Goal: Information Seeking & Learning: Find specific fact

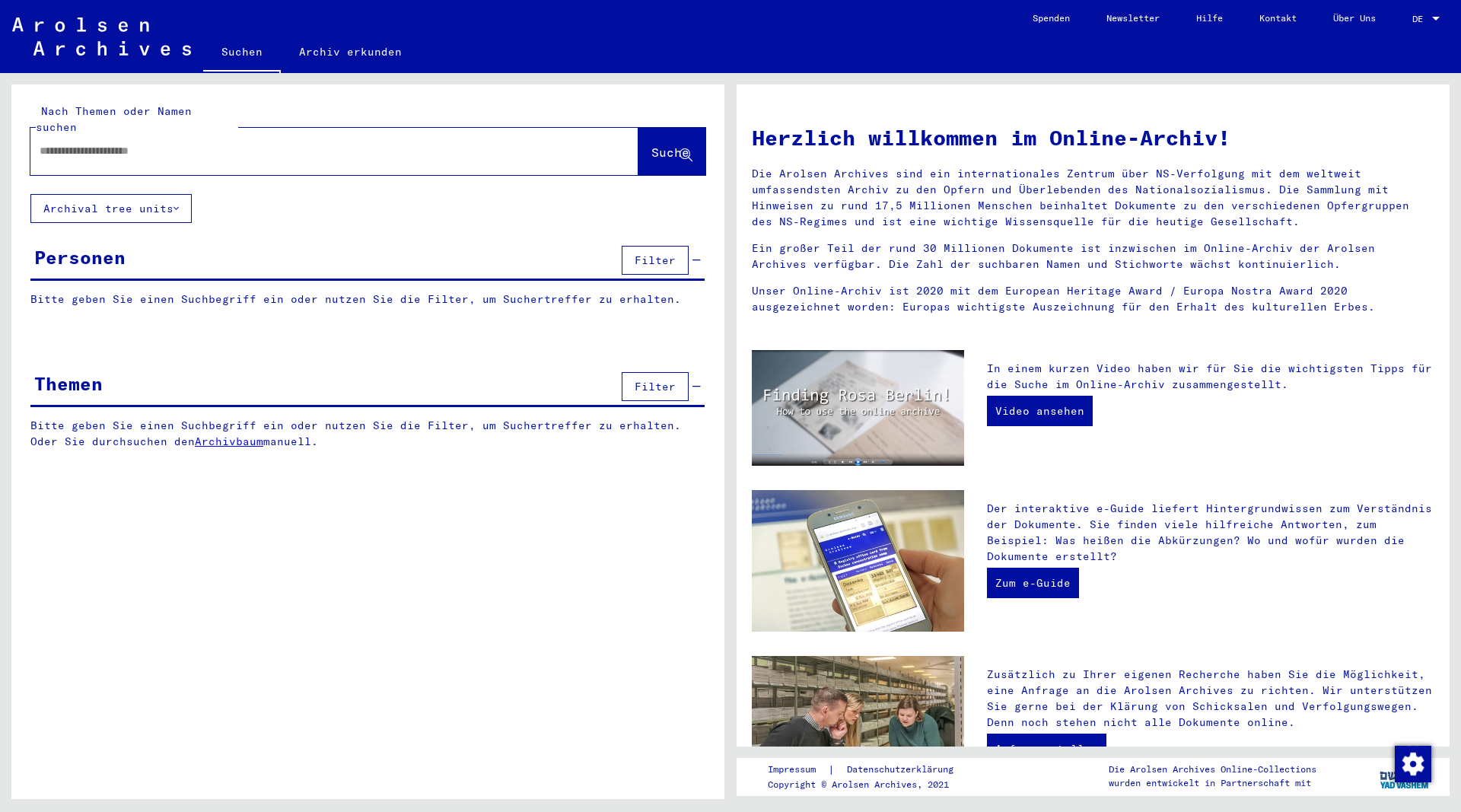
click at [244, 143] on input "text" at bounding box center [316, 150] width 553 height 16
click at [660, 145] on span "Suche" at bounding box center [670, 152] width 38 height 16
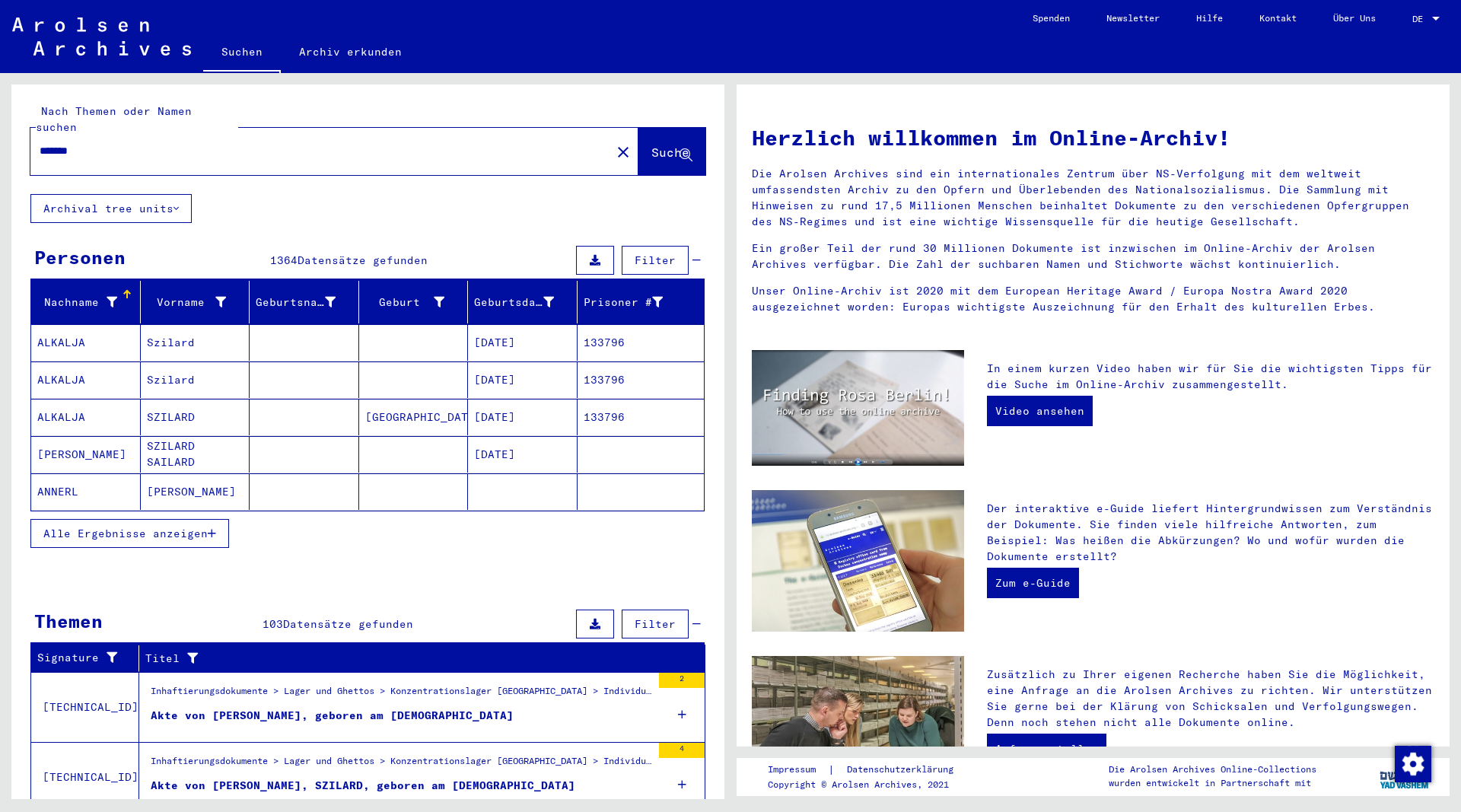
click at [212, 143] on input "*******" at bounding box center [316, 150] width 553 height 16
type input "**********"
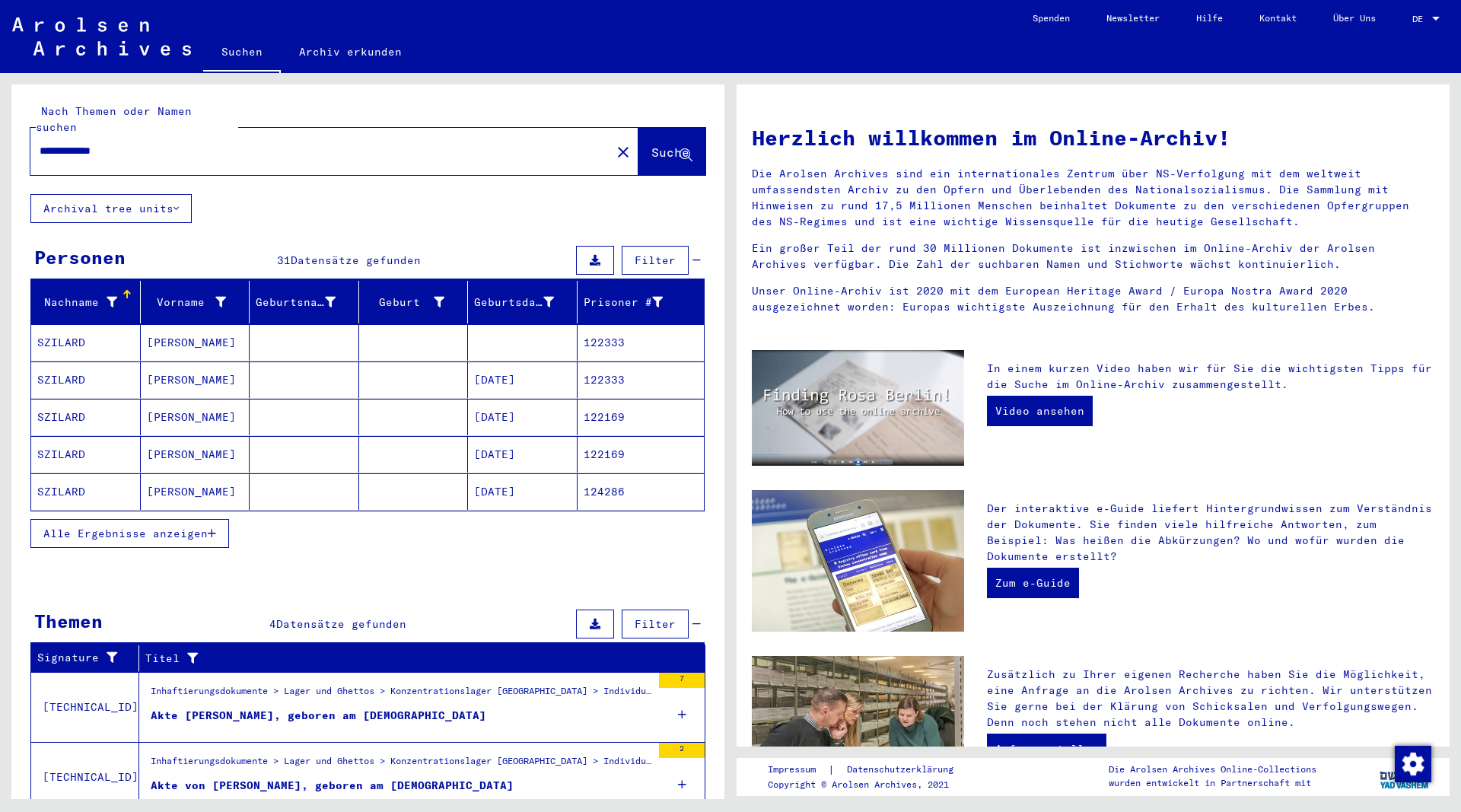
click at [218, 519] on button "Alle Ergebnisse anzeigen" at bounding box center [129, 533] width 198 height 29
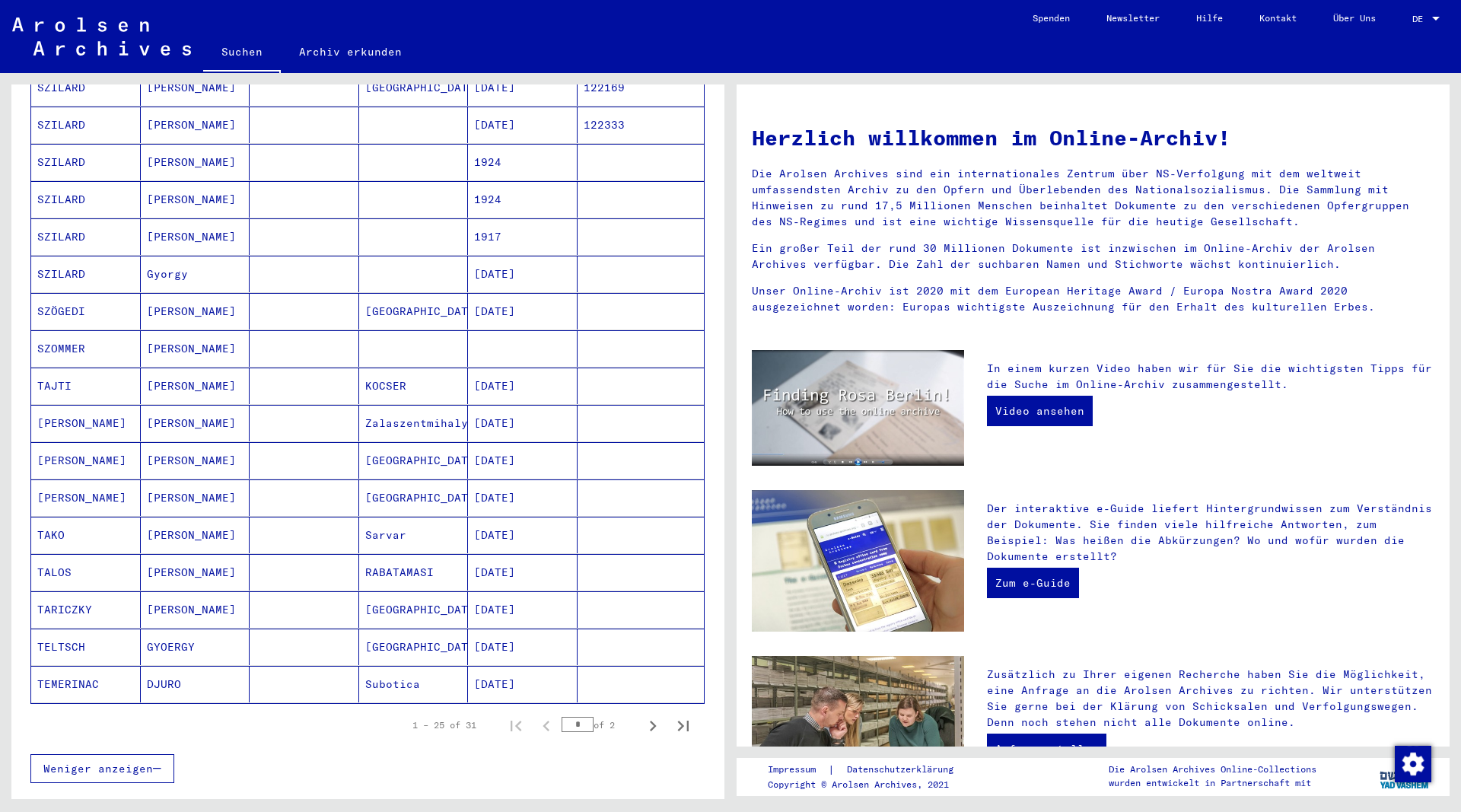
scroll to position [575, 0]
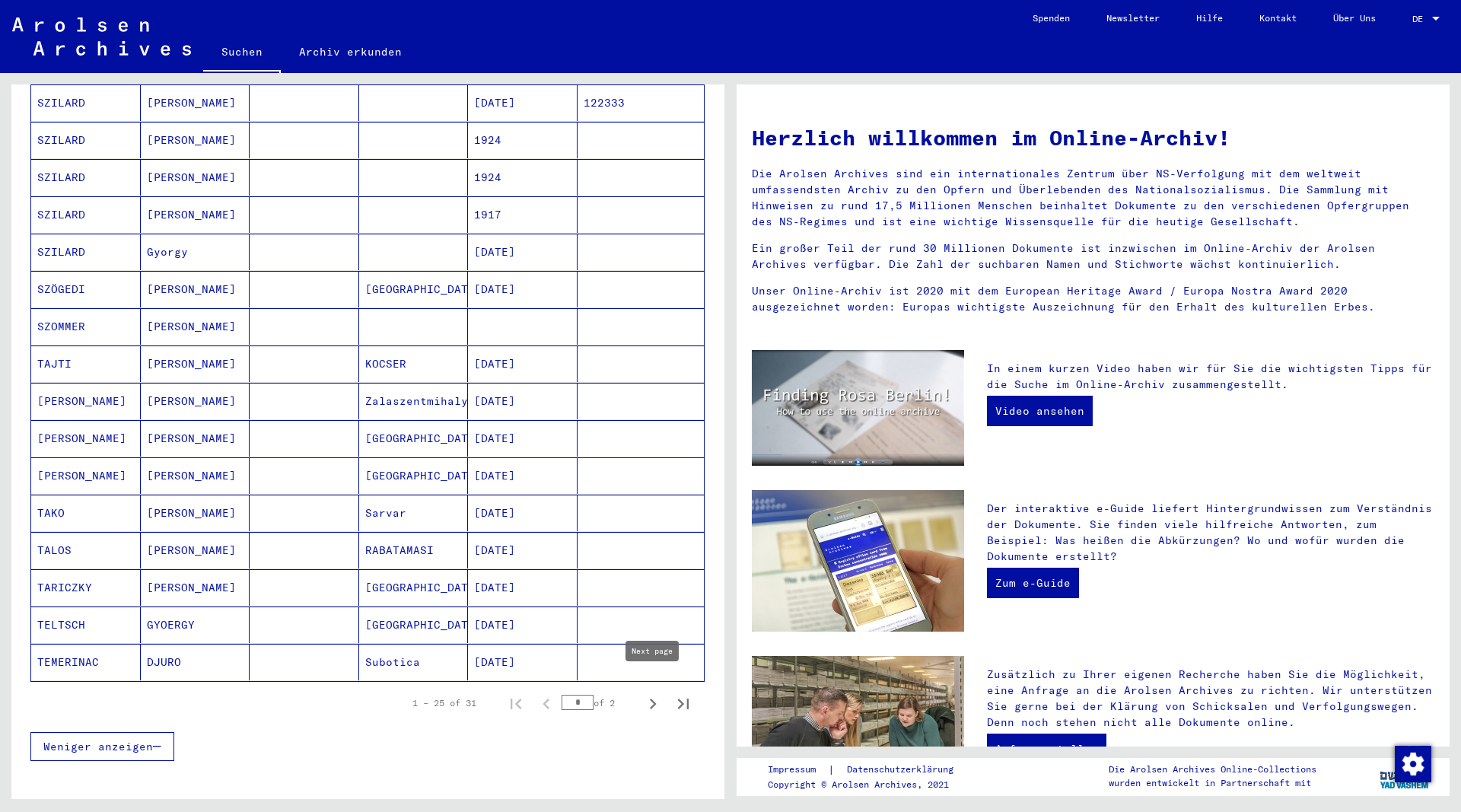
click at [653, 693] on icon "Next page" at bounding box center [653, 703] width 21 height 21
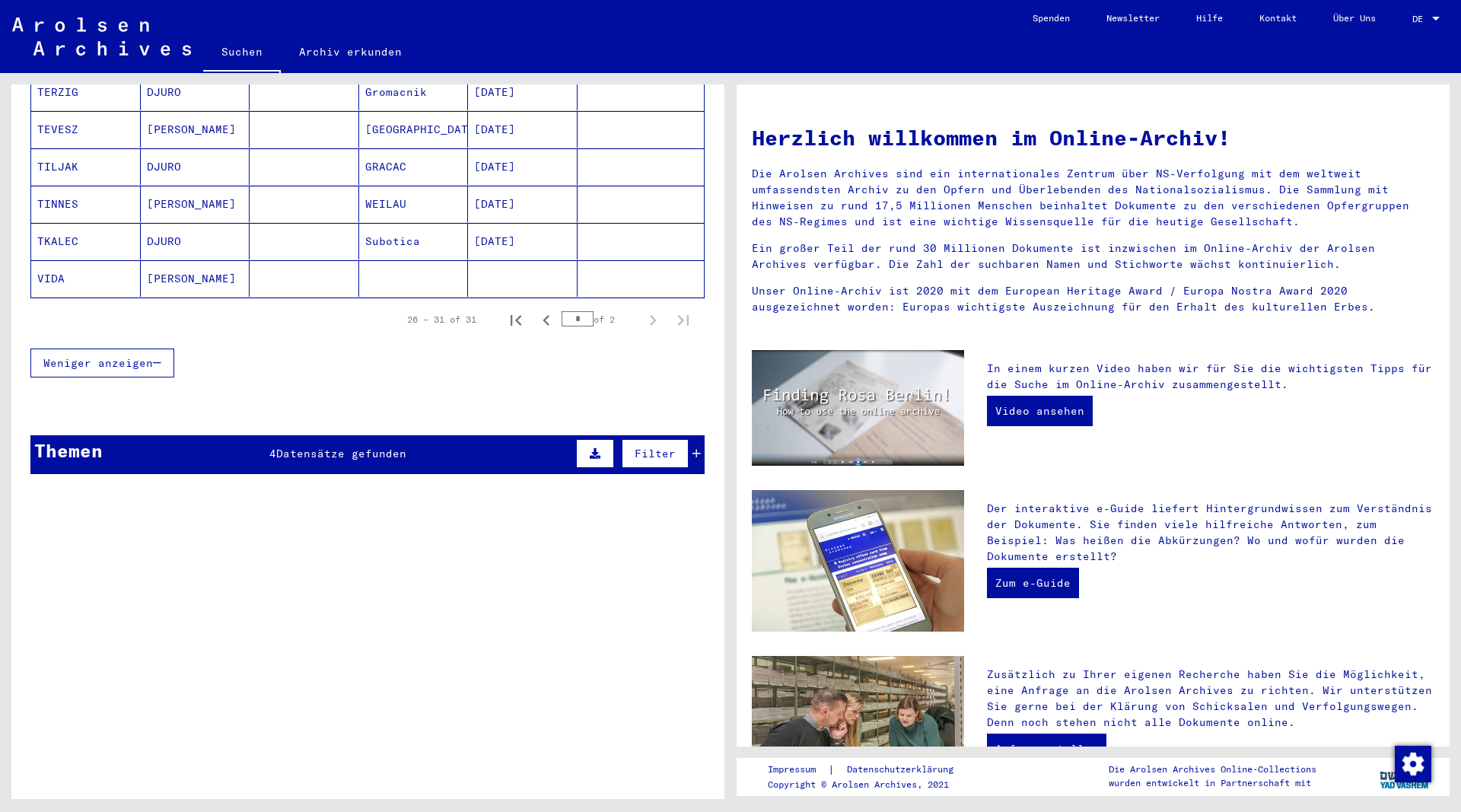
scroll to position [0, 0]
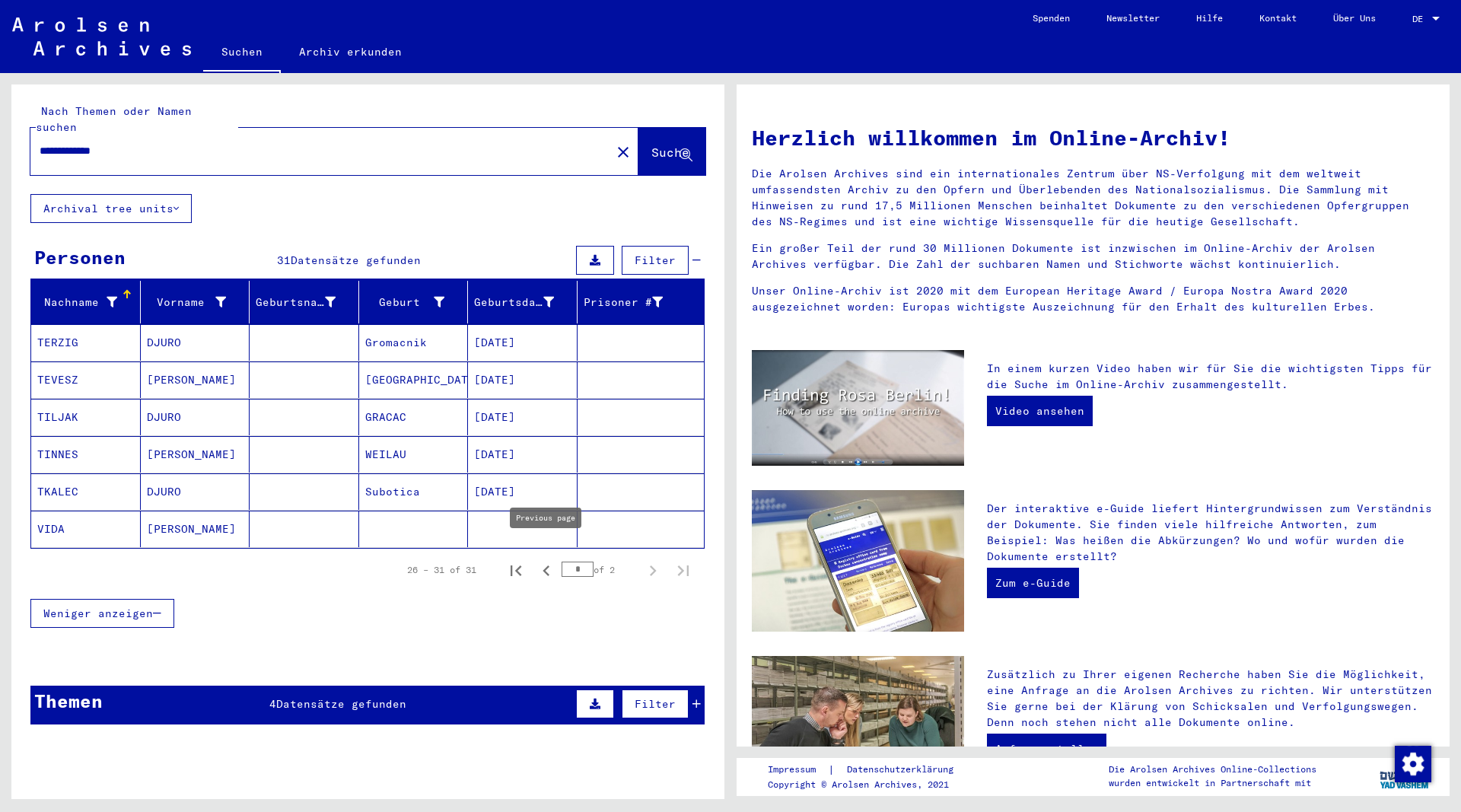
click at [548, 559] on icon "Previous page" at bounding box center [546, 570] width 21 height 21
type input "*"
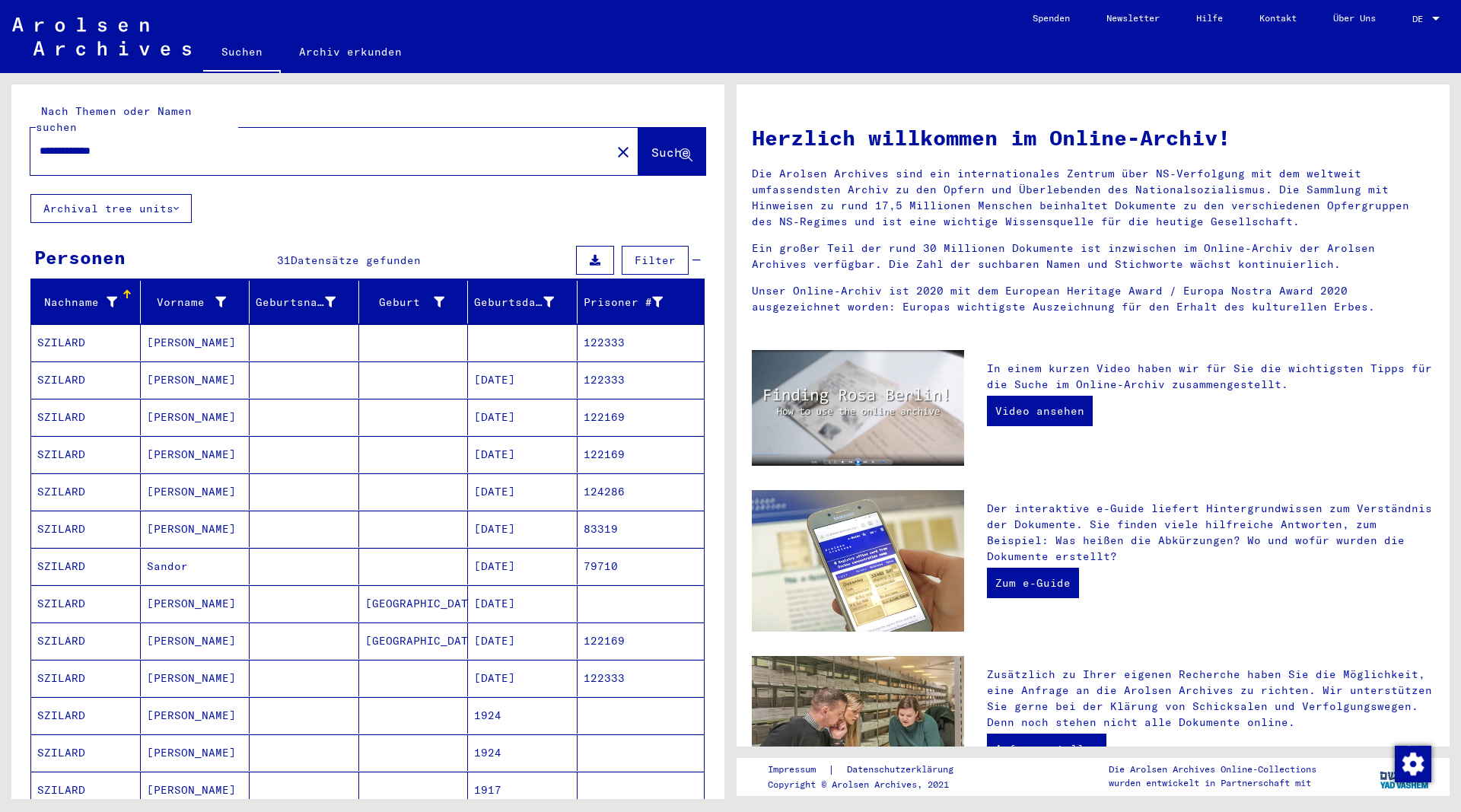
click at [148, 327] on mat-cell "[PERSON_NAME]" at bounding box center [195, 343] width 110 height 37
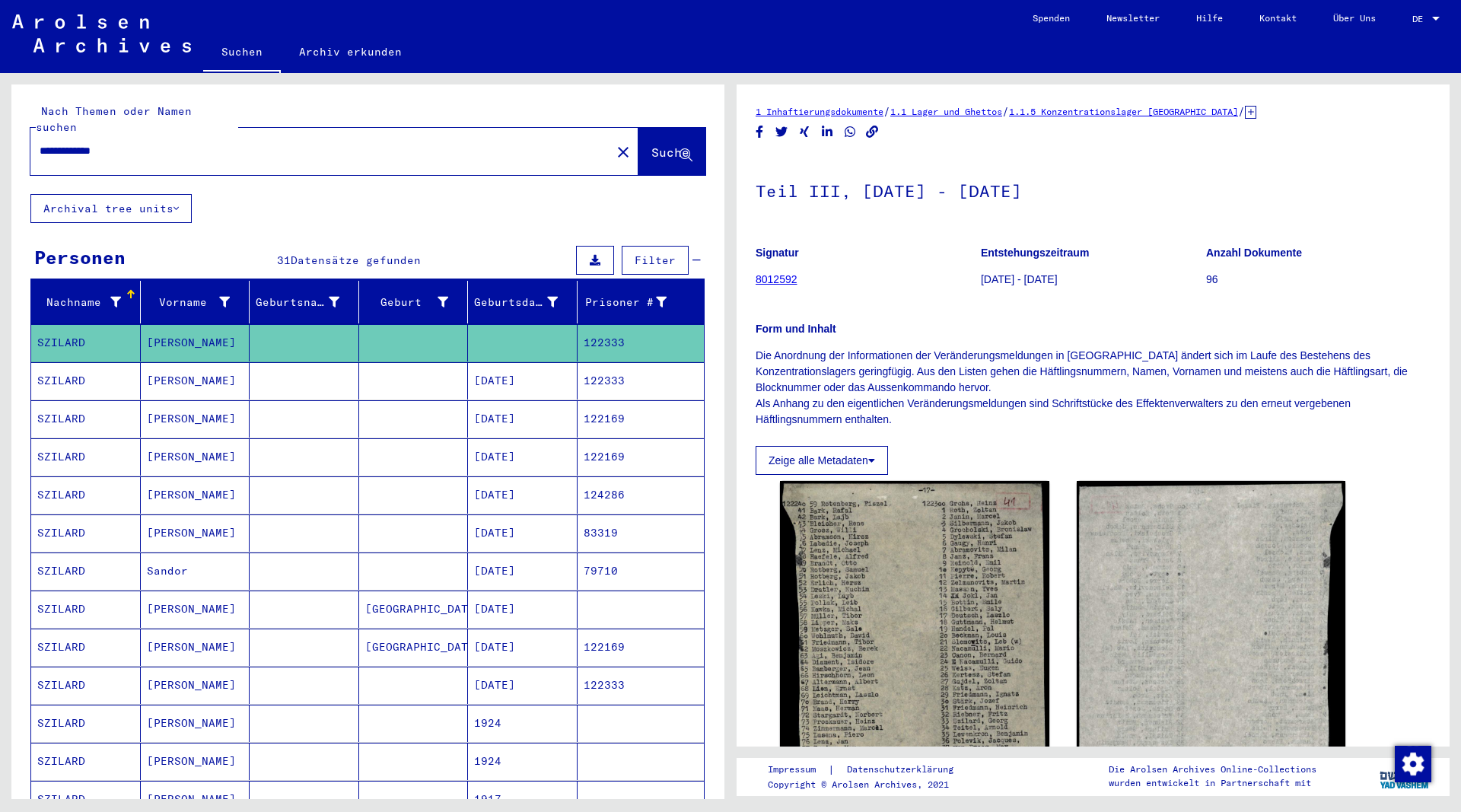
click at [165, 367] on mat-cell "[PERSON_NAME]" at bounding box center [195, 381] width 110 height 37
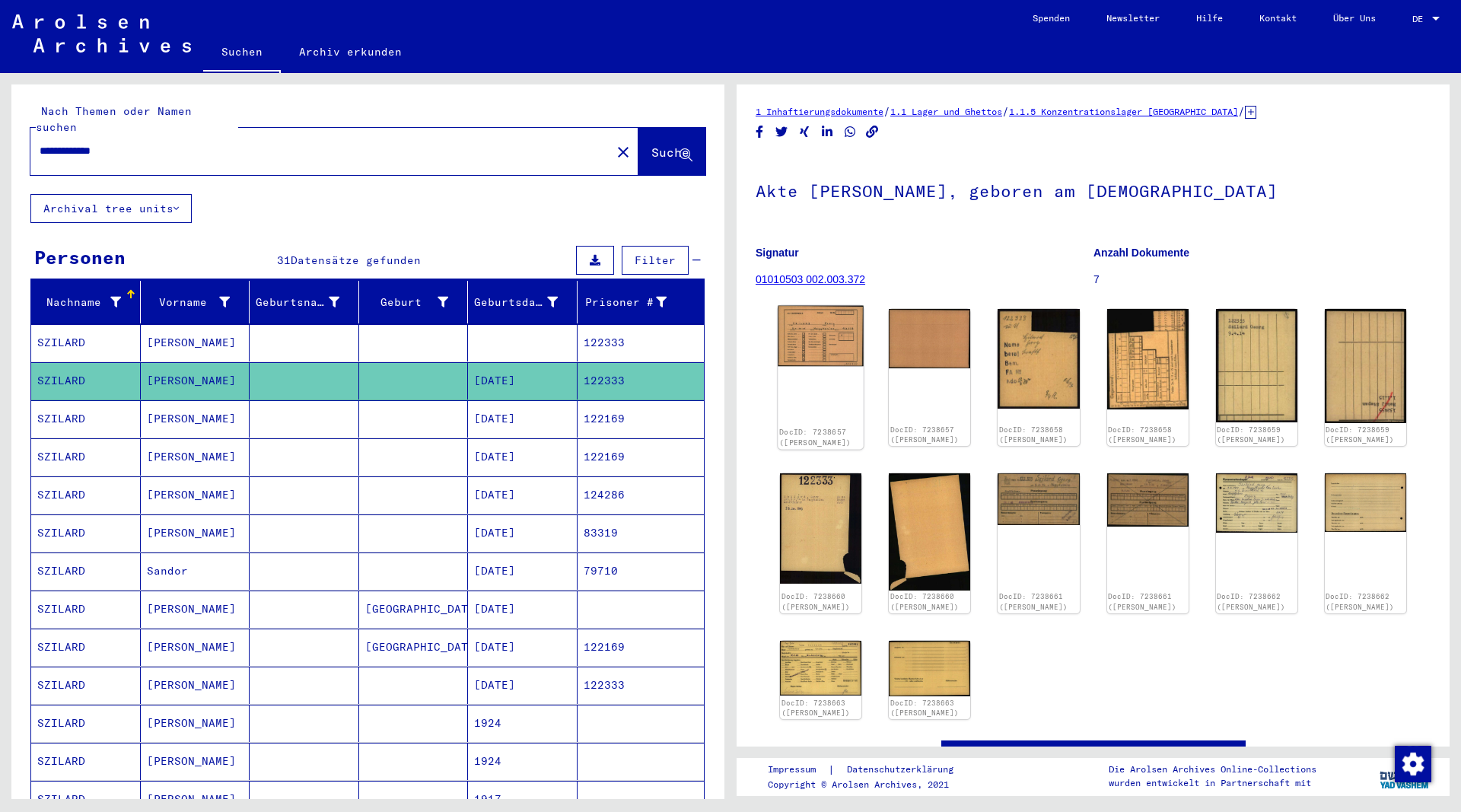
click at [834, 363] on img at bounding box center [820, 336] width 86 height 61
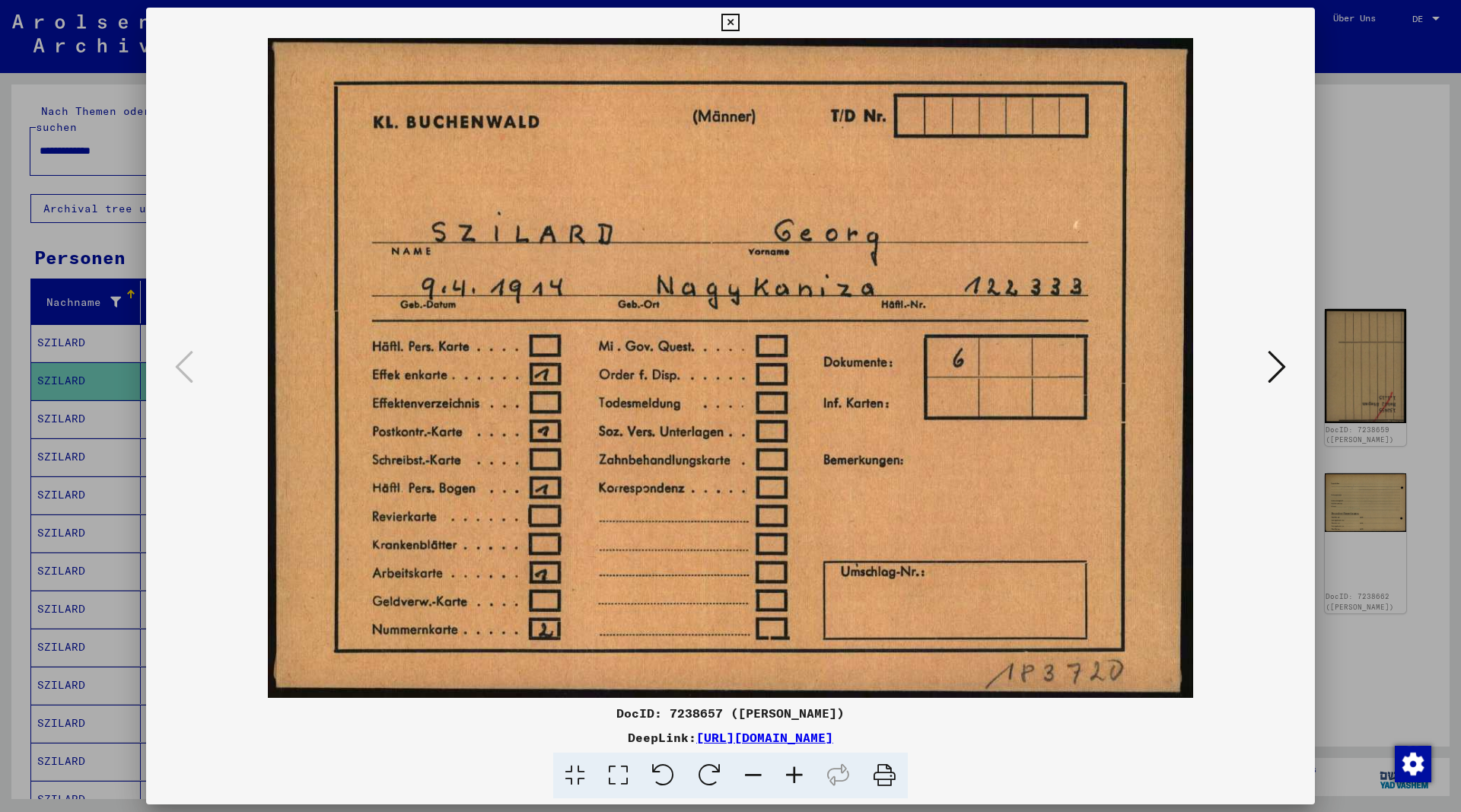
click at [1273, 368] on icon at bounding box center [1277, 367] width 18 height 37
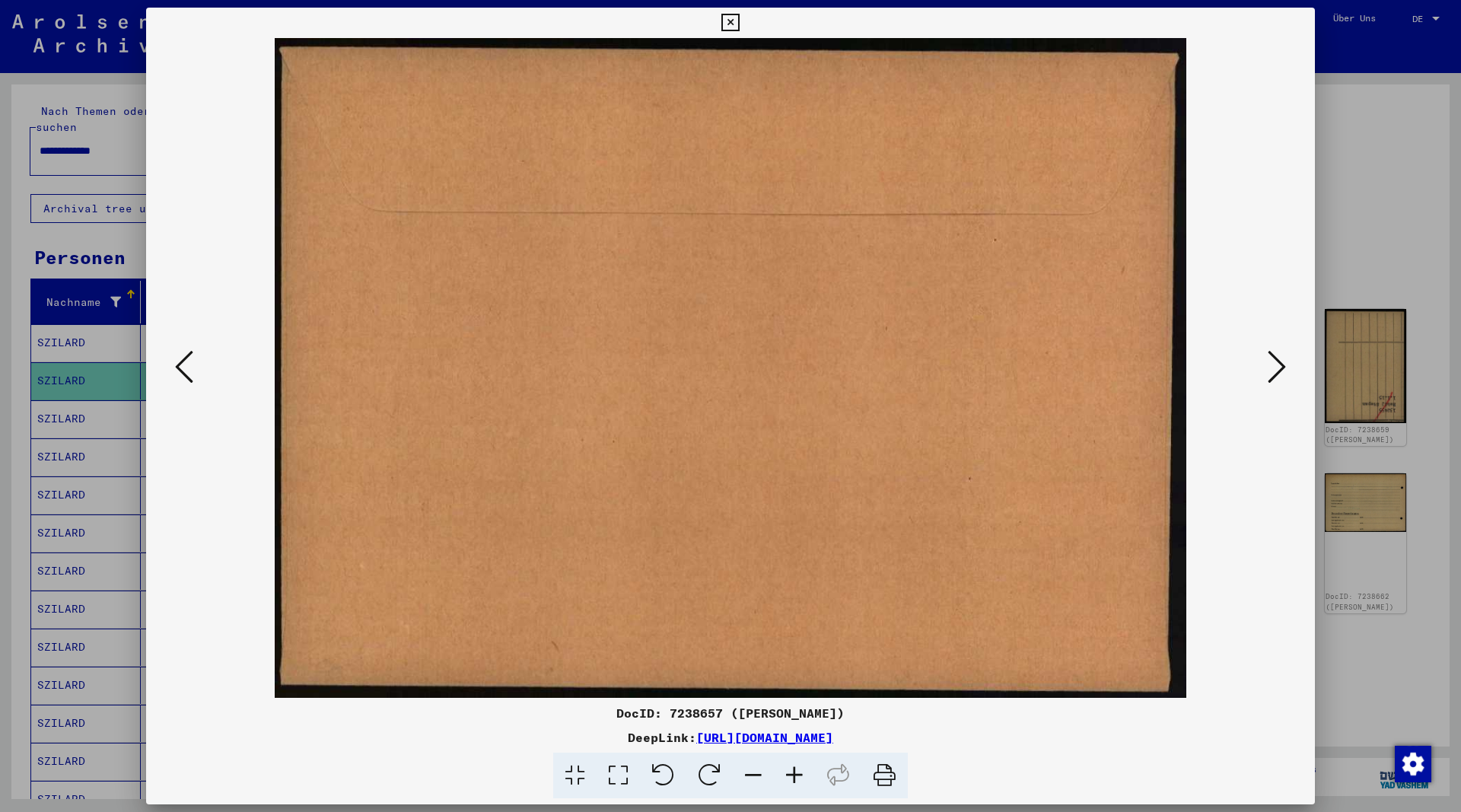
click at [1272, 368] on icon at bounding box center [1277, 367] width 18 height 37
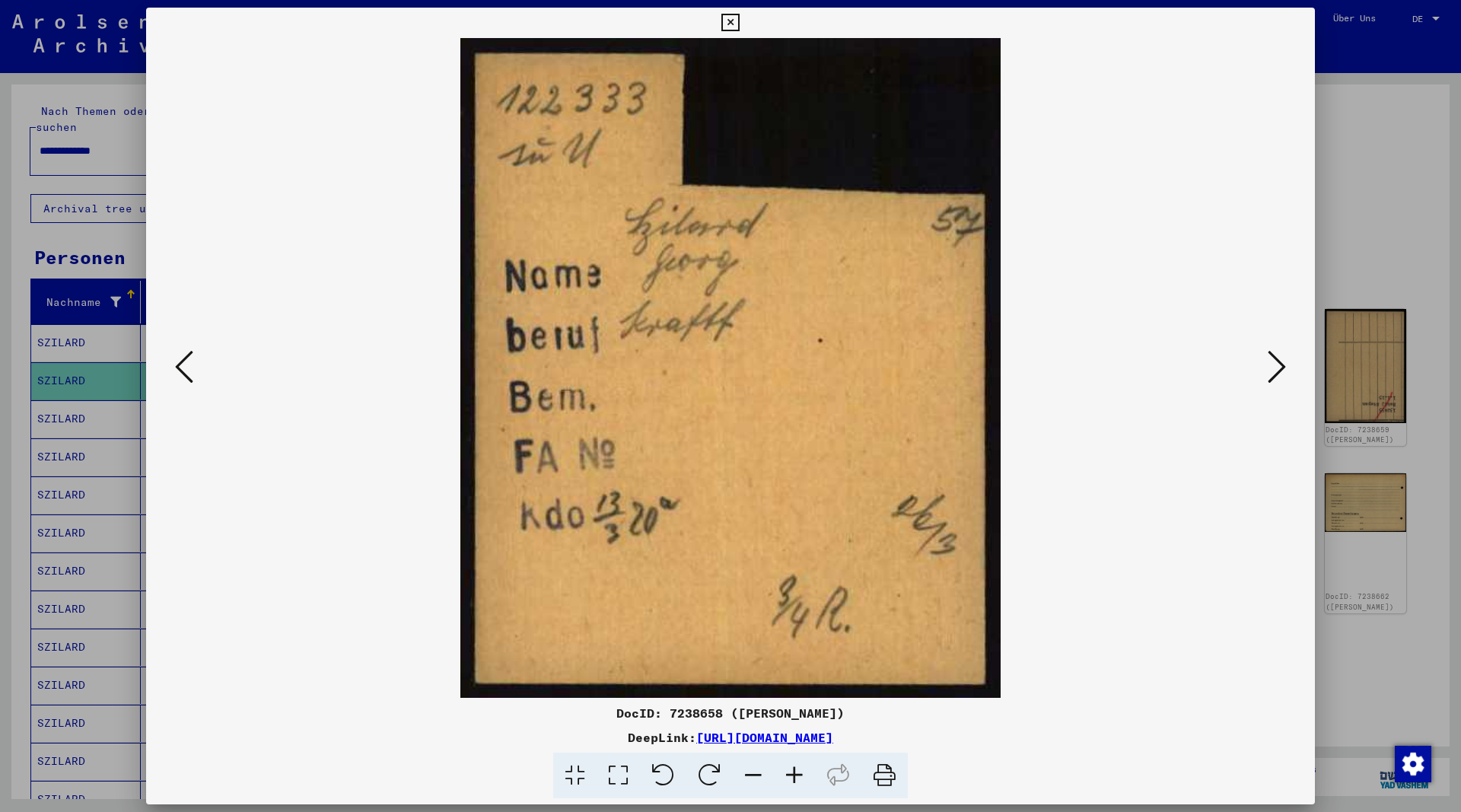
click at [1270, 368] on icon at bounding box center [1277, 367] width 18 height 37
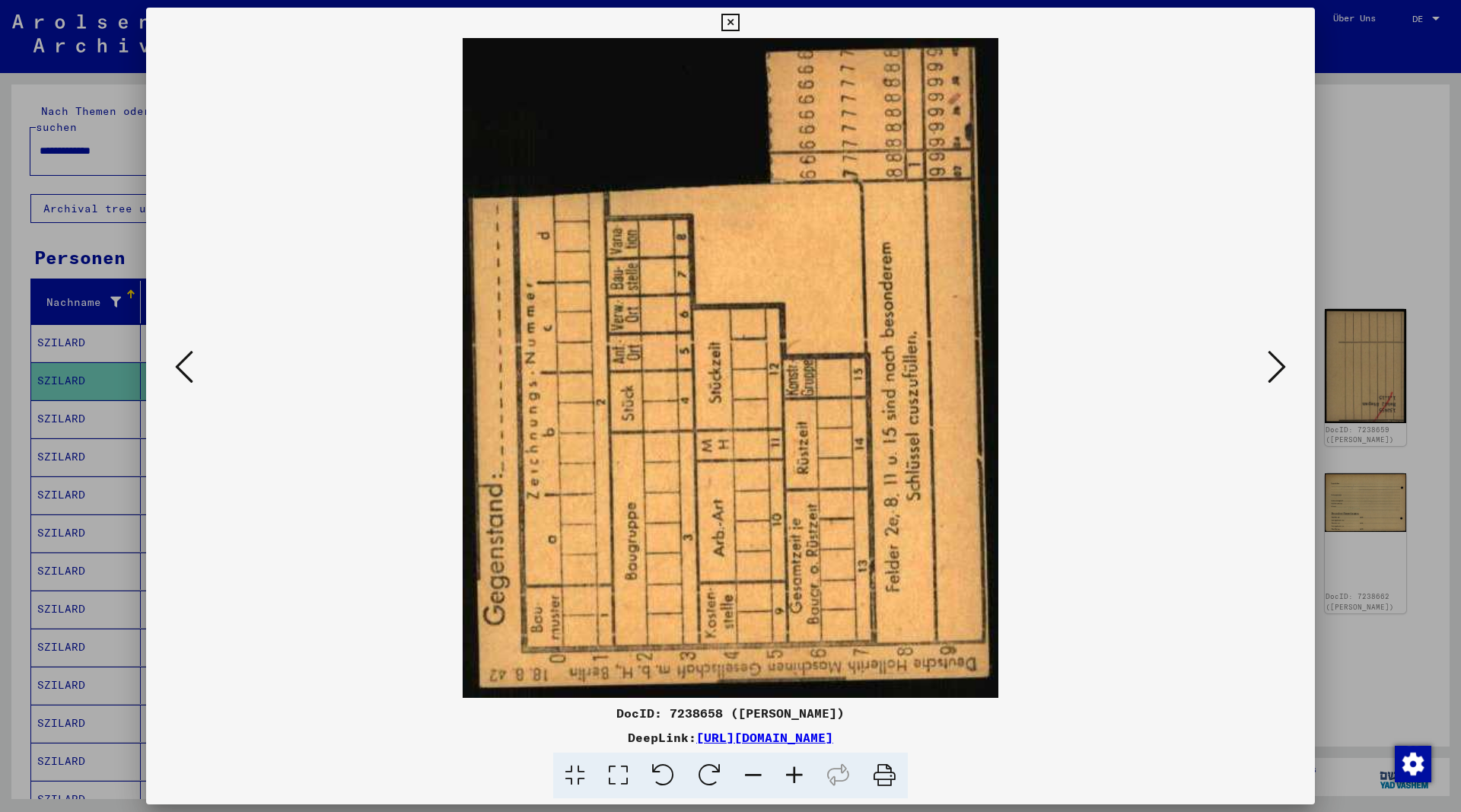
click at [1270, 368] on icon at bounding box center [1277, 367] width 18 height 37
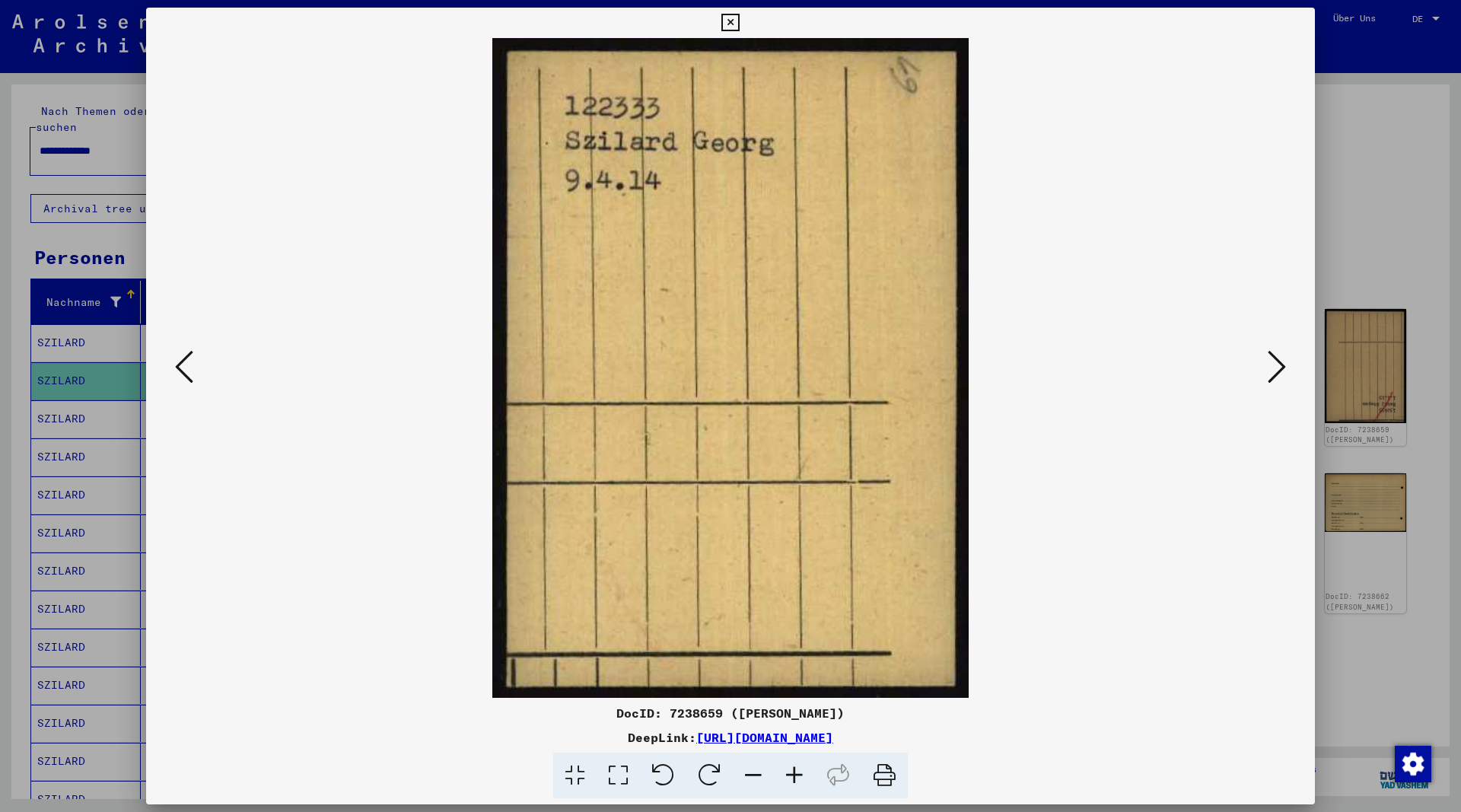
click at [1270, 368] on icon at bounding box center [1277, 367] width 18 height 37
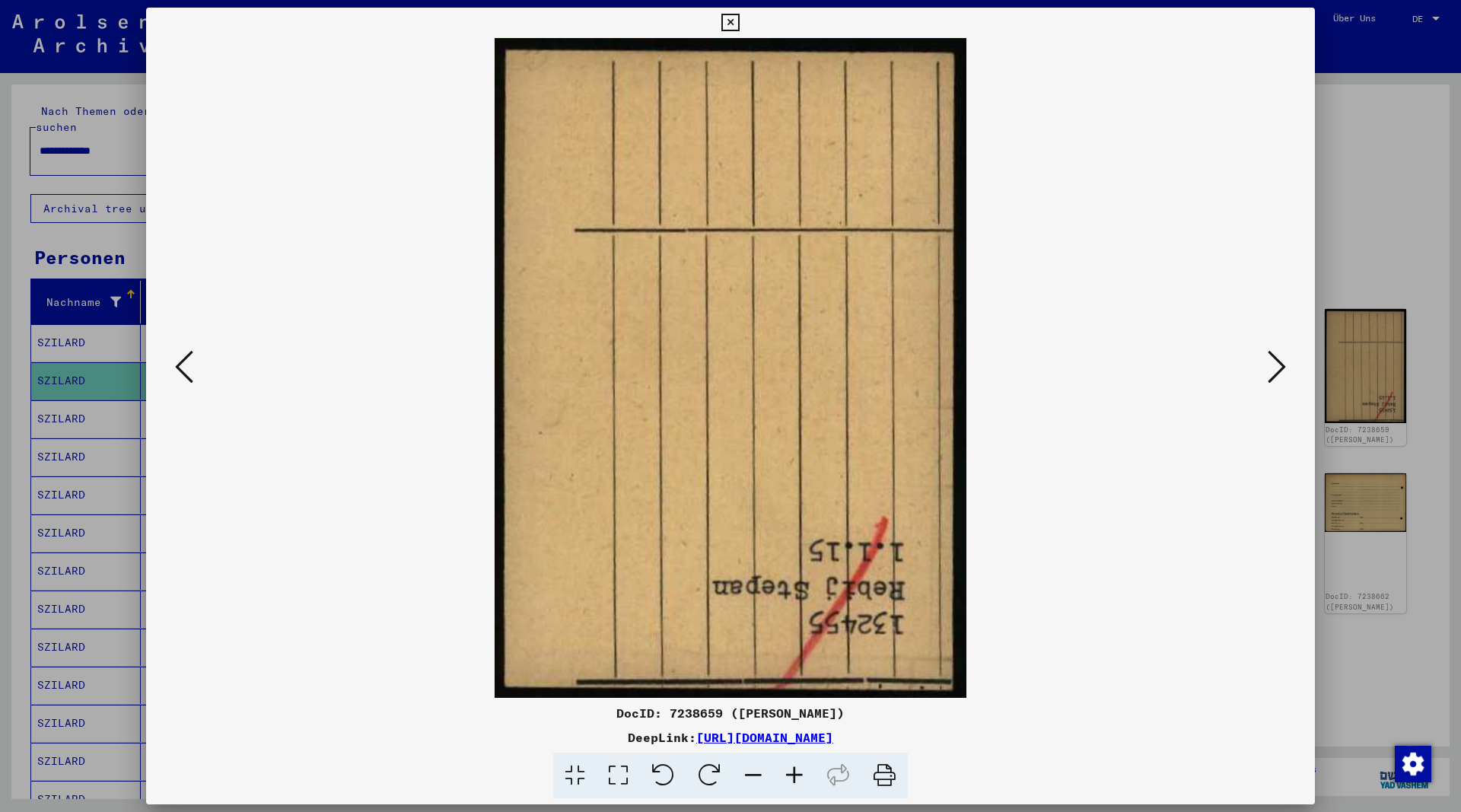
click at [1270, 368] on icon at bounding box center [1277, 367] width 18 height 37
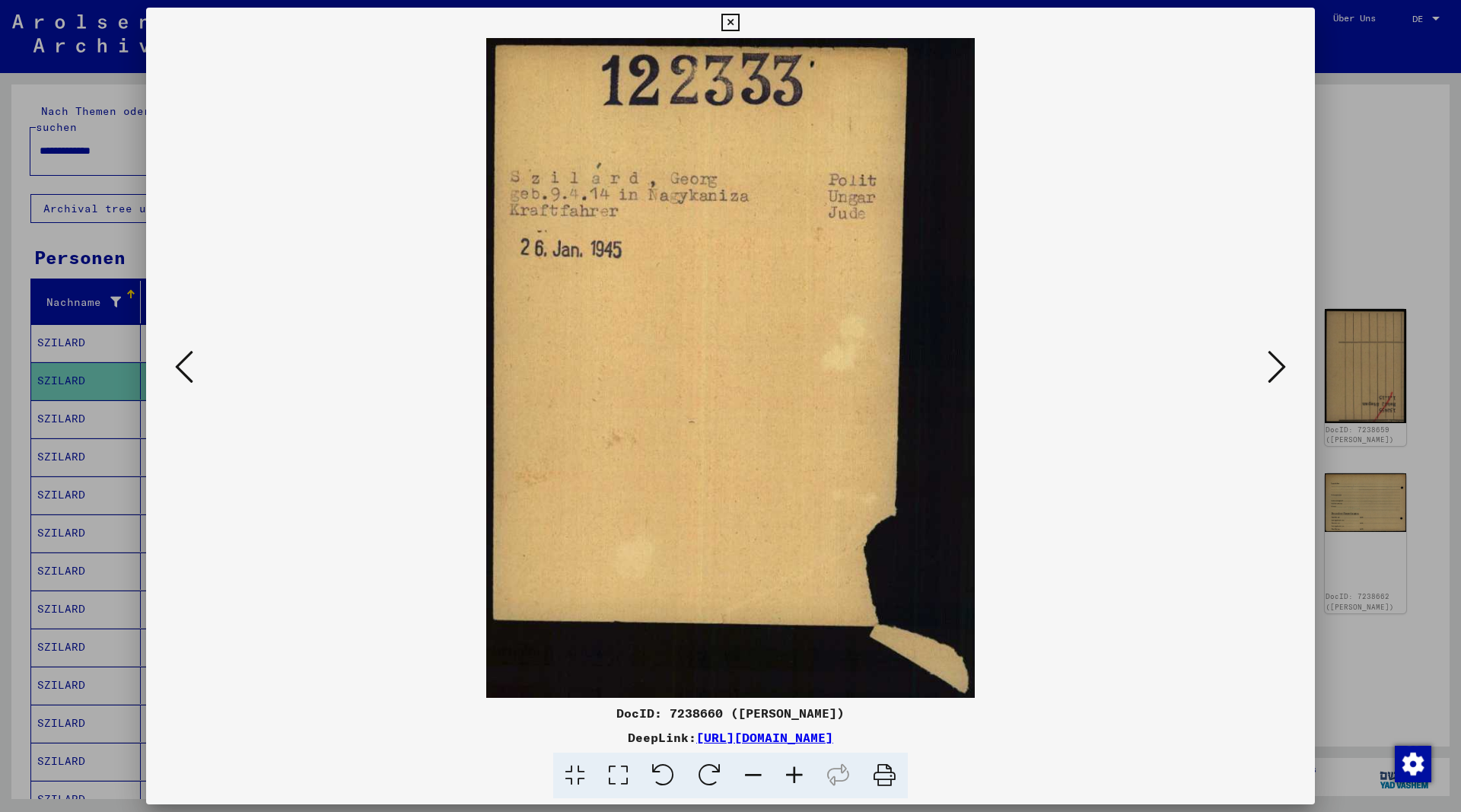
click at [1267, 368] on button at bounding box center [1277, 368] width 28 height 43
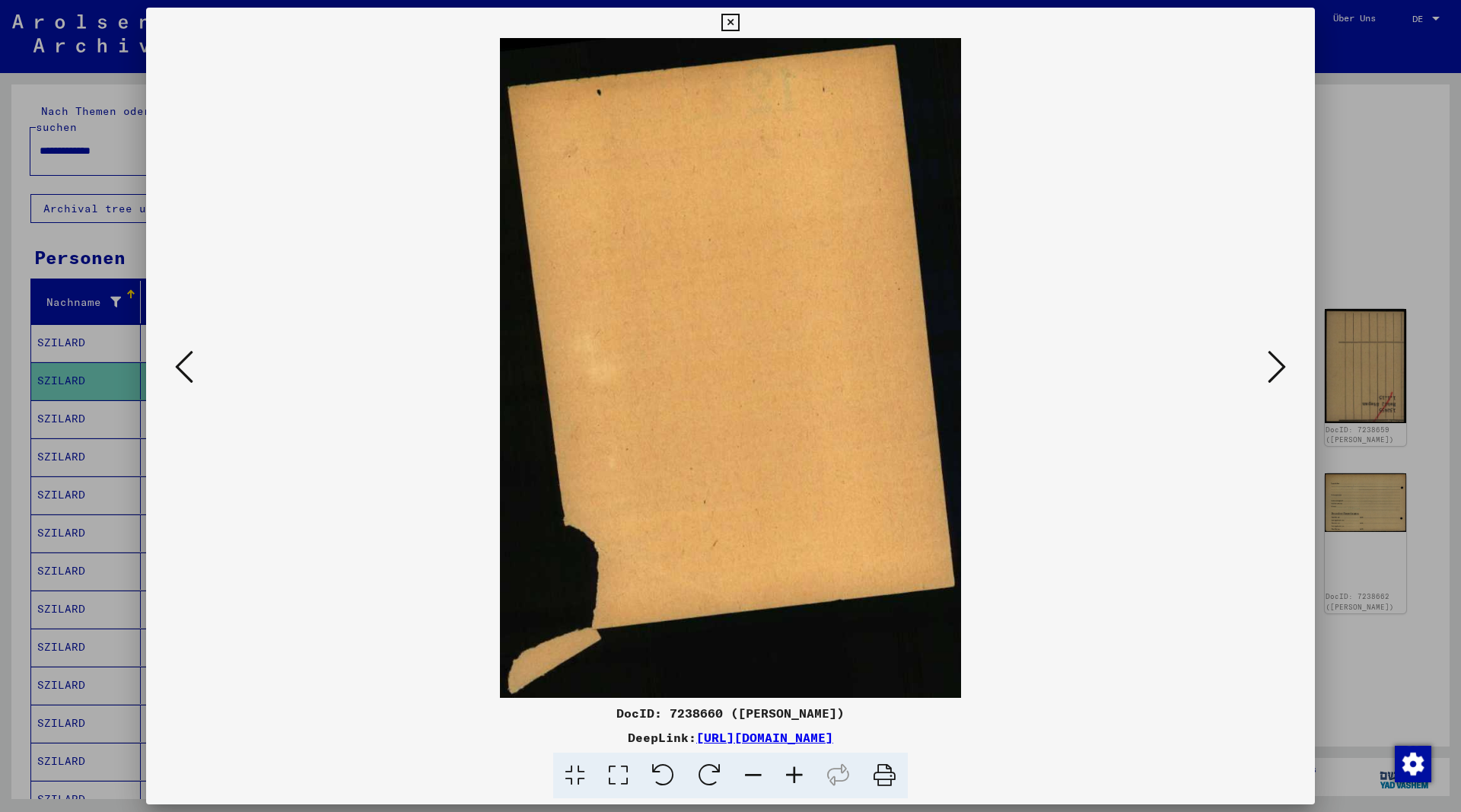
click at [1267, 368] on button at bounding box center [1277, 368] width 28 height 43
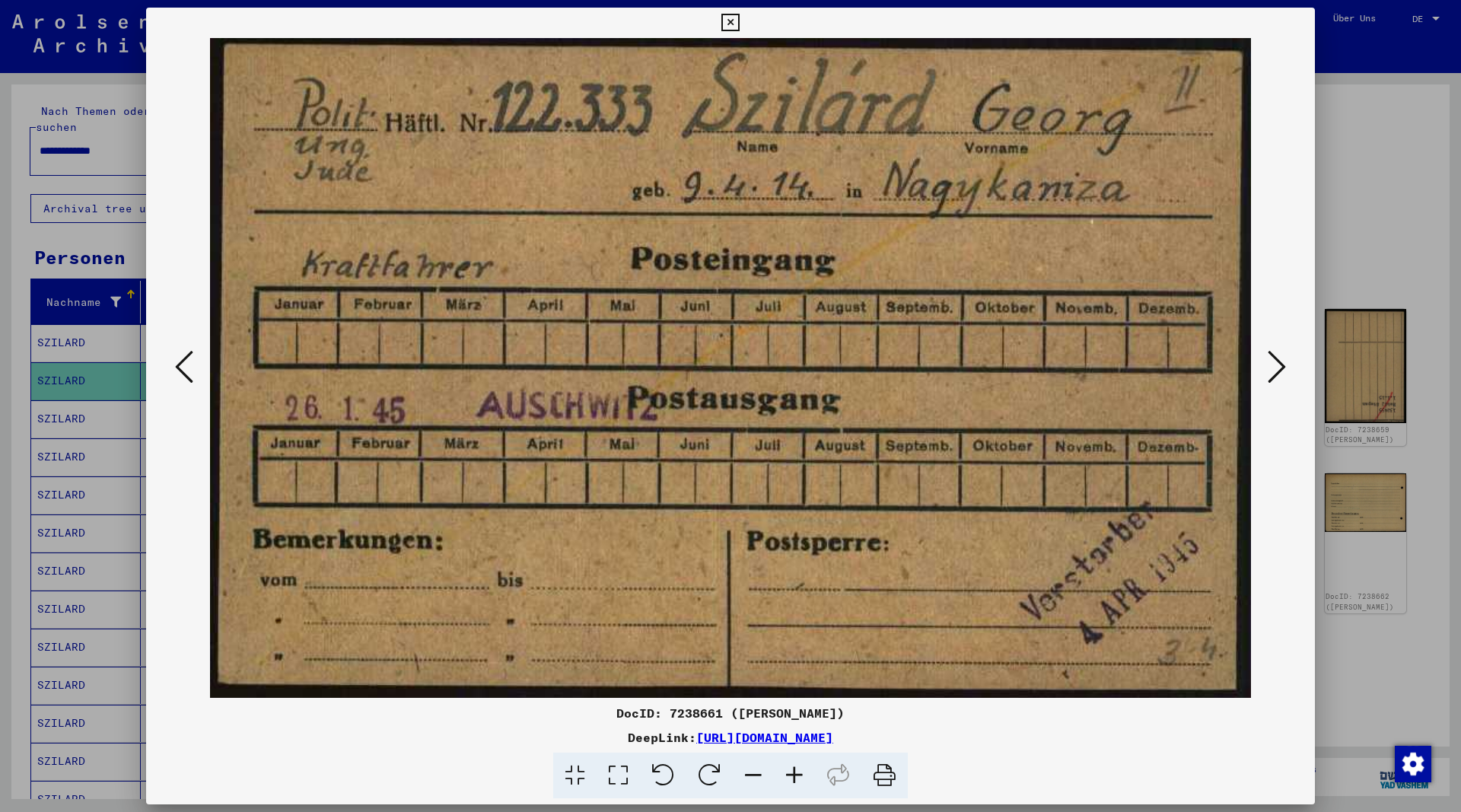
click at [1267, 368] on button at bounding box center [1277, 368] width 28 height 43
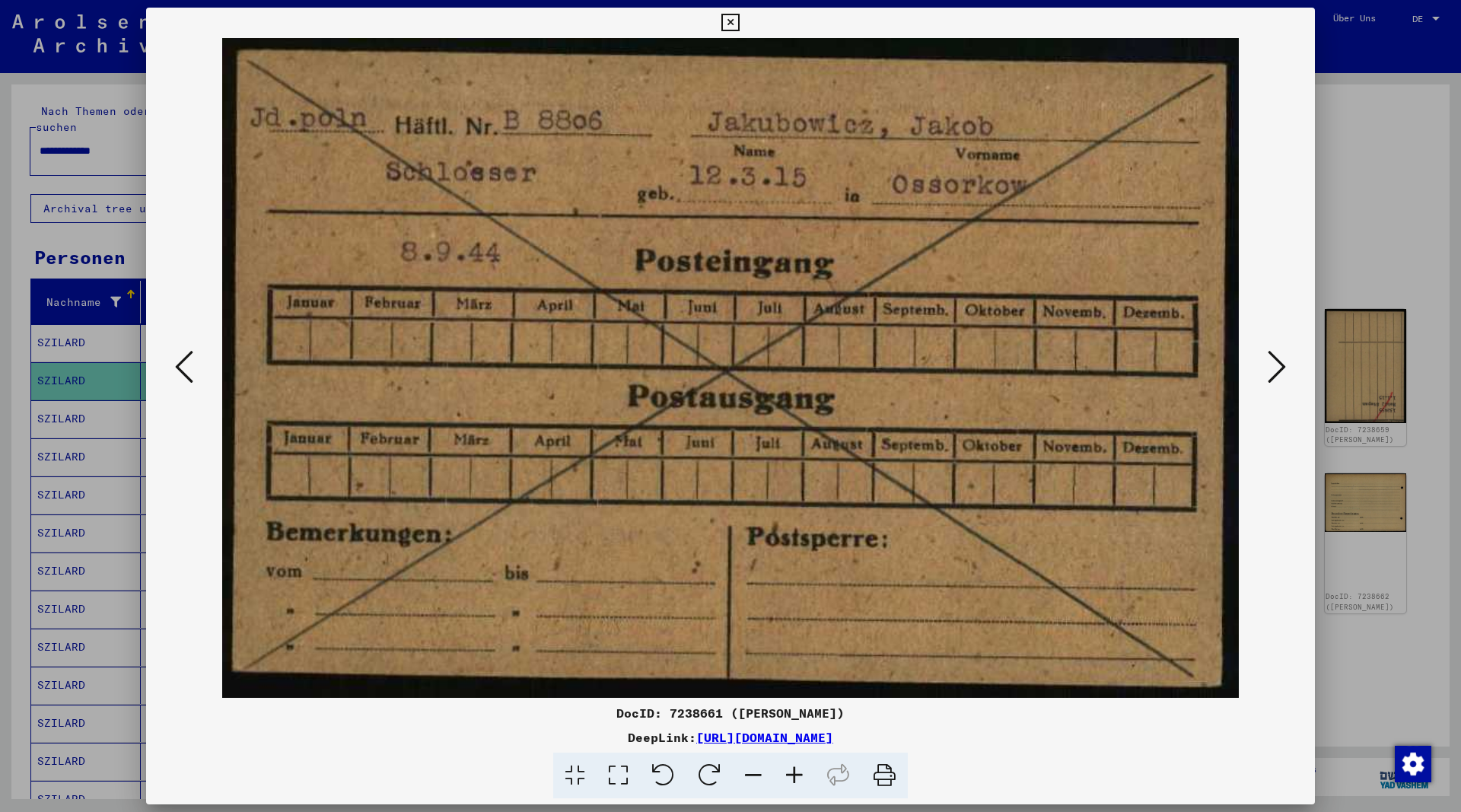
click at [1267, 368] on button at bounding box center [1277, 368] width 28 height 43
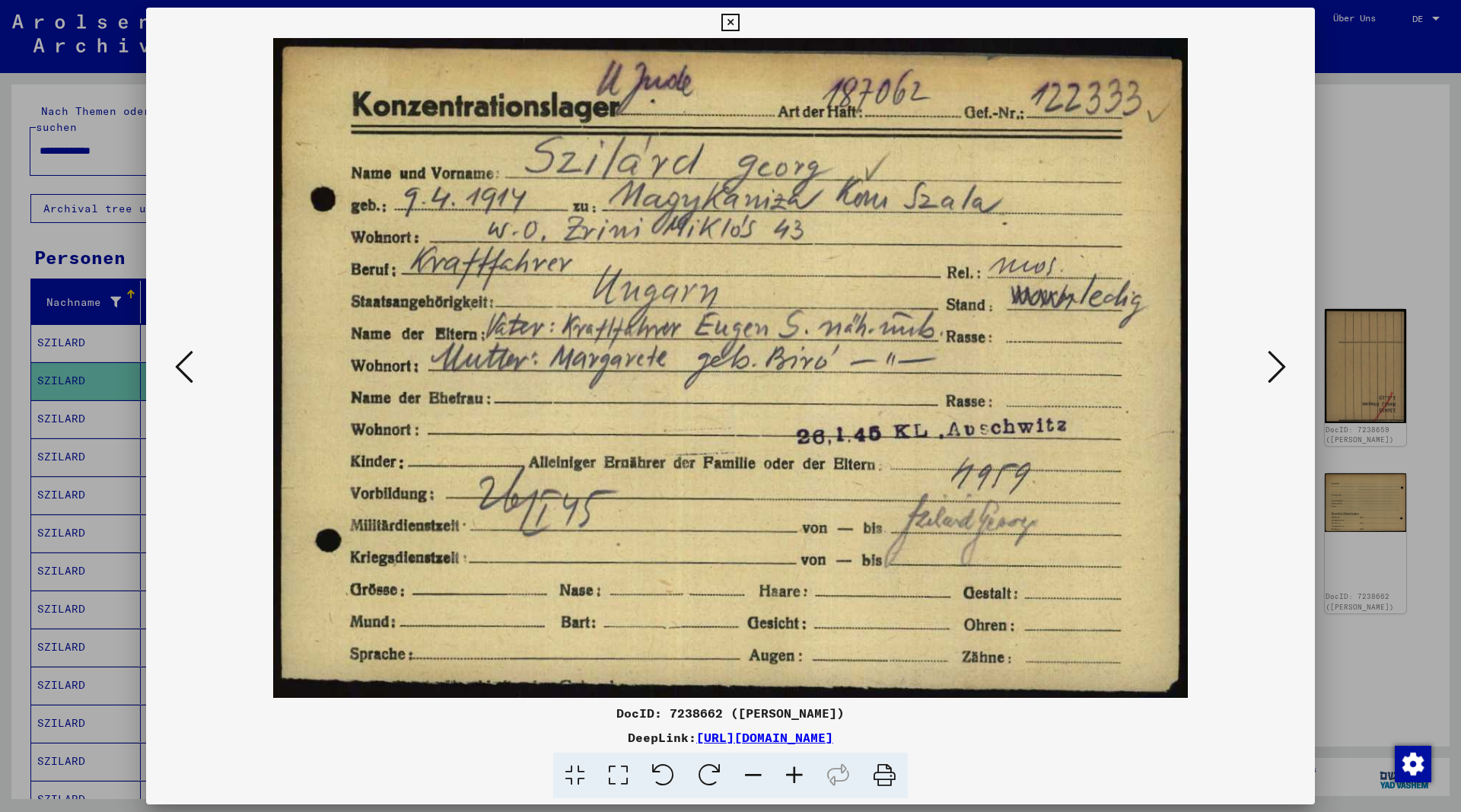
click at [1267, 368] on button at bounding box center [1277, 368] width 28 height 43
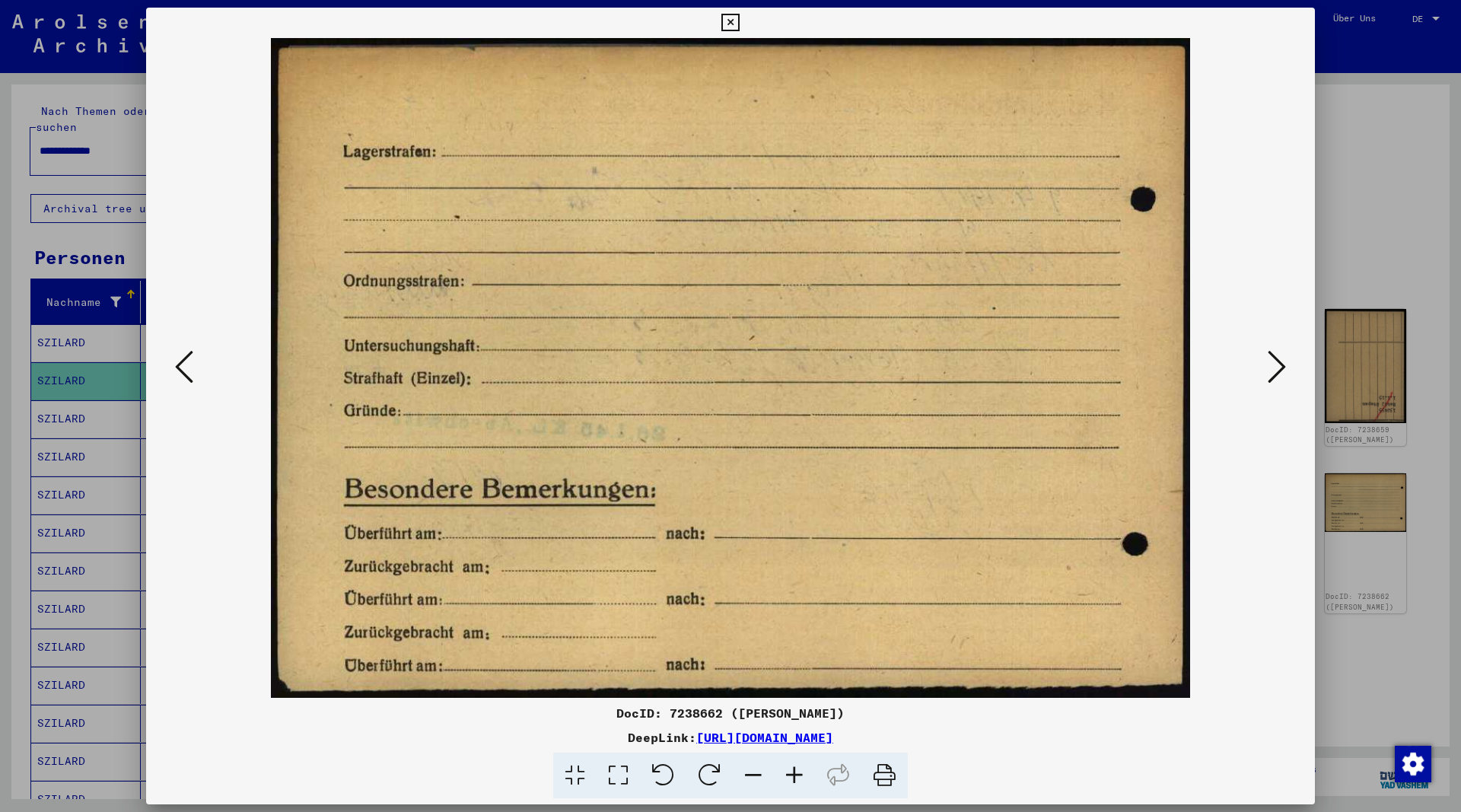
click at [1267, 368] on button at bounding box center [1277, 368] width 28 height 43
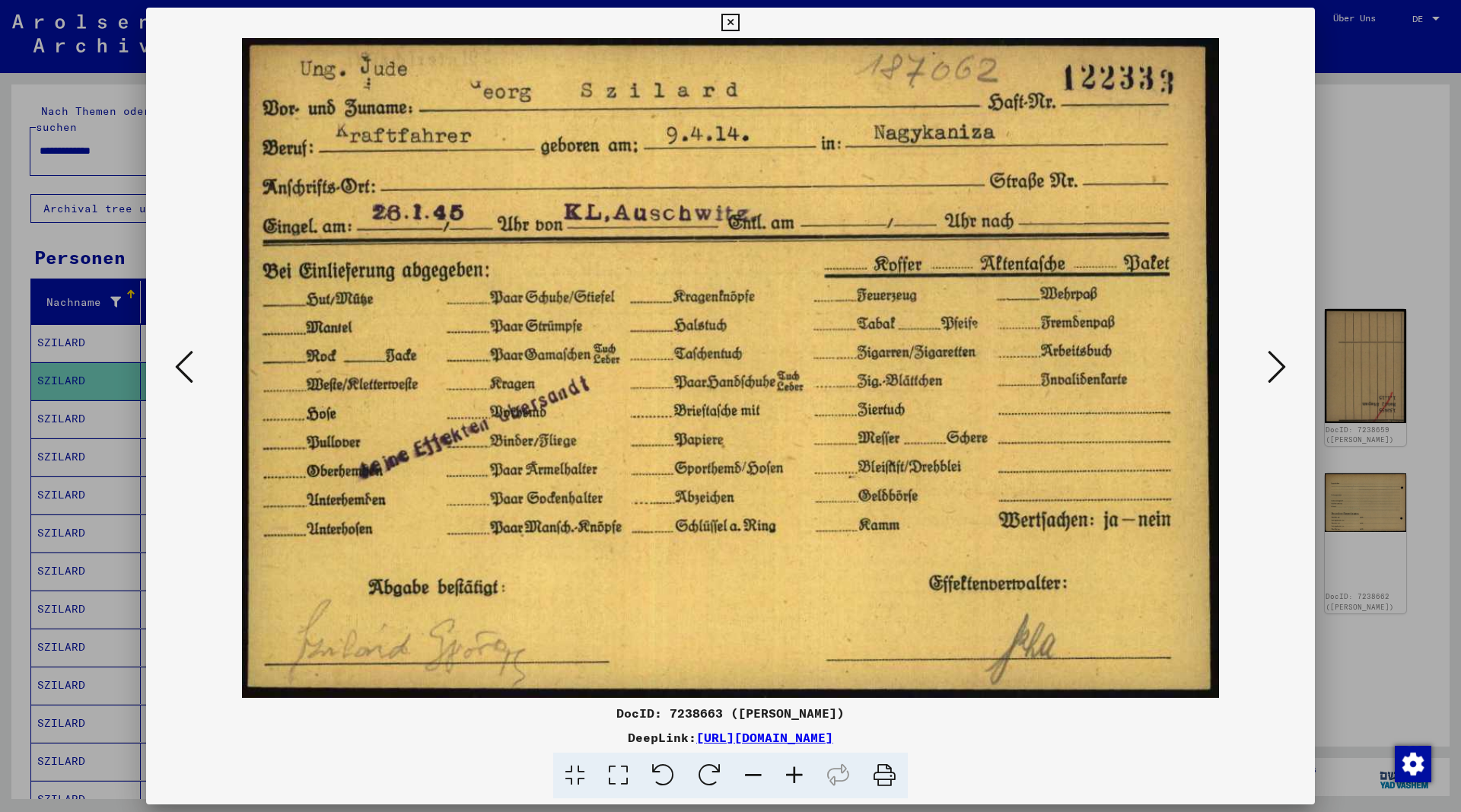
click at [1267, 368] on button at bounding box center [1277, 368] width 28 height 43
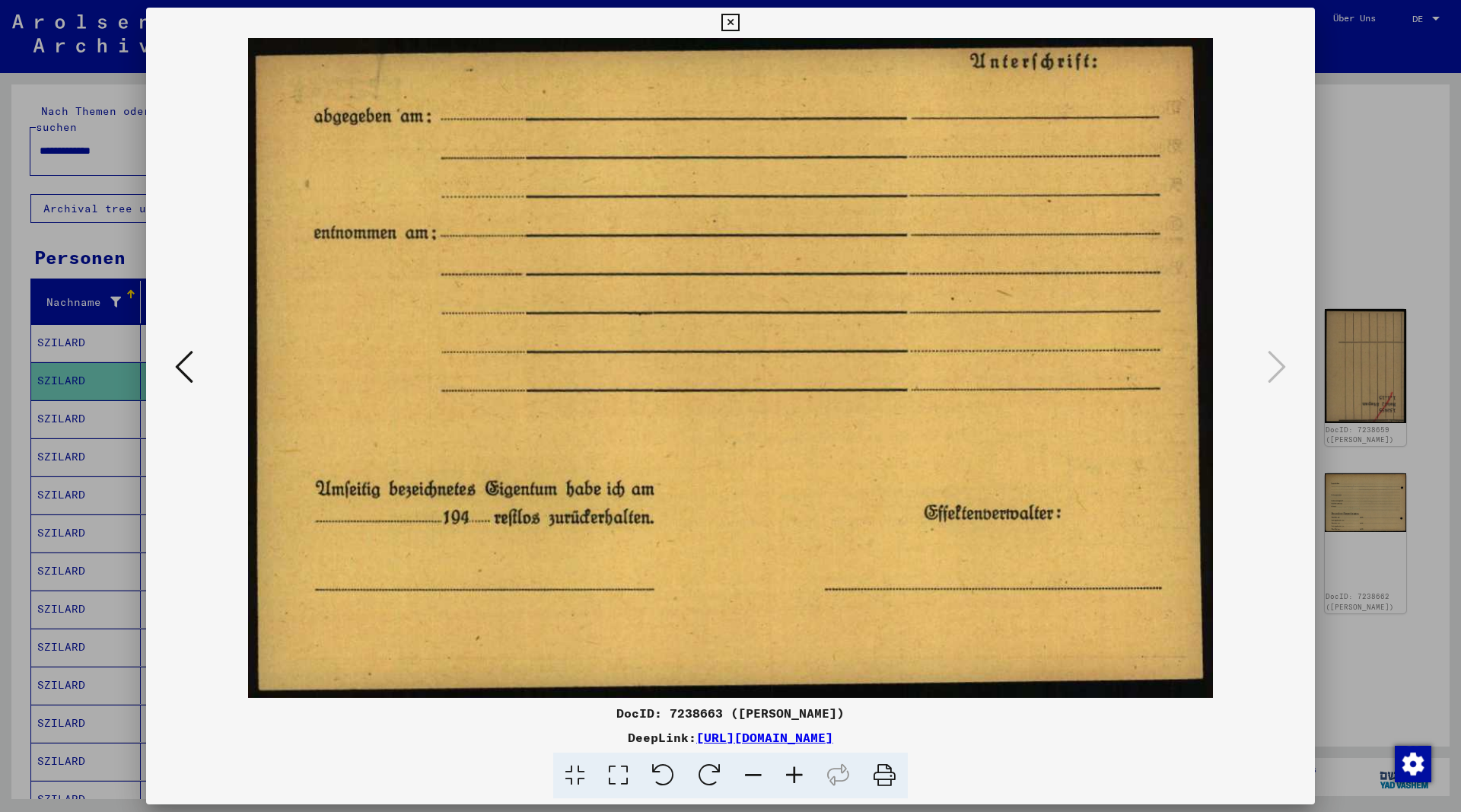
click at [738, 17] on icon at bounding box center [729, 23] width 18 height 18
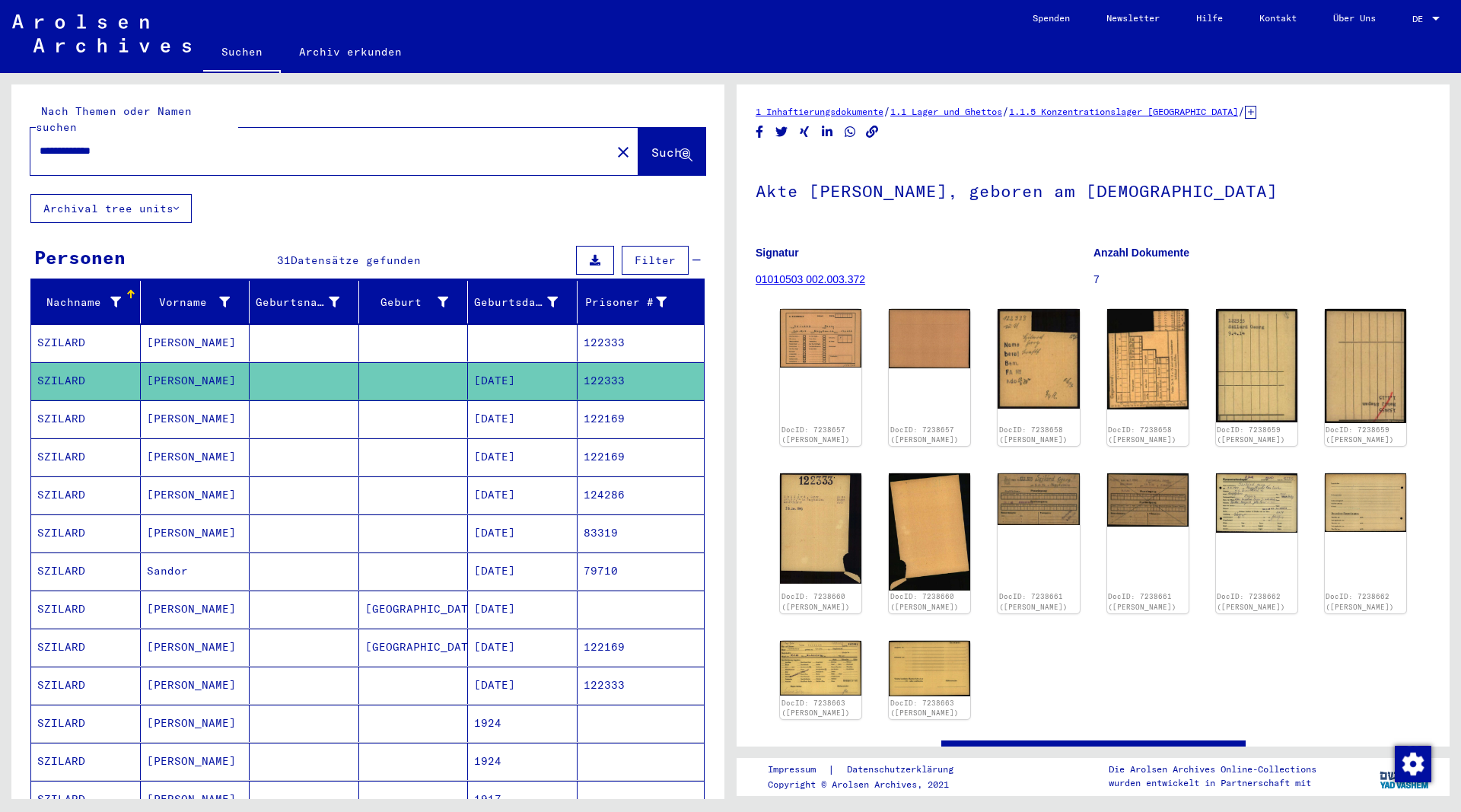
drag, startPoint x: 138, startPoint y: 132, endPoint x: 85, endPoint y: 143, distance: 54.1
click at [85, 143] on input "**********" at bounding box center [321, 150] width 562 height 16
type input "*******"
click at [209, 143] on input "*******" at bounding box center [321, 150] width 562 height 16
click at [650, 128] on button "Suche" at bounding box center [671, 151] width 67 height 47
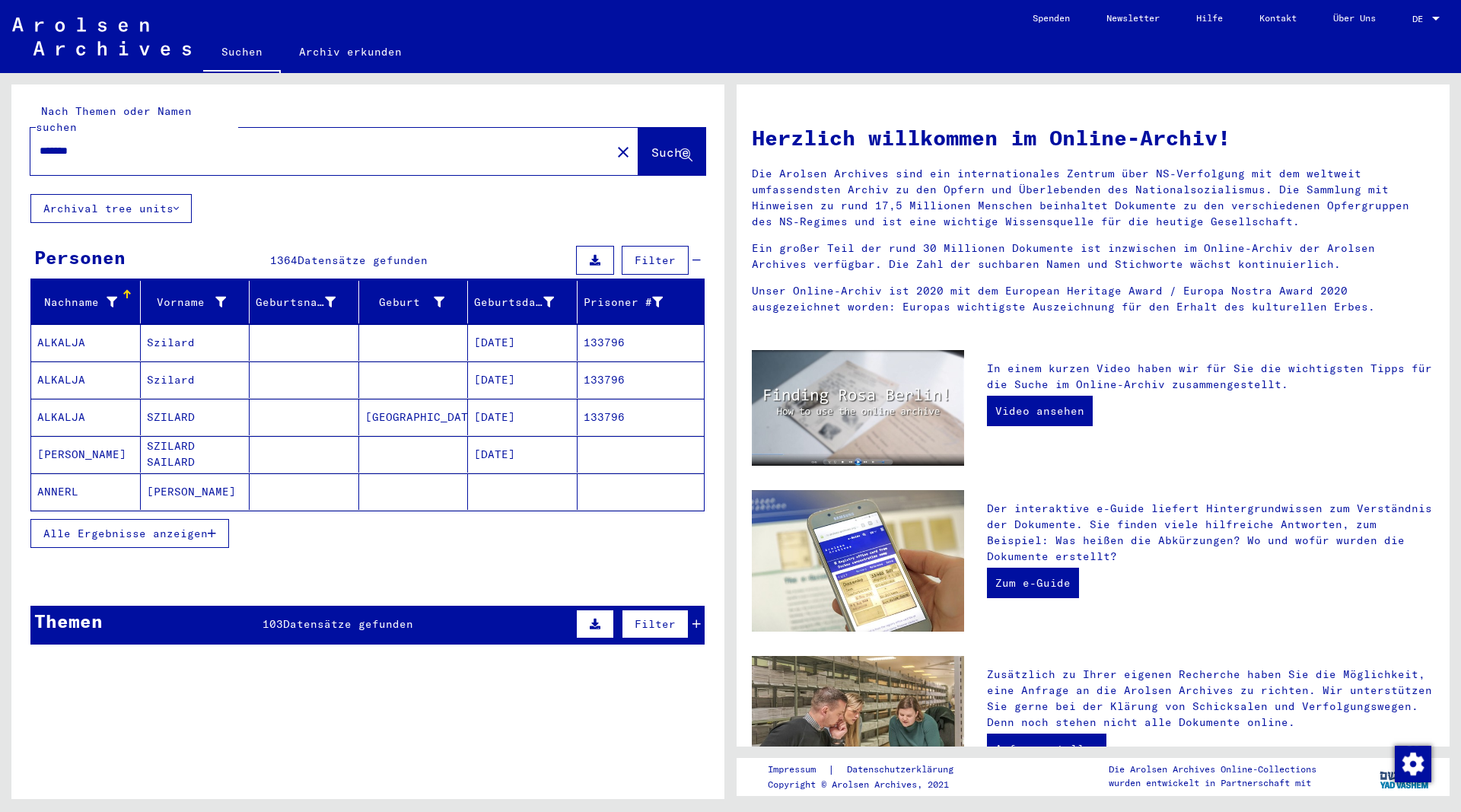
click at [219, 519] on button "Alle Ergebnisse anzeigen" at bounding box center [129, 533] width 198 height 29
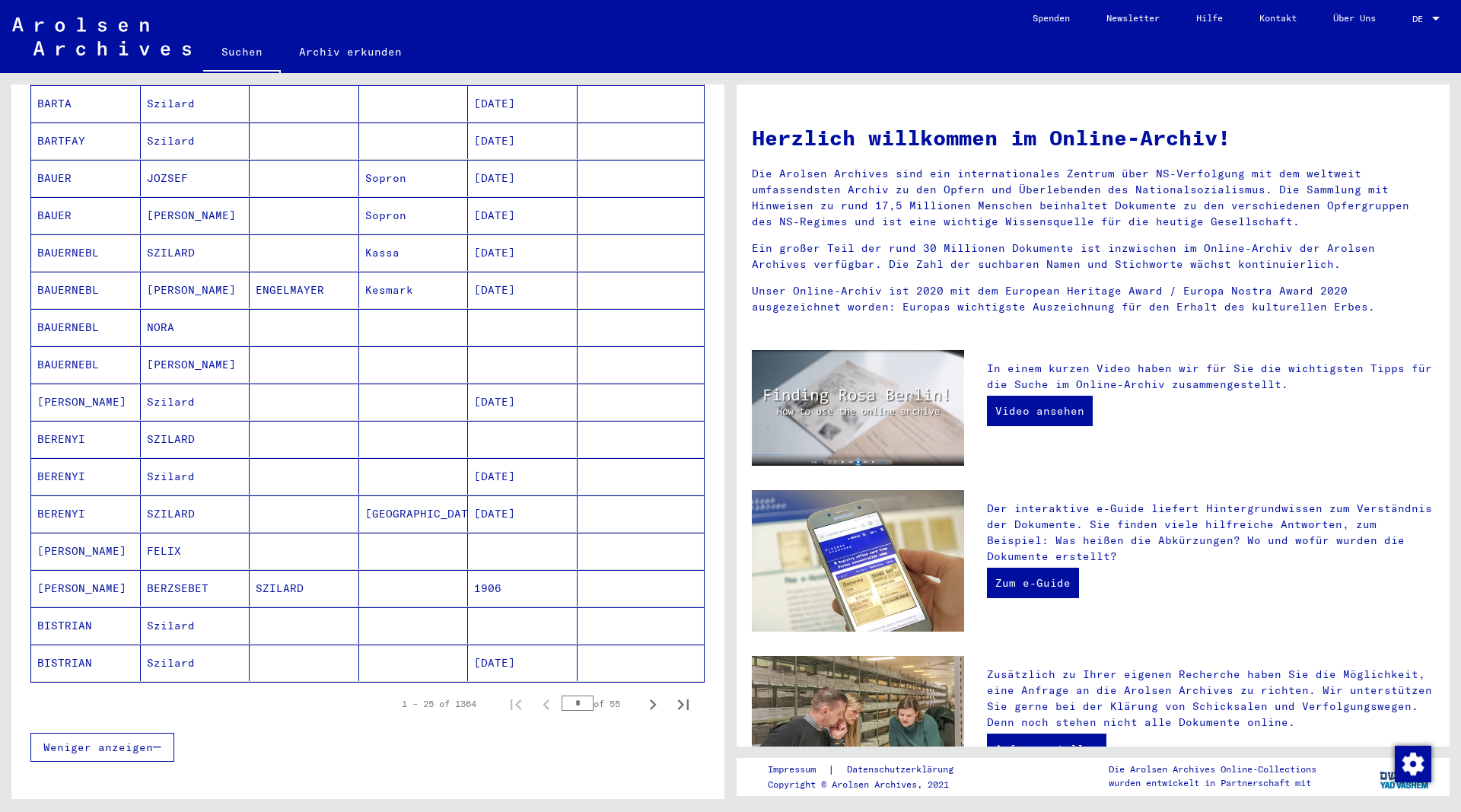
scroll to position [575, 0]
click at [654, 699] on icon "Next page" at bounding box center [653, 704] width 6 height 11
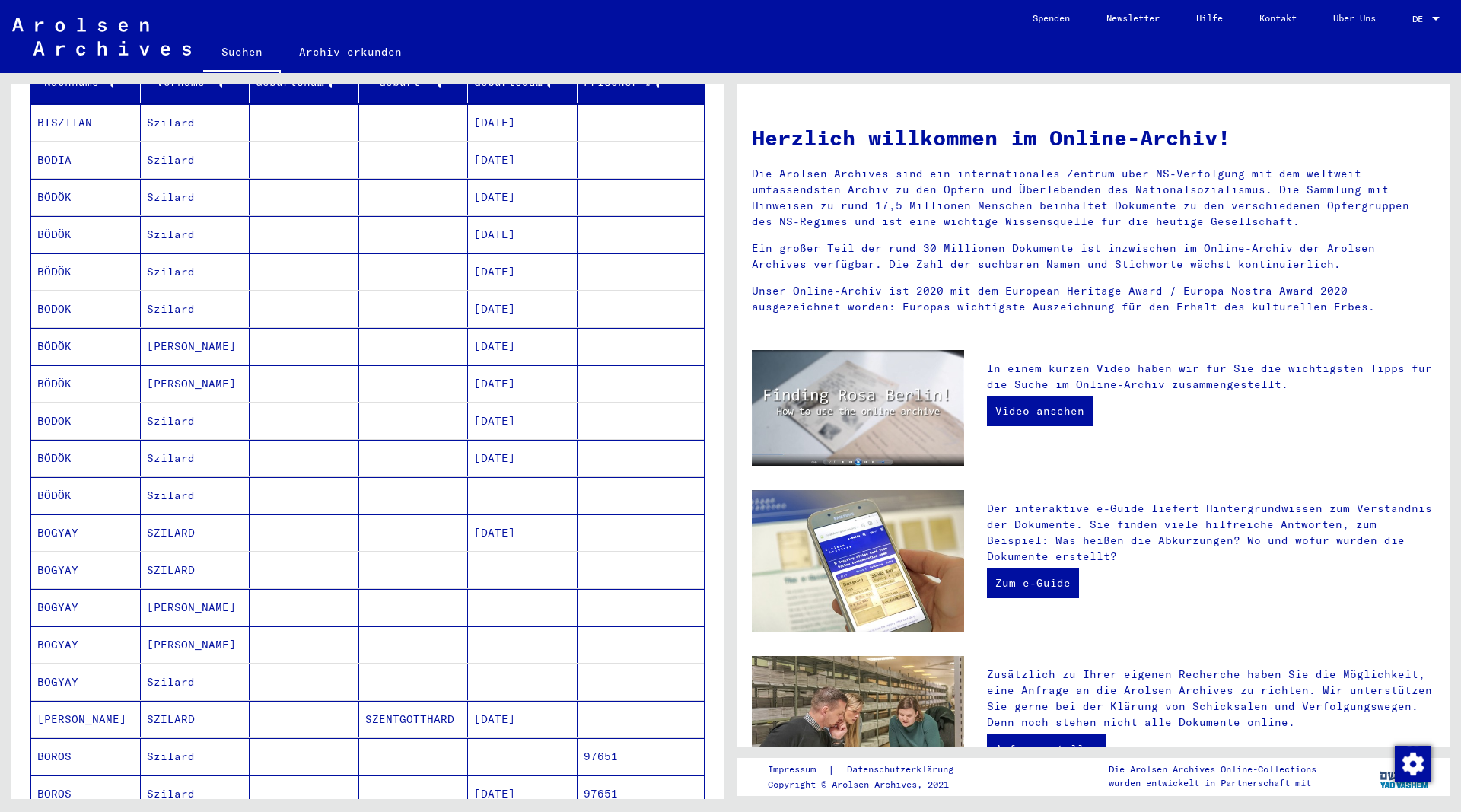
scroll to position [493, 0]
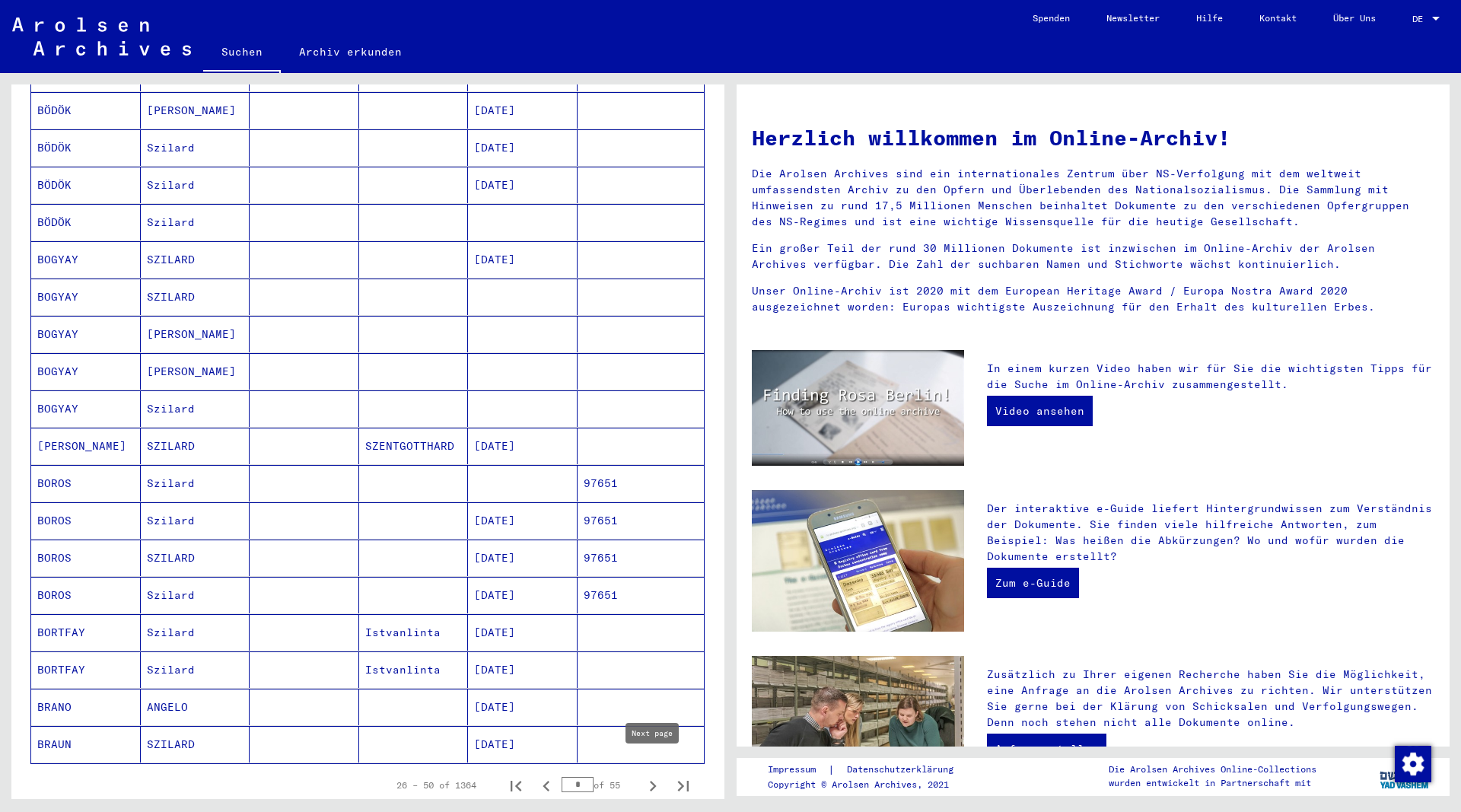
click at [654, 781] on icon "Next page" at bounding box center [653, 786] width 6 height 11
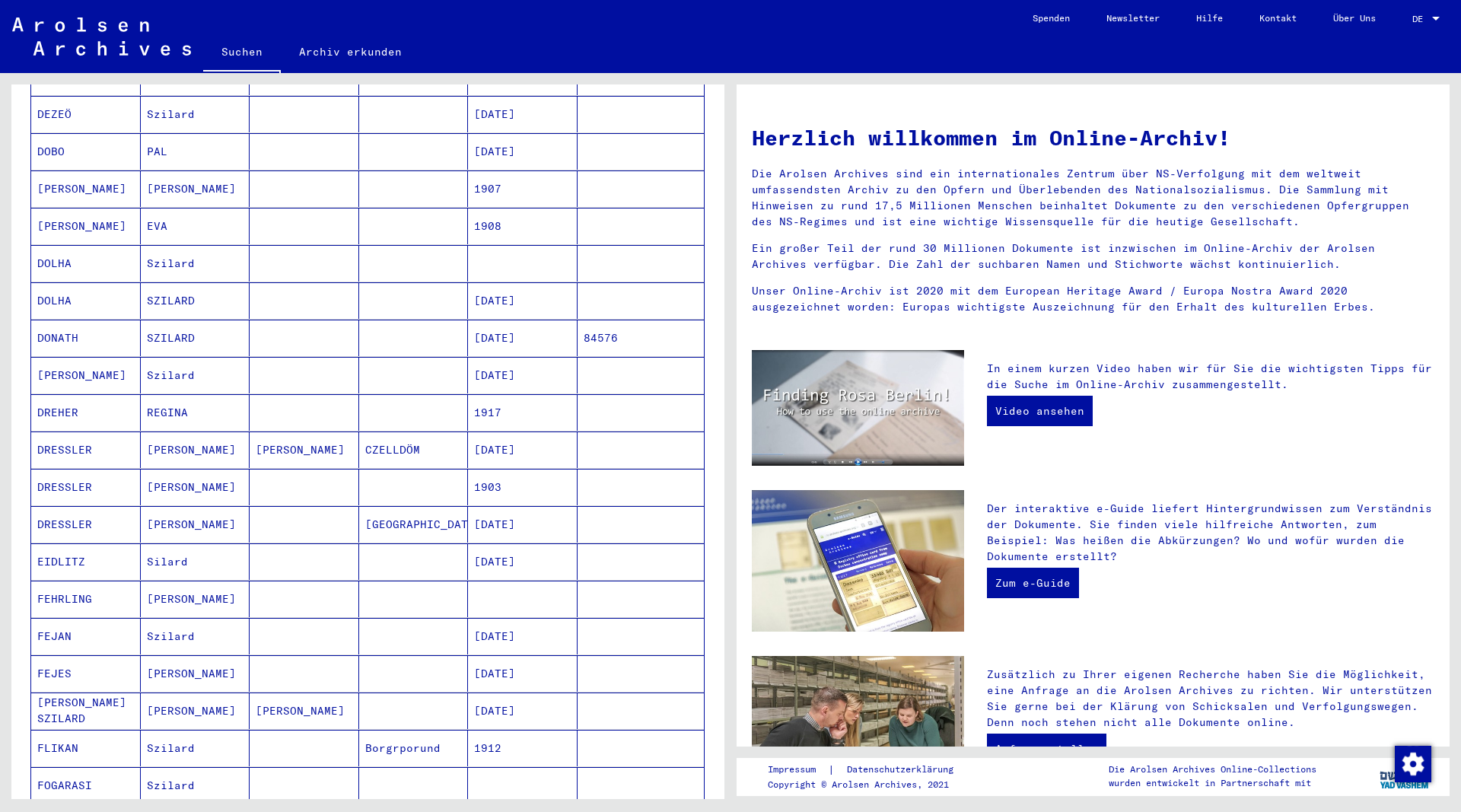
scroll to position [575, 0]
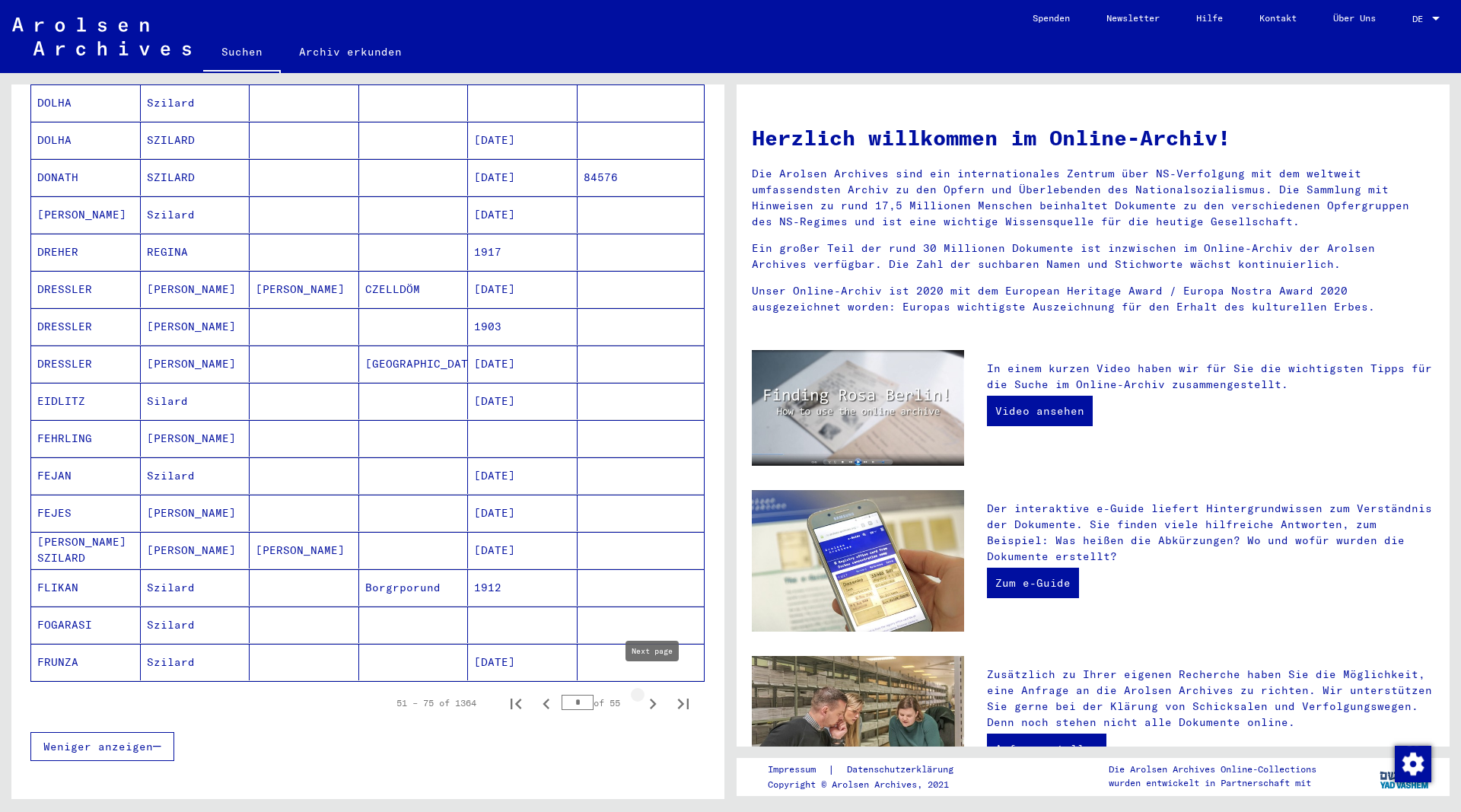
click at [652, 693] on icon "Next page" at bounding box center [653, 703] width 21 height 21
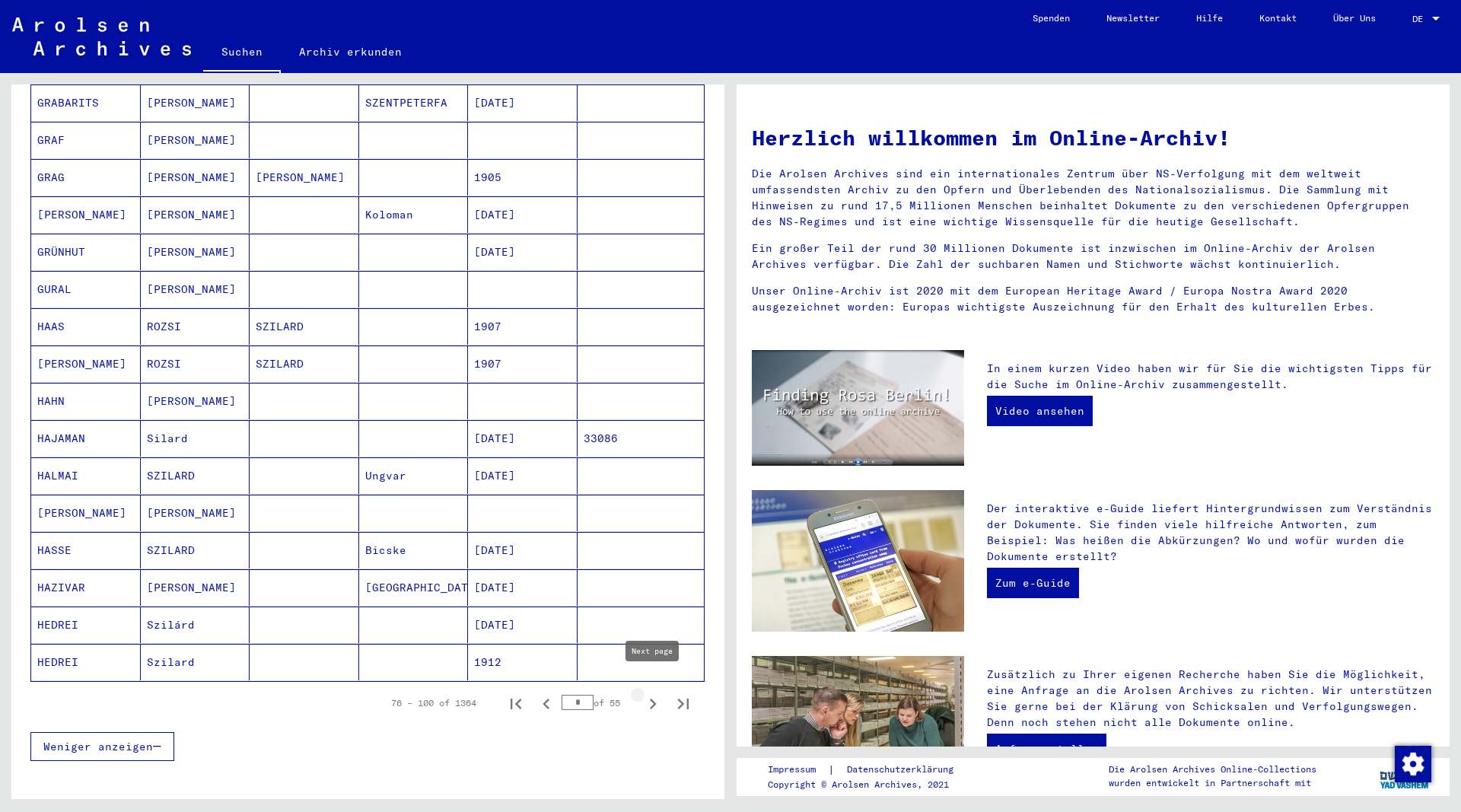
click at [654, 699] on icon "Next page" at bounding box center [653, 704] width 6 height 11
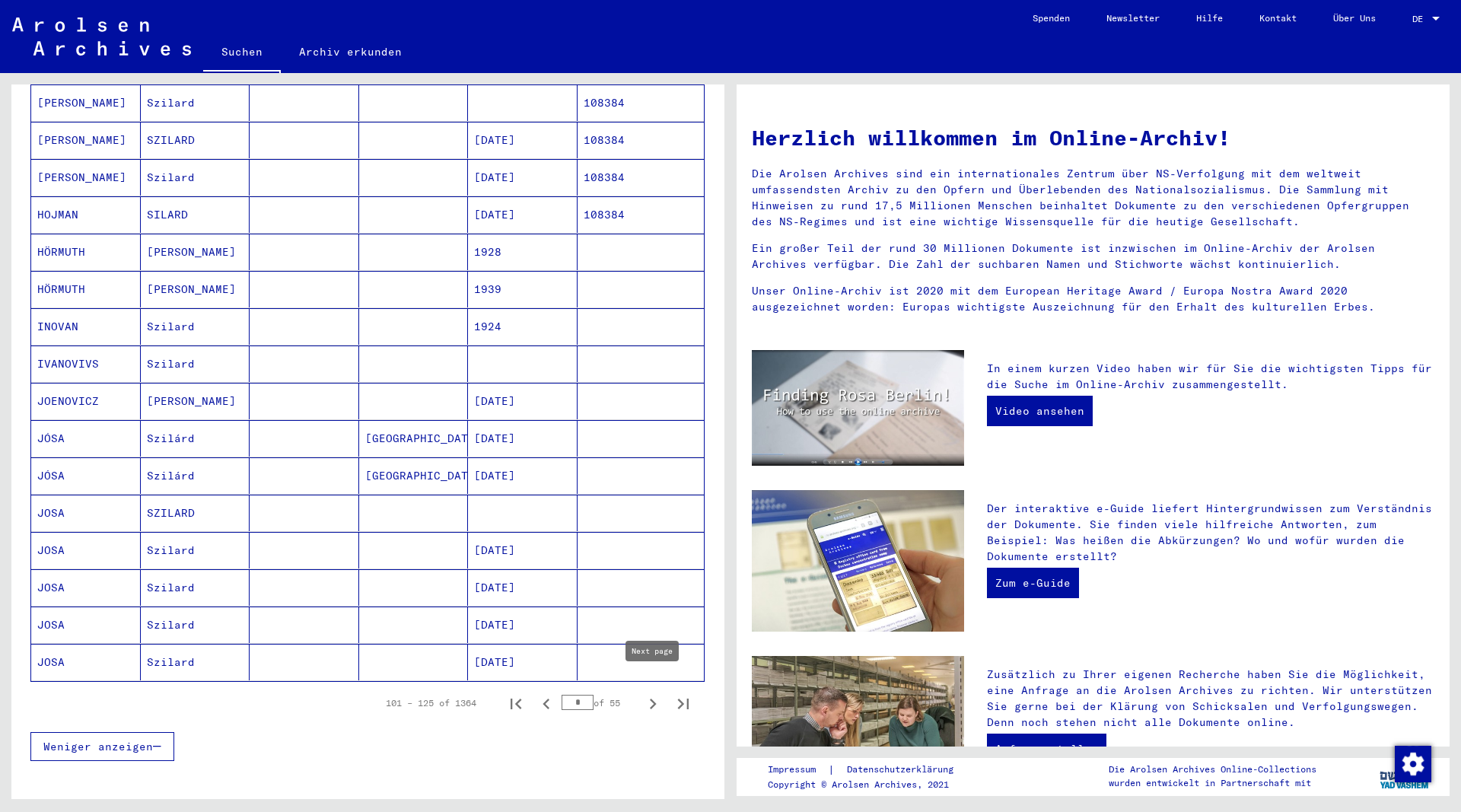
click at [653, 699] on icon "Next page" at bounding box center [653, 704] width 6 height 11
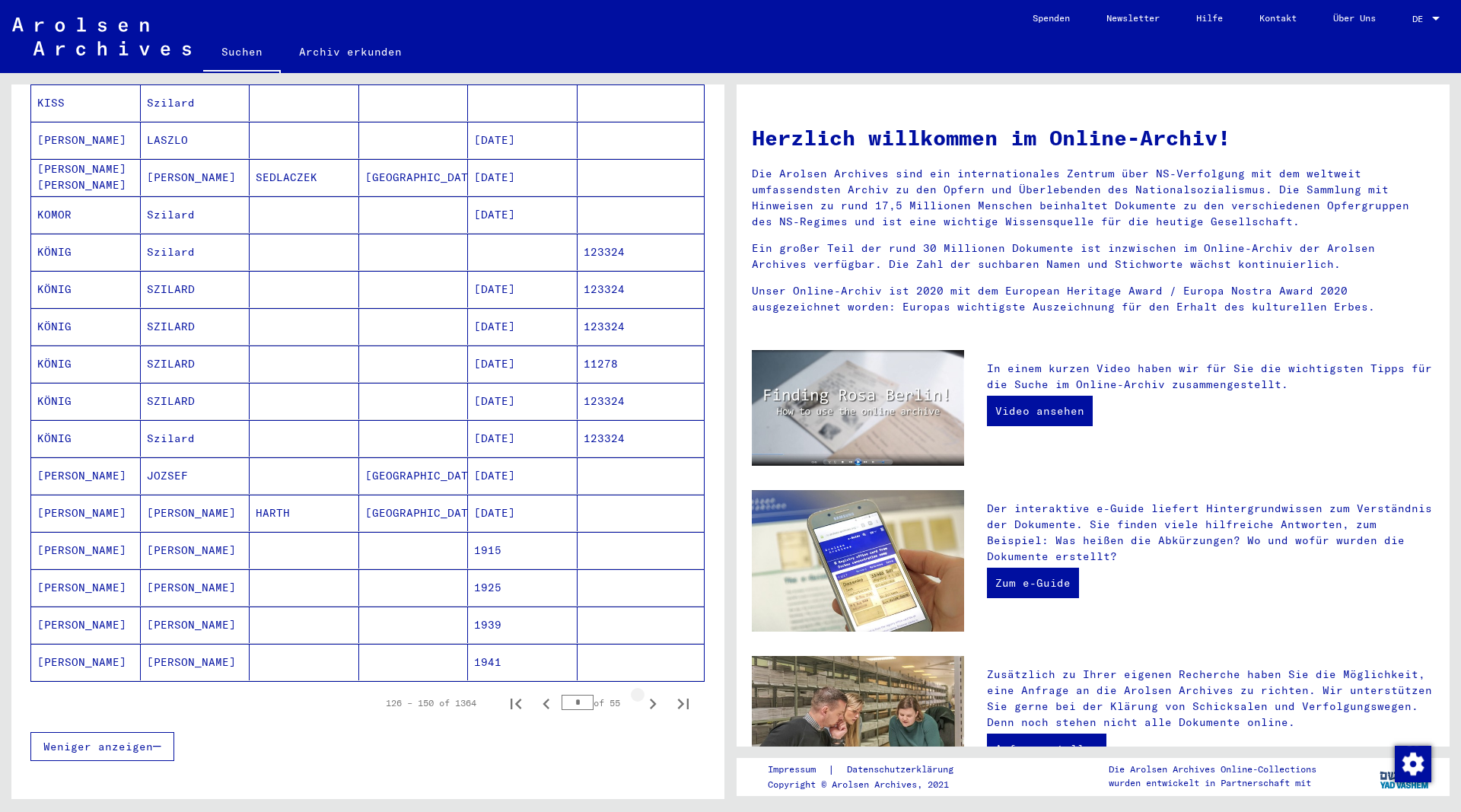
click at [650, 693] on icon "Next page" at bounding box center [653, 703] width 21 height 21
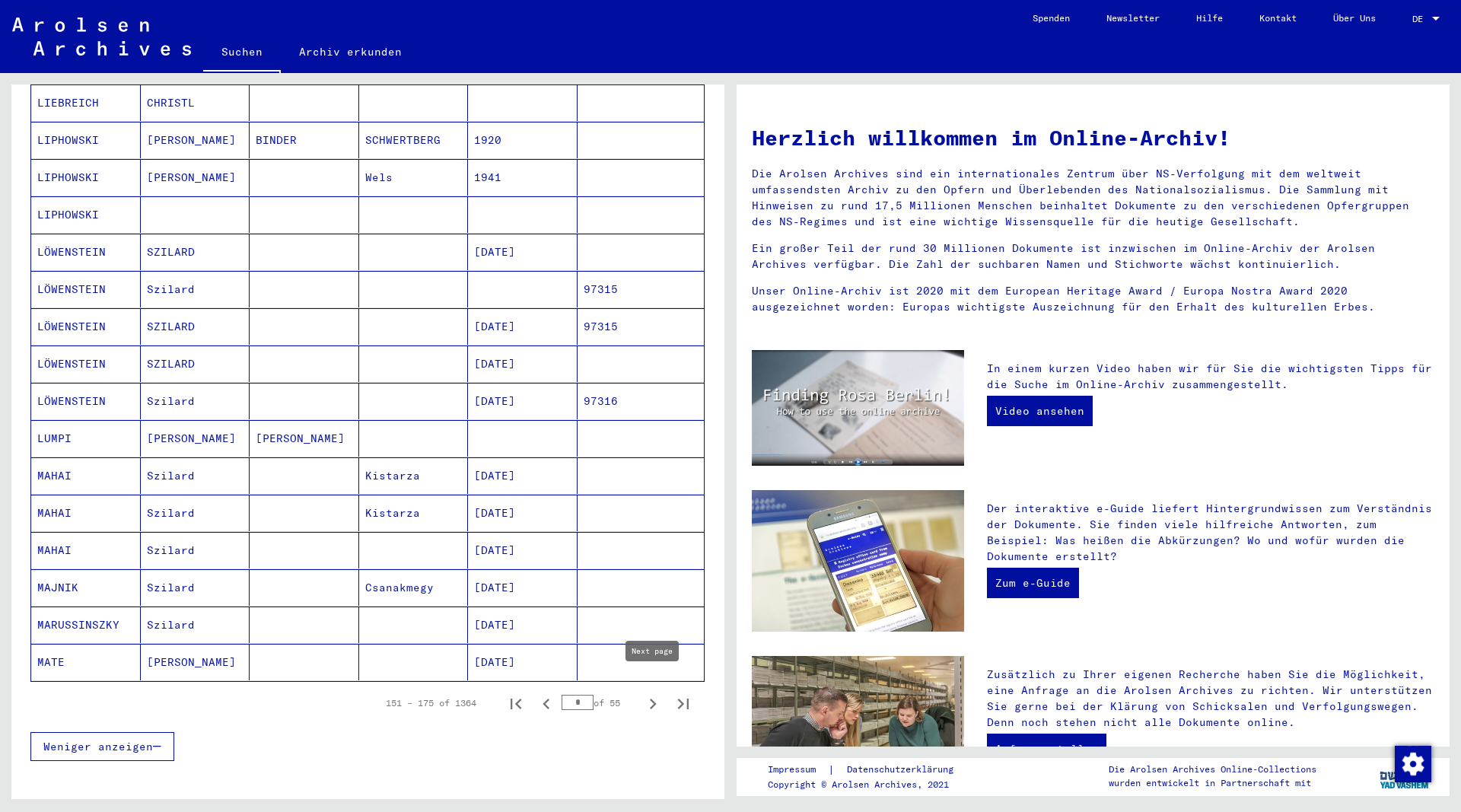
click at [650, 693] on icon "Next page" at bounding box center [653, 703] width 21 height 21
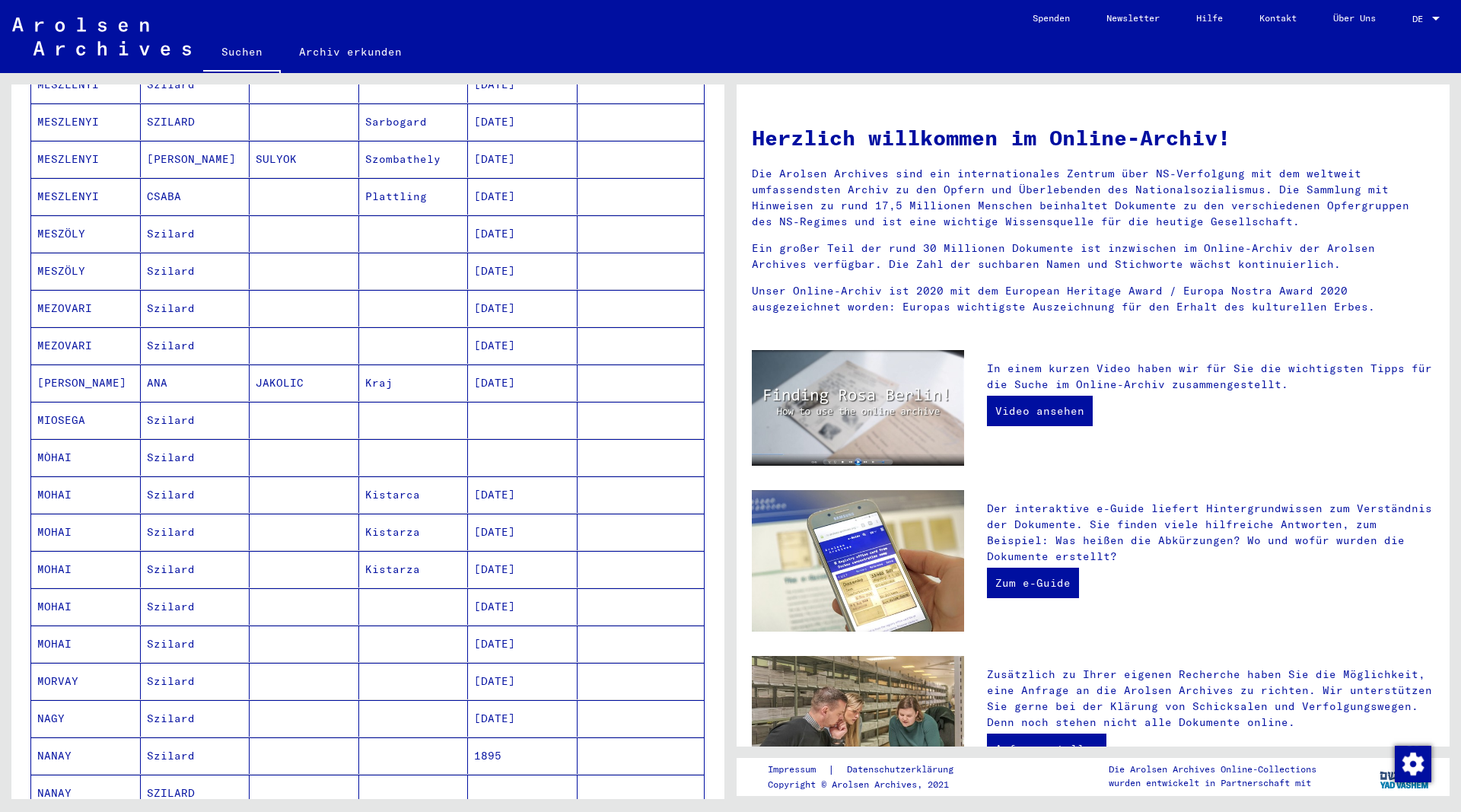
scroll to position [493, 0]
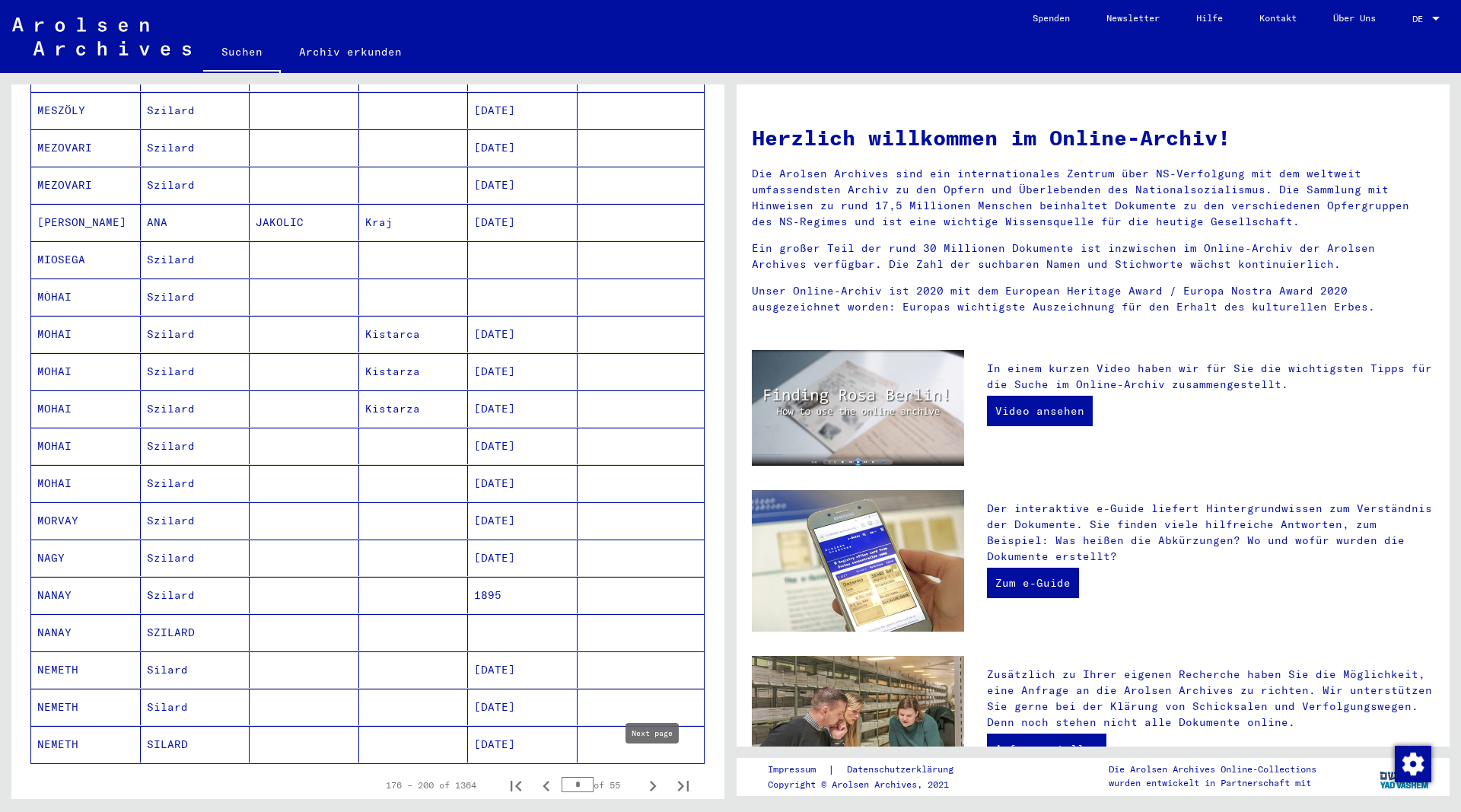
click at [653, 775] on icon "Next page" at bounding box center [653, 785] width 21 height 21
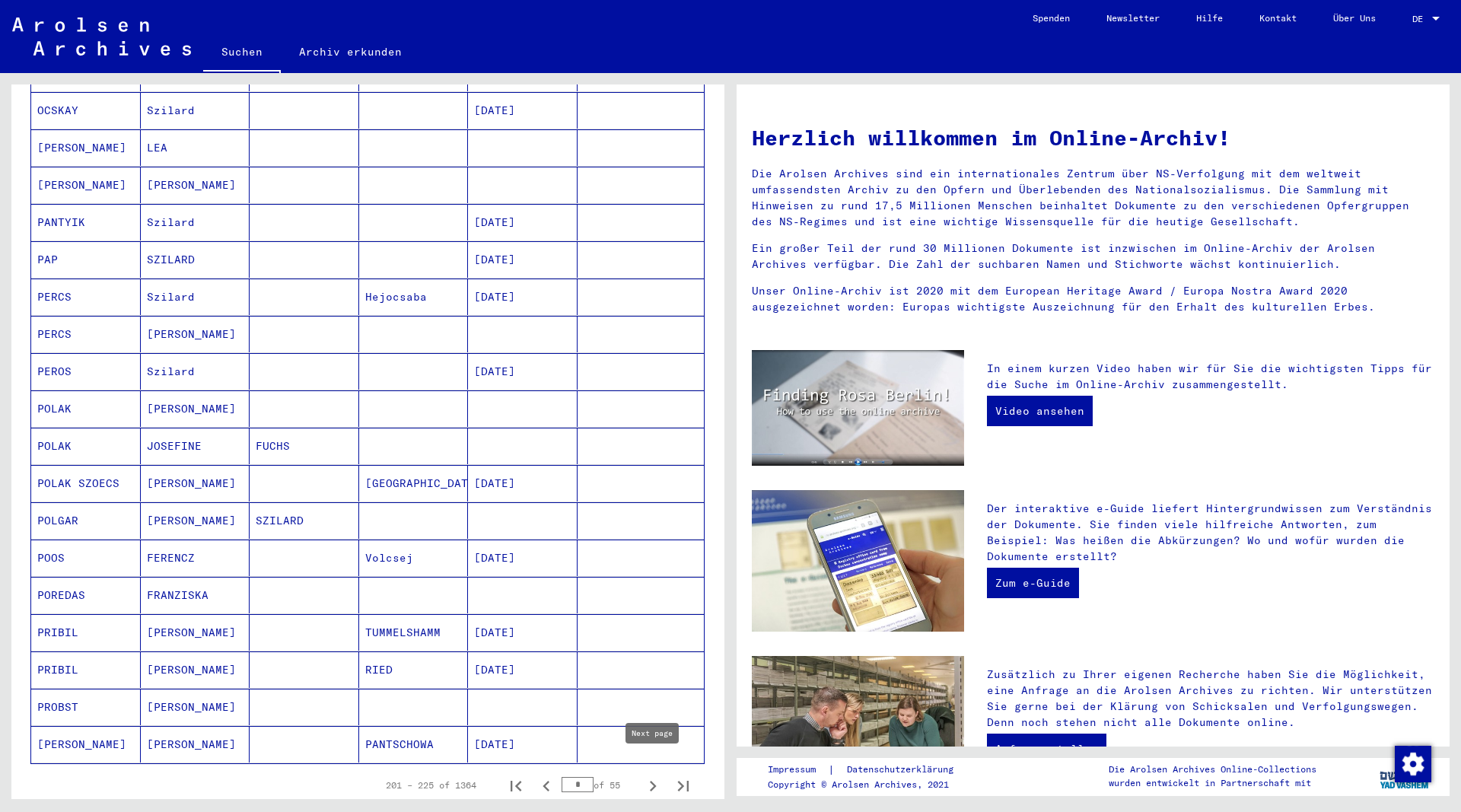
click at [651, 775] on icon "Next page" at bounding box center [653, 785] width 21 height 21
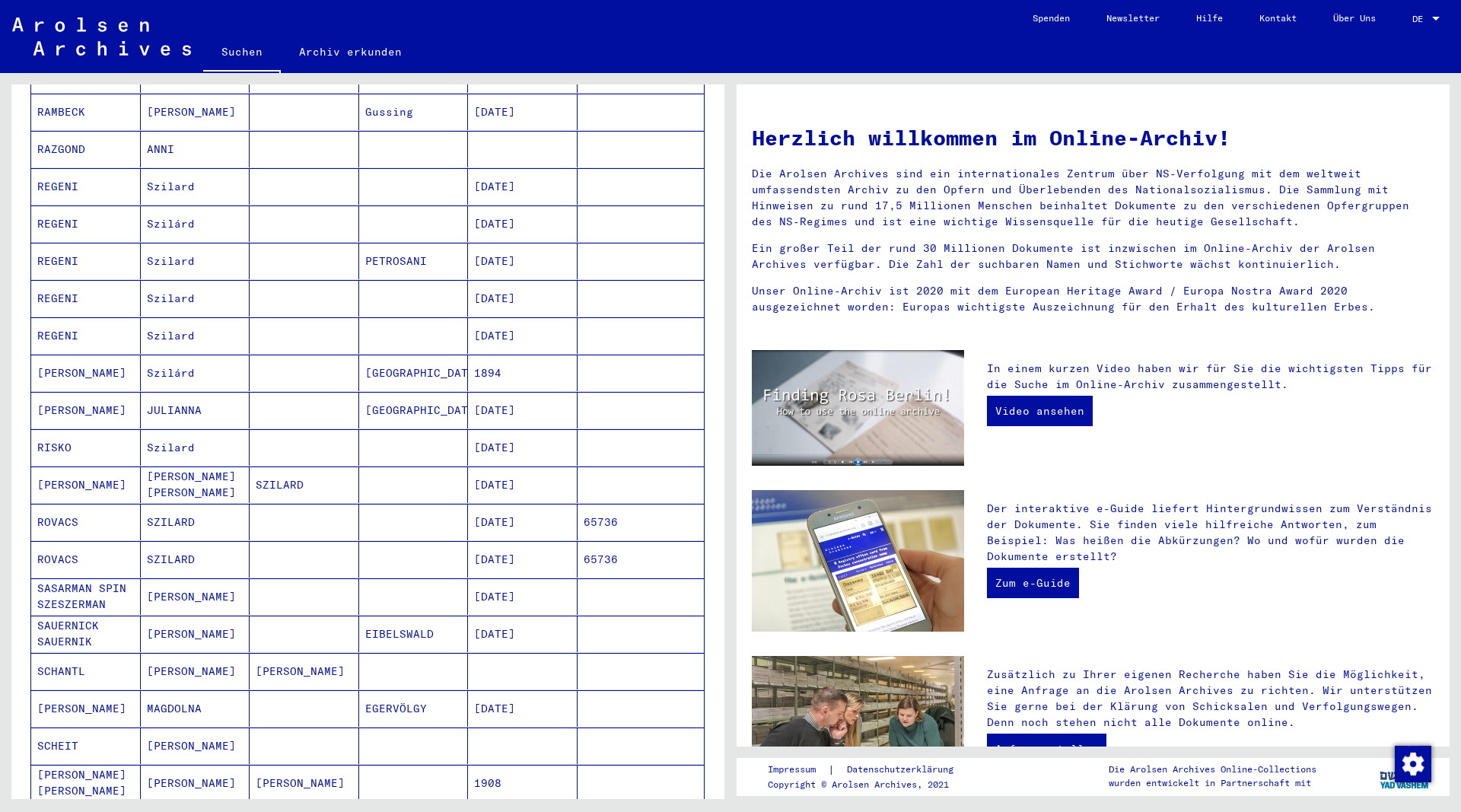
scroll to position [575, 0]
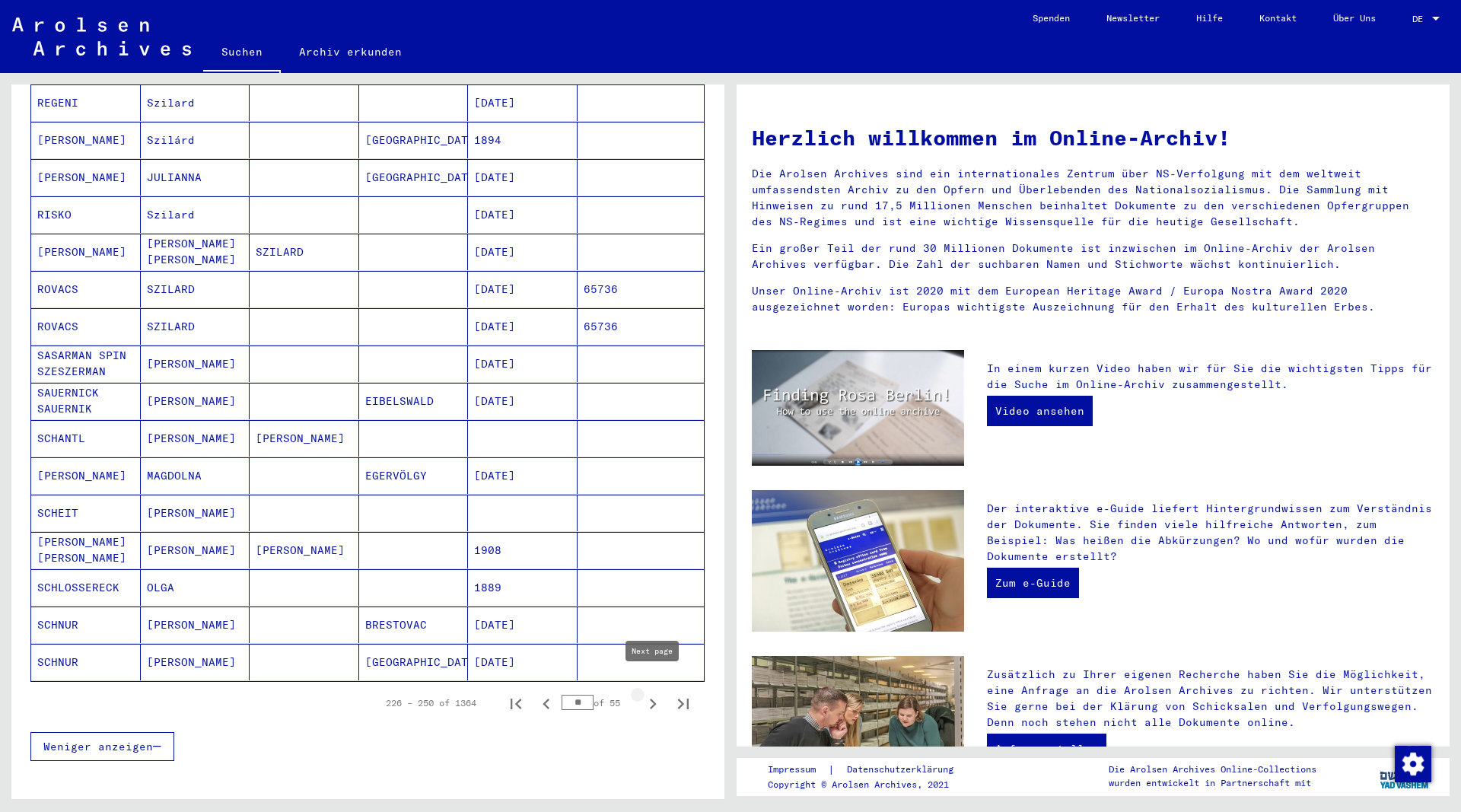
click at [652, 693] on icon "Next page" at bounding box center [653, 703] width 21 height 21
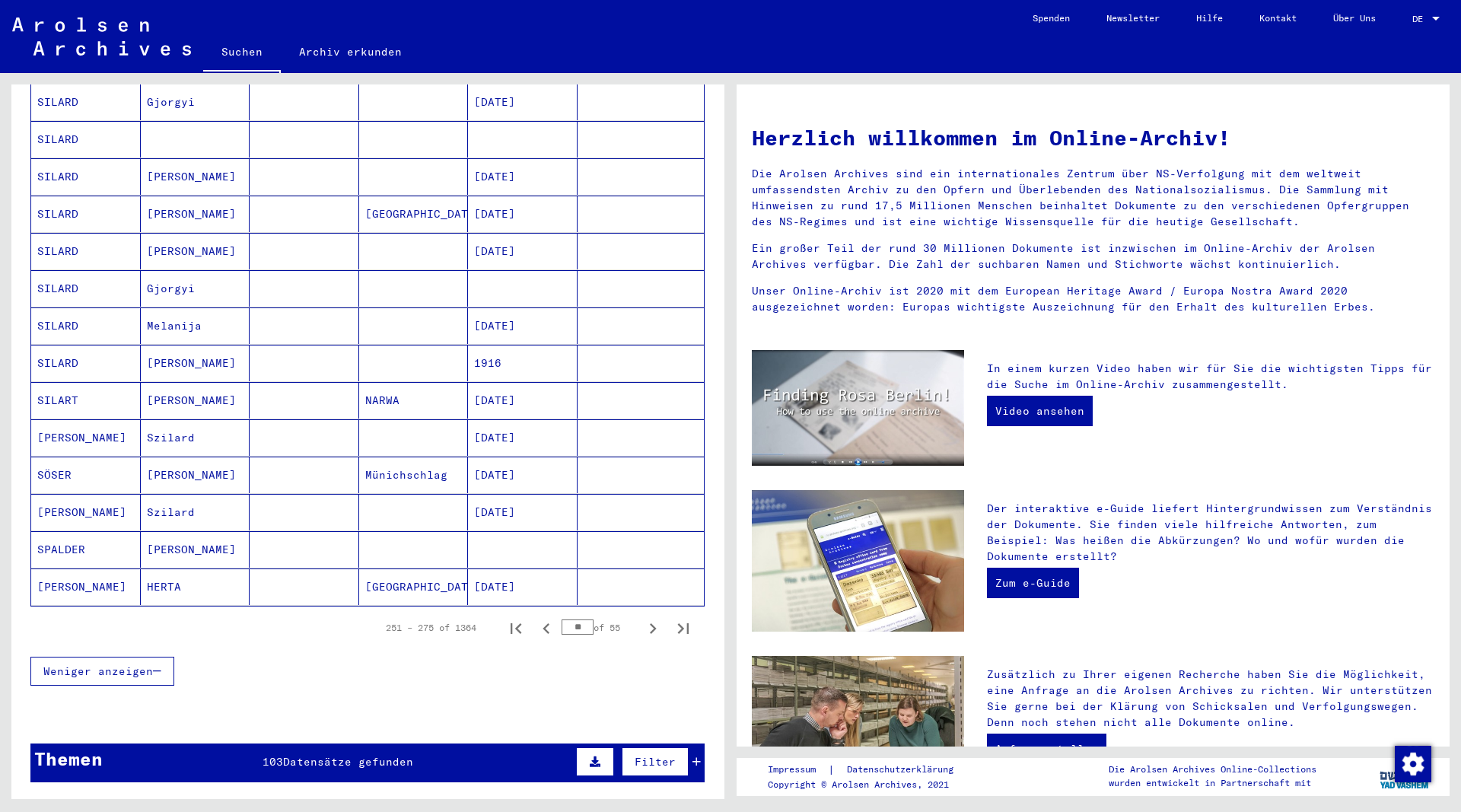
scroll to position [657, 0]
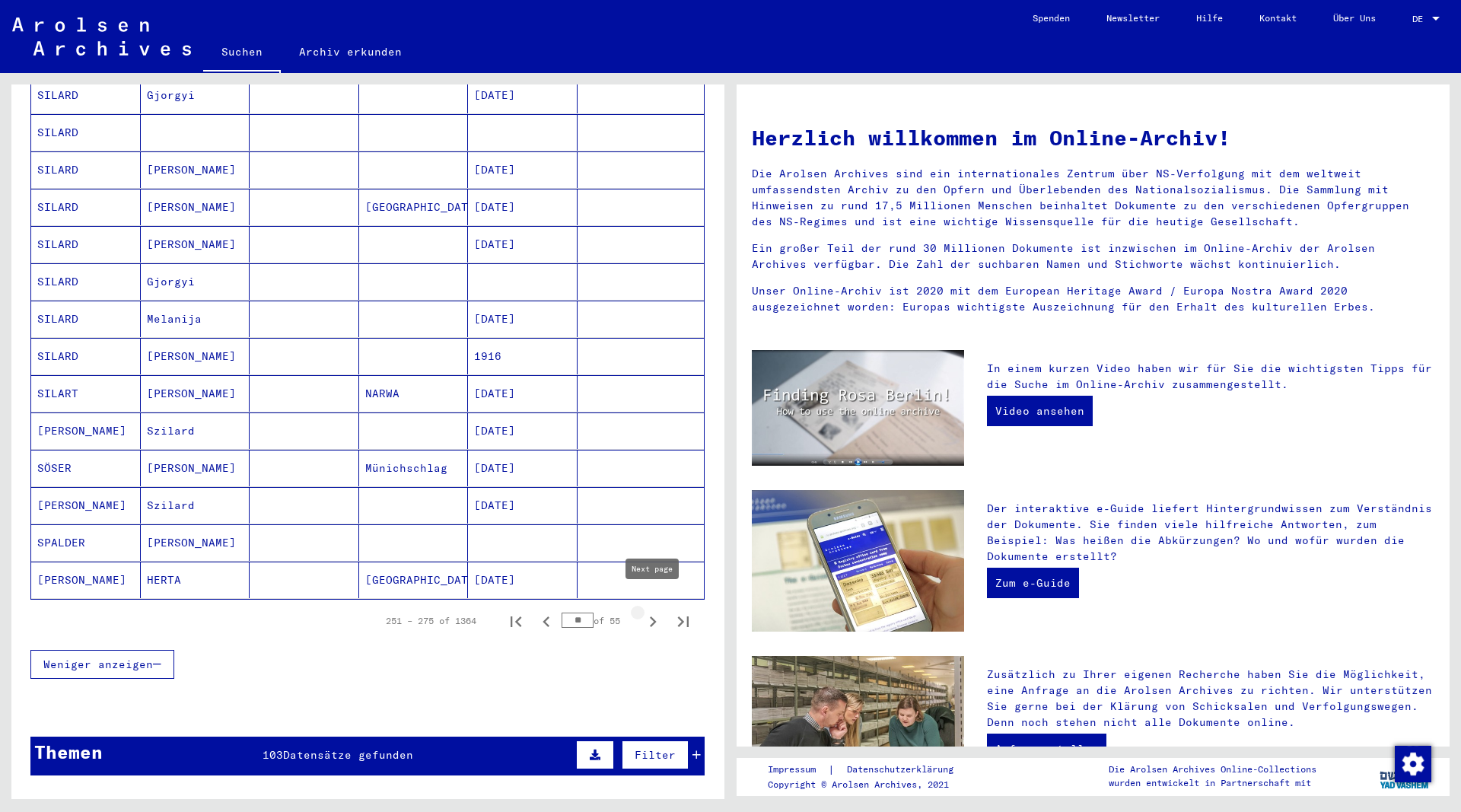
click at [652, 611] on icon "Next page" at bounding box center [653, 621] width 21 height 21
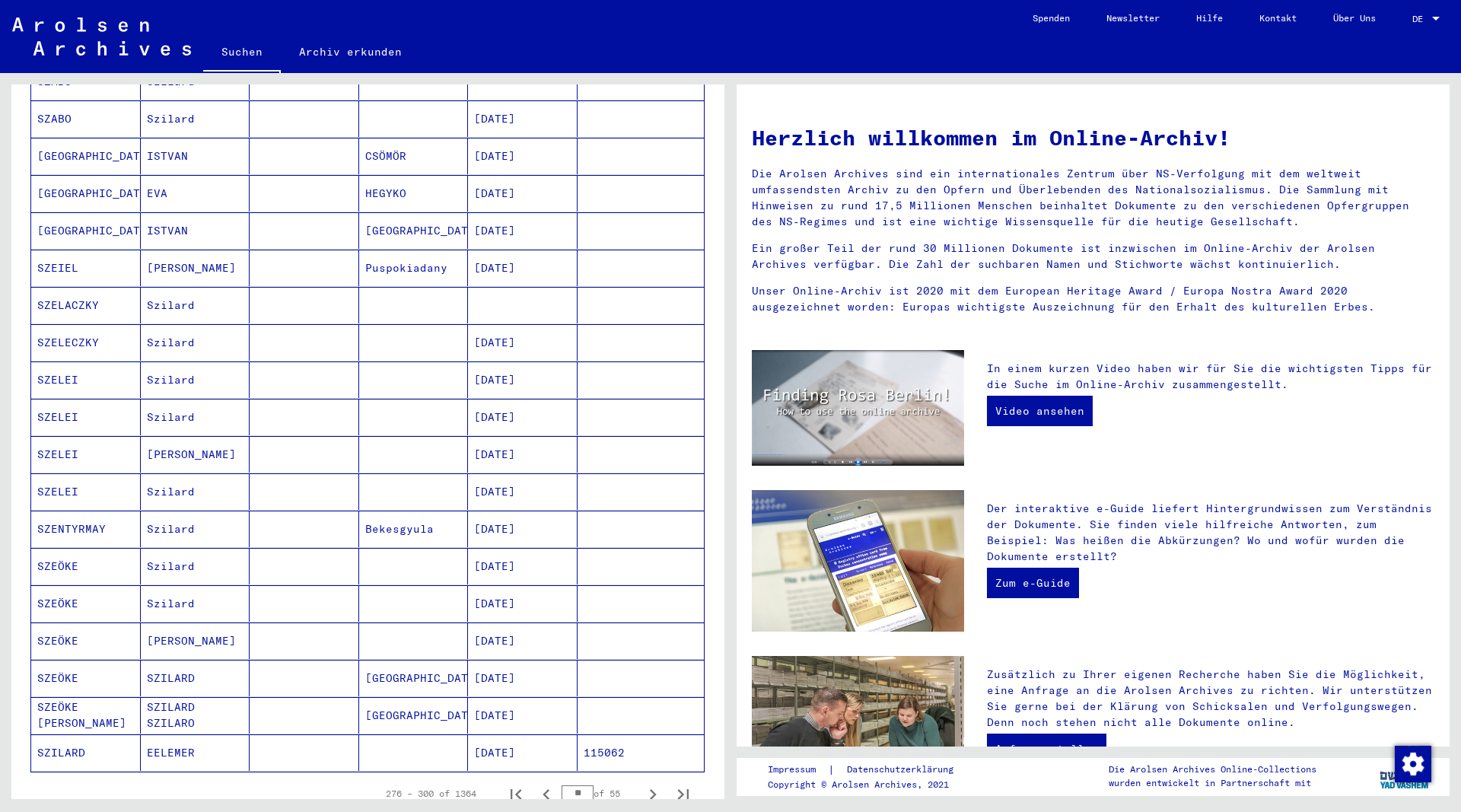
scroll to position [575, 0]
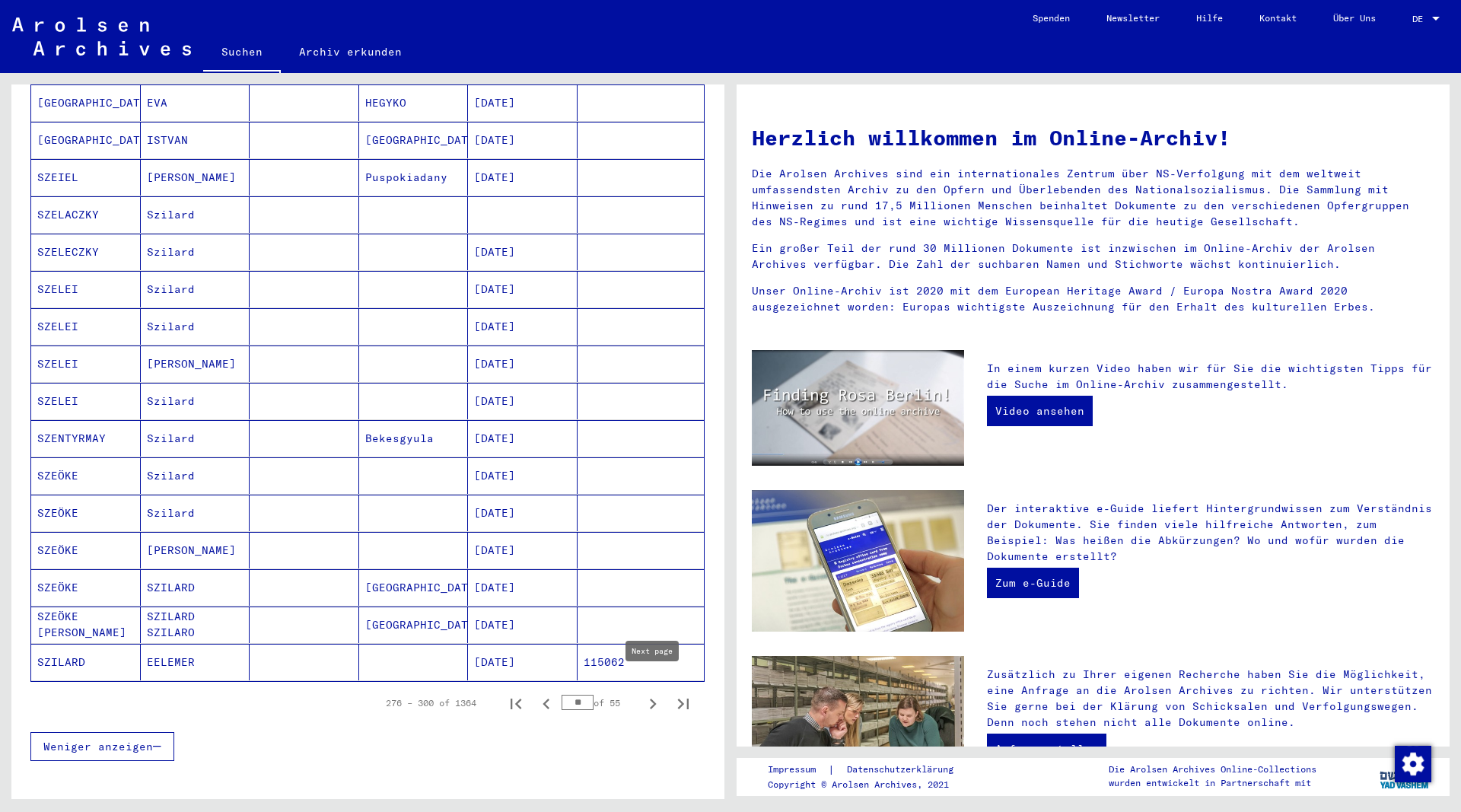
click at [651, 693] on icon "Next page" at bounding box center [653, 703] width 21 height 21
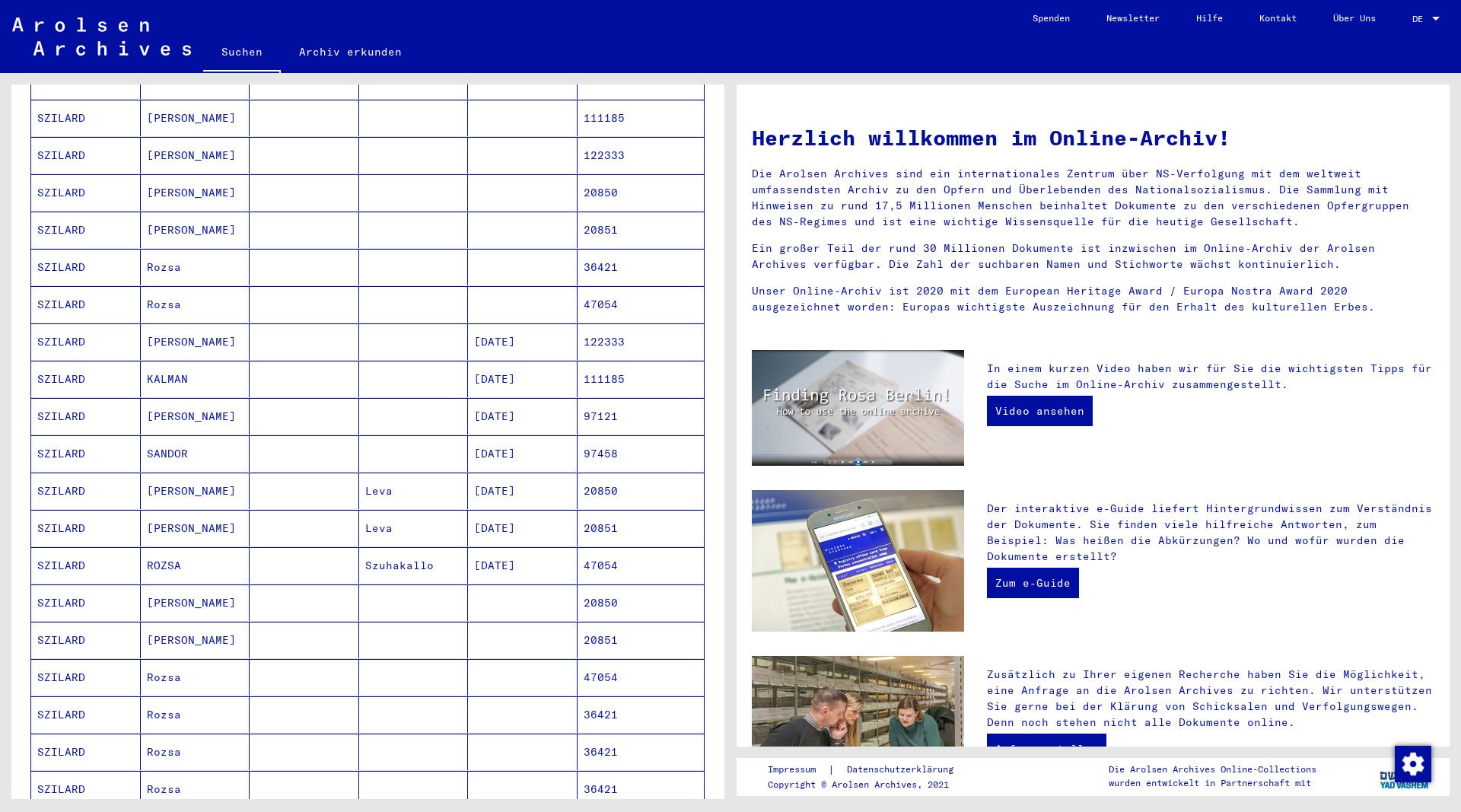
scroll to position [493, 0]
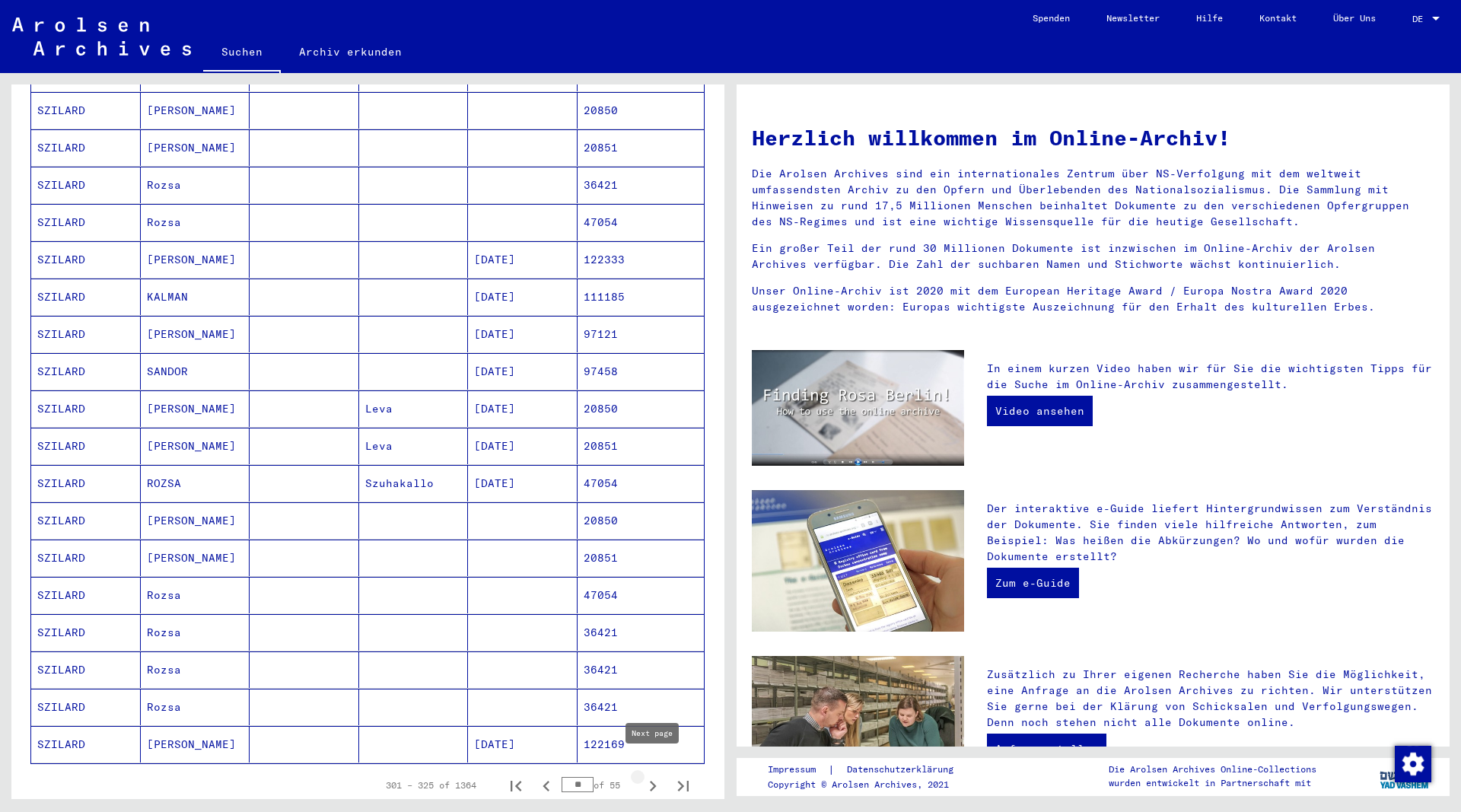
click at [651, 775] on icon "Next page" at bounding box center [653, 785] width 21 height 21
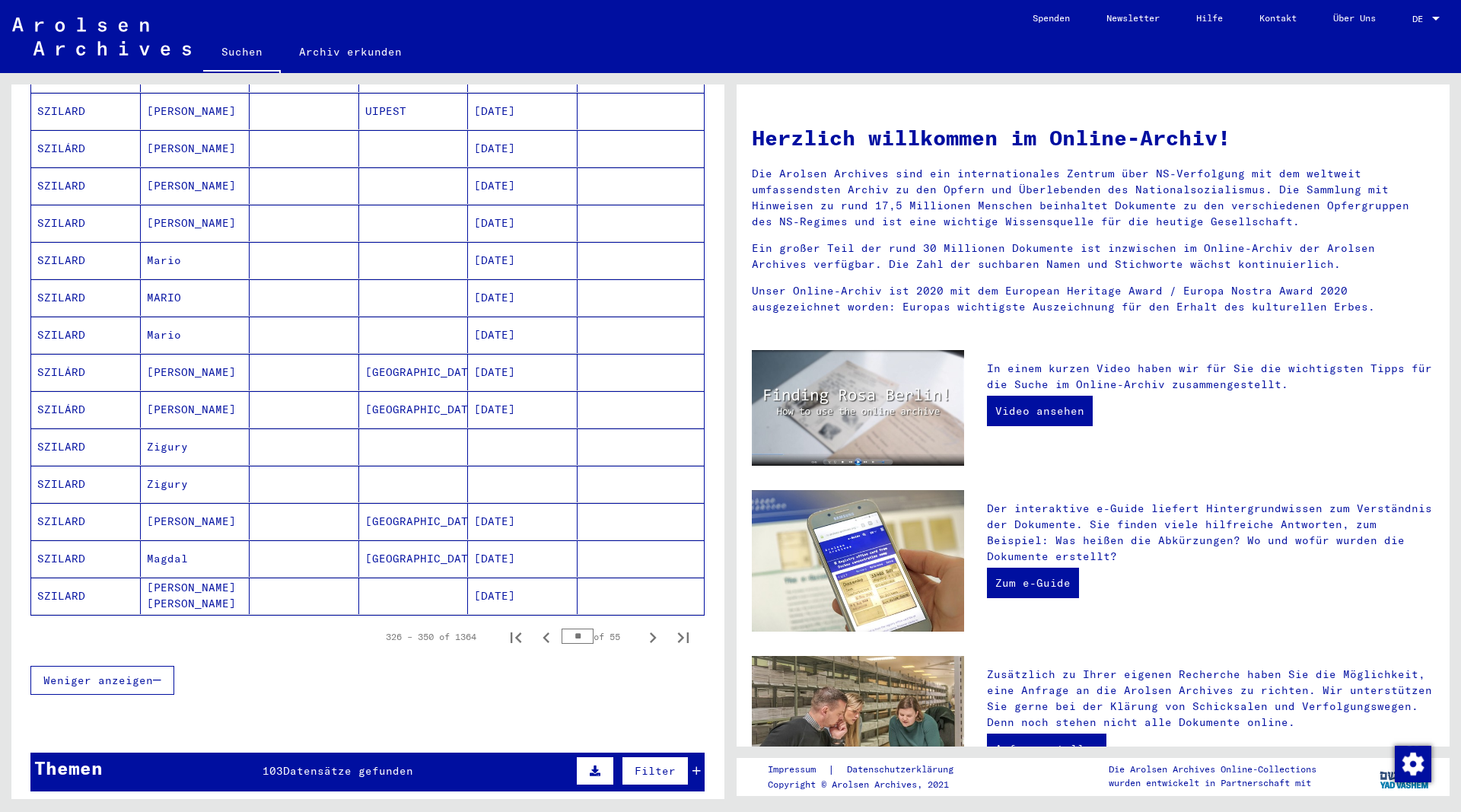
scroll to position [657, 0]
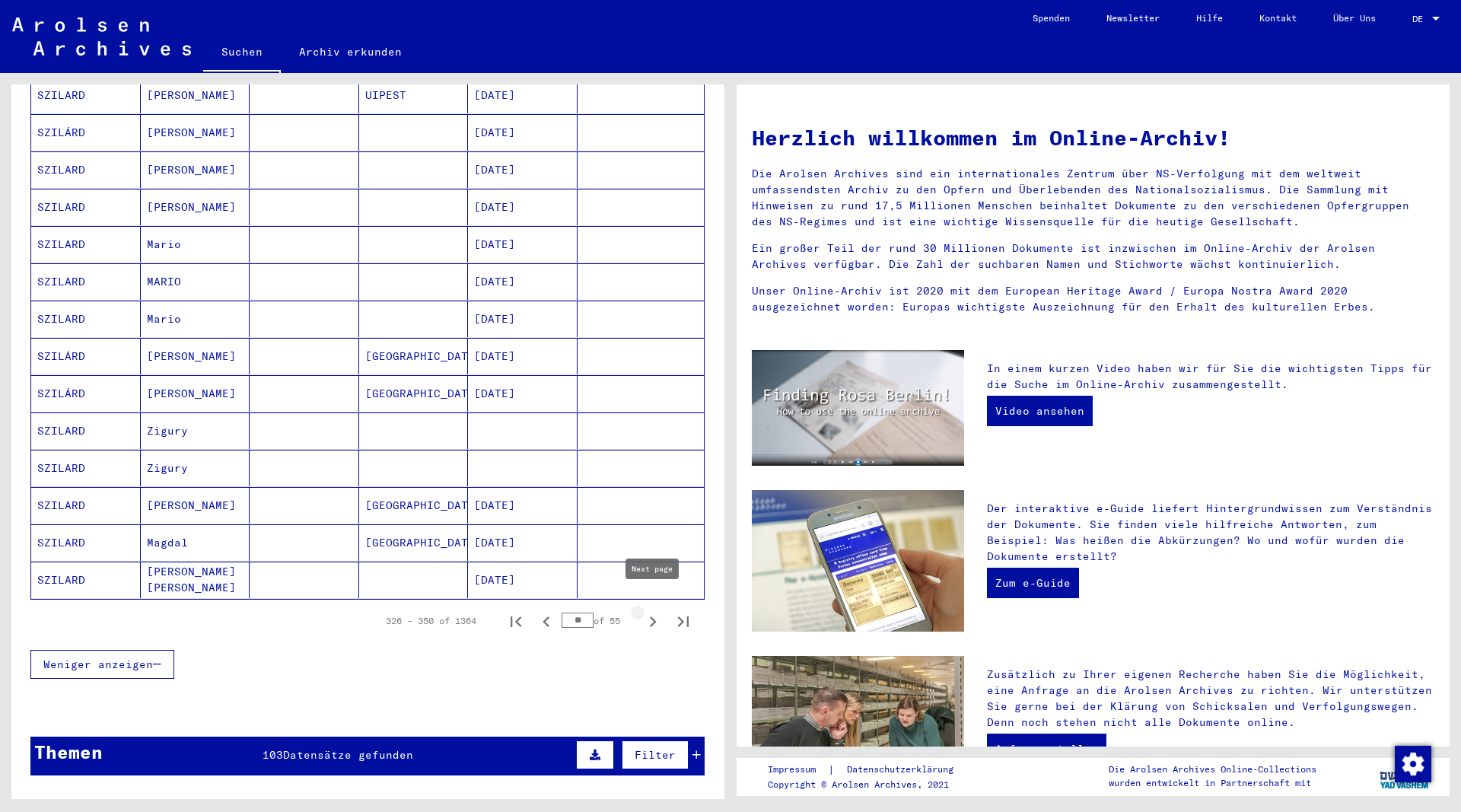
click at [652, 611] on icon "Next page" at bounding box center [653, 621] width 21 height 21
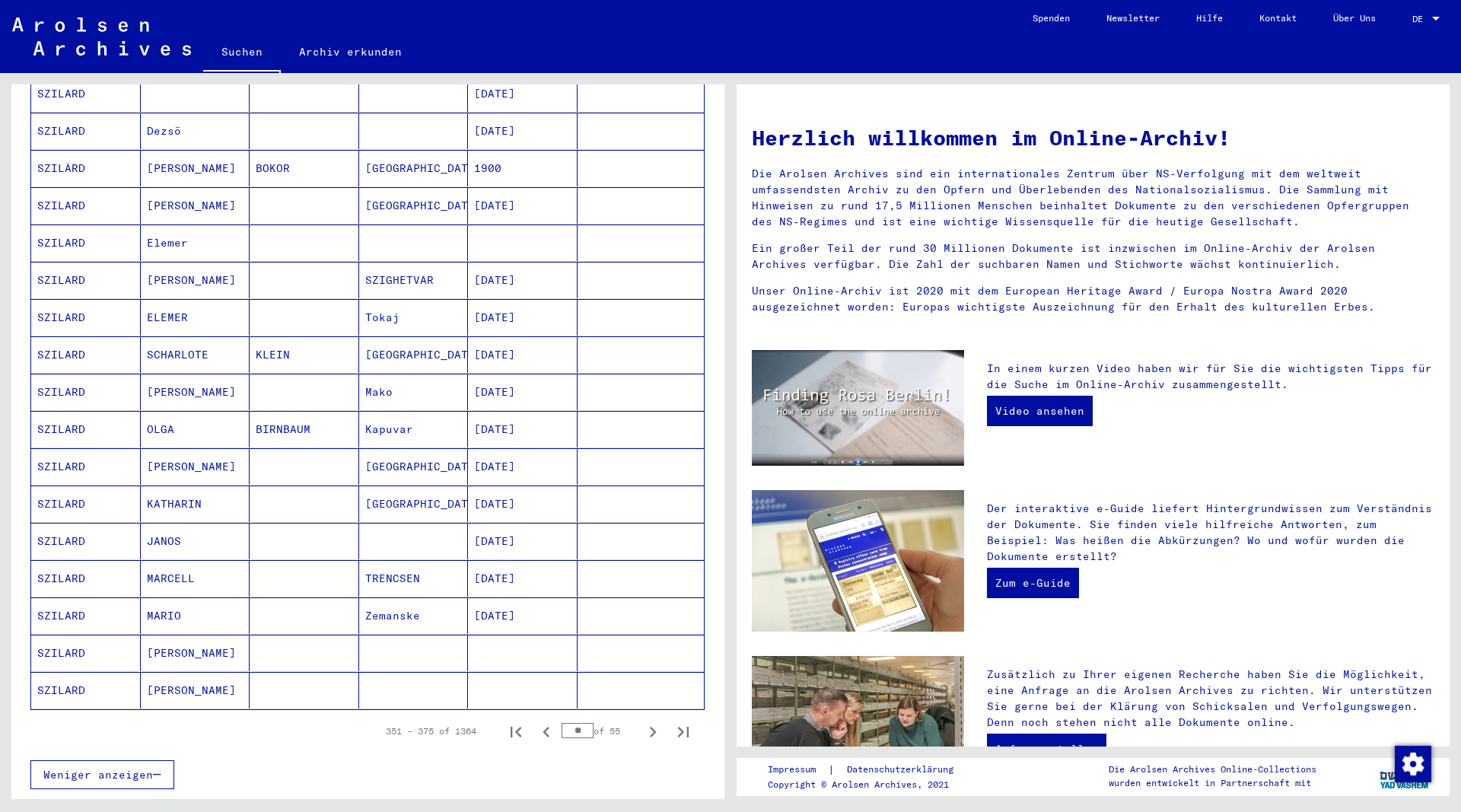
scroll to position [575, 0]
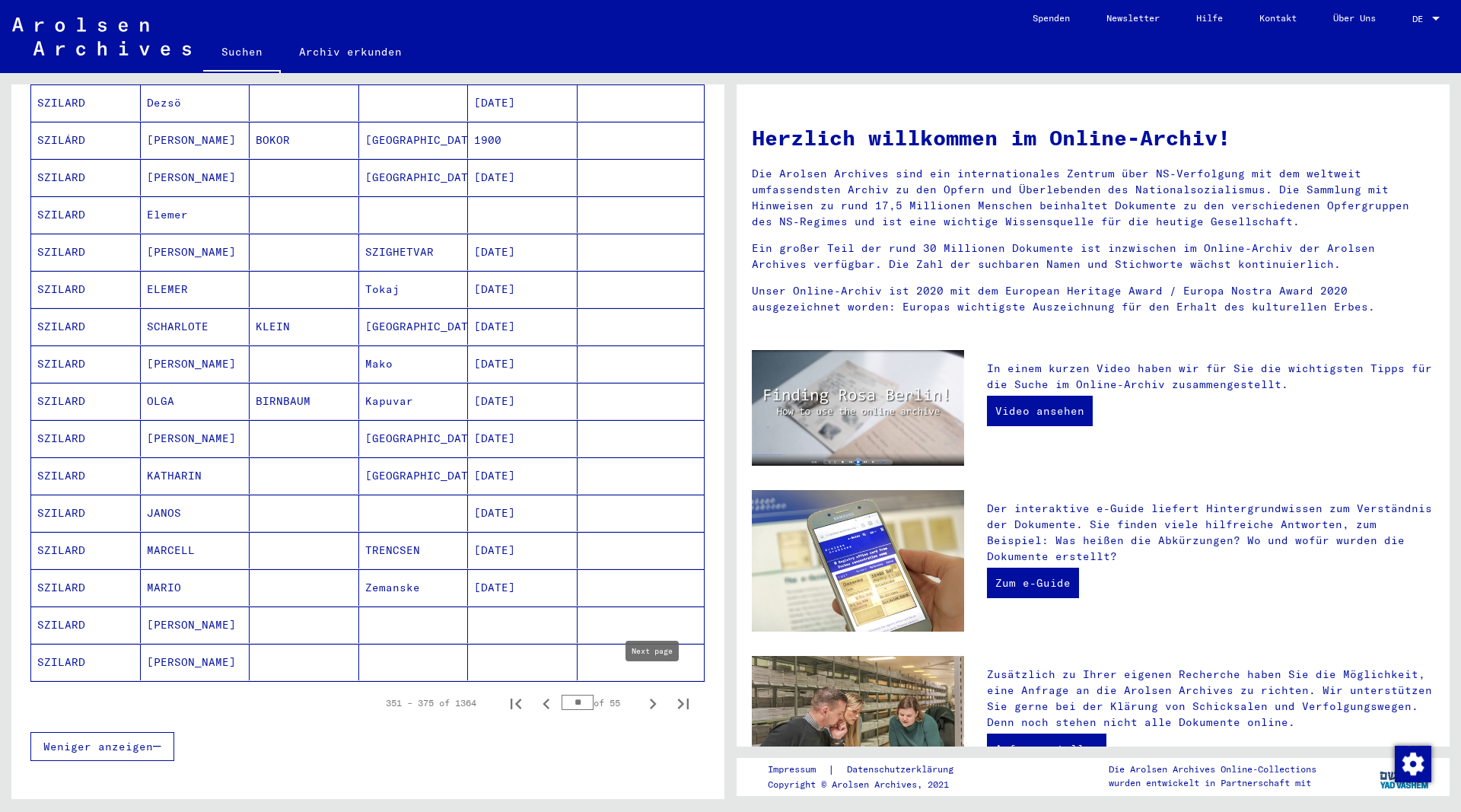
click at [651, 693] on icon "Next page" at bounding box center [653, 703] width 21 height 21
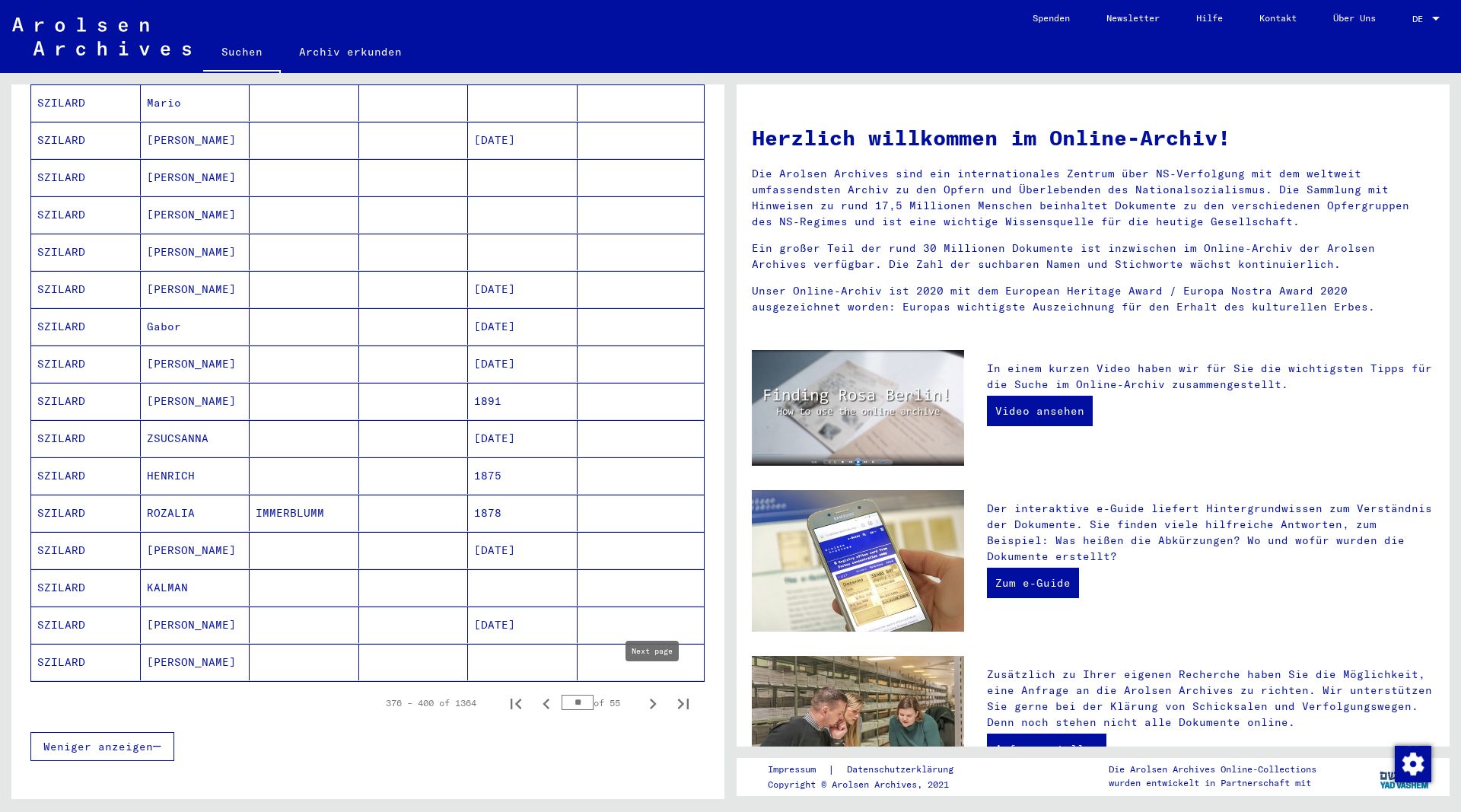
click at [653, 699] on icon "Next page" at bounding box center [653, 704] width 6 height 11
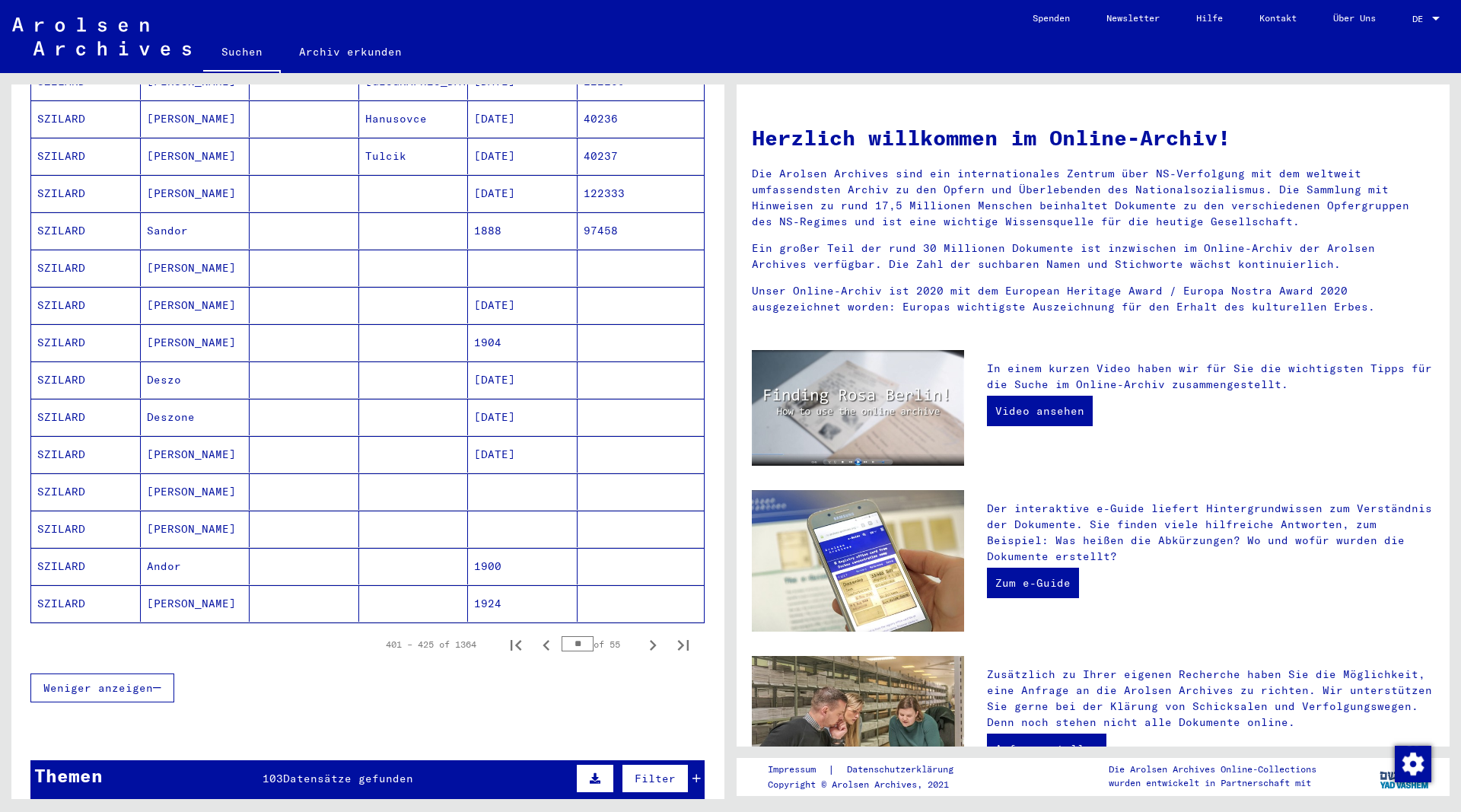
scroll to position [657, 0]
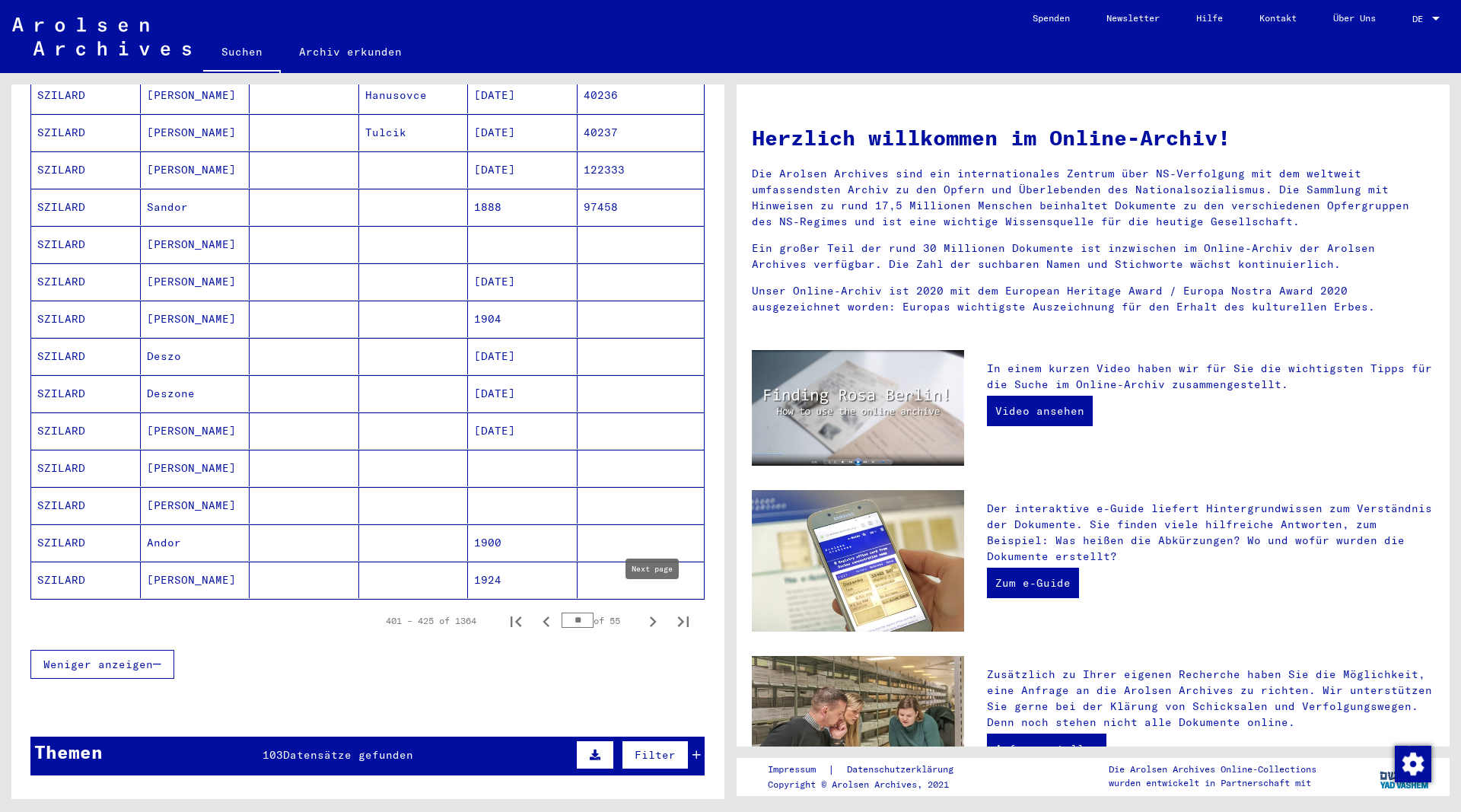
click at [652, 611] on icon "Next page" at bounding box center [653, 621] width 21 height 21
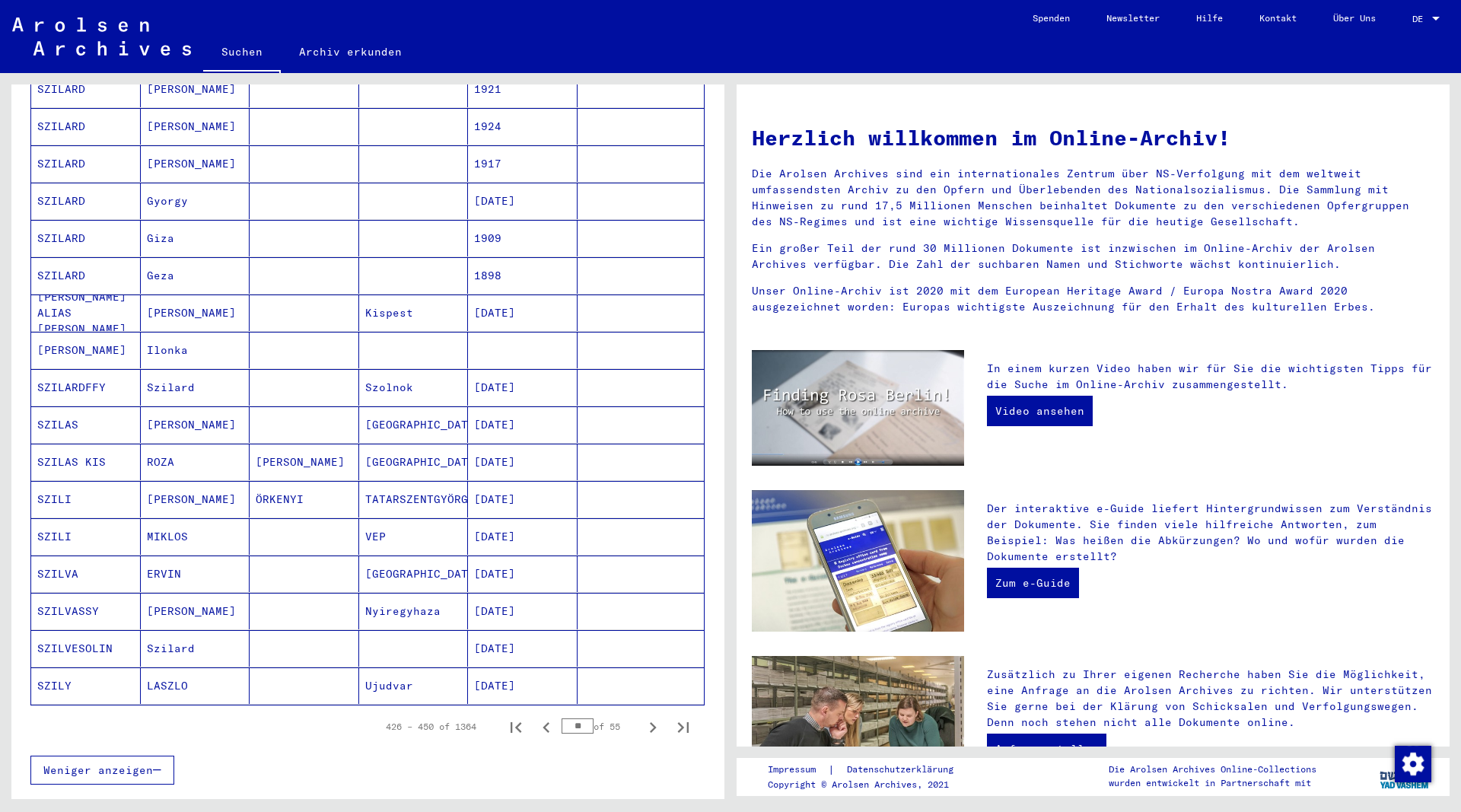
scroll to position [575, 0]
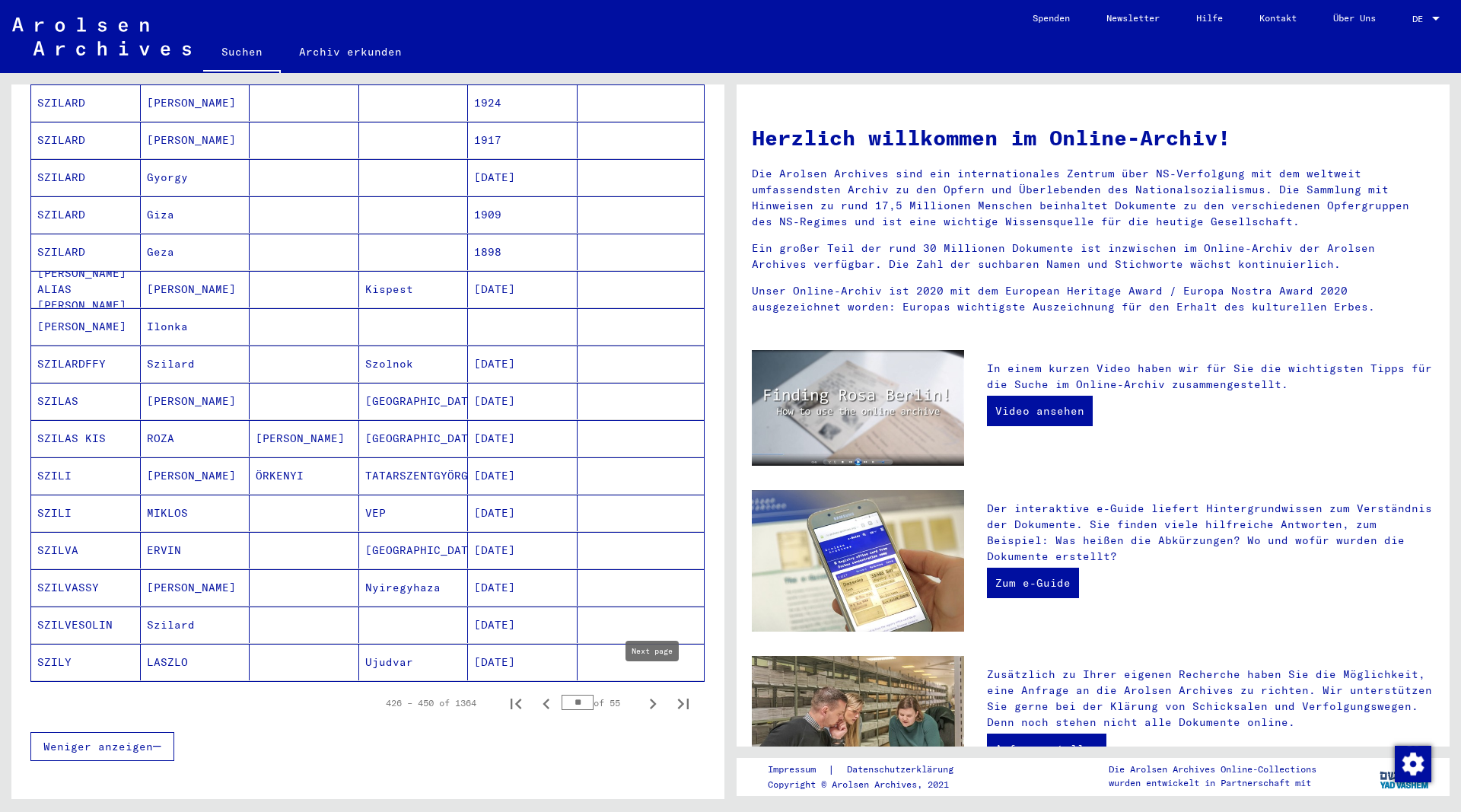
click at [651, 693] on icon "Next page" at bounding box center [653, 703] width 21 height 21
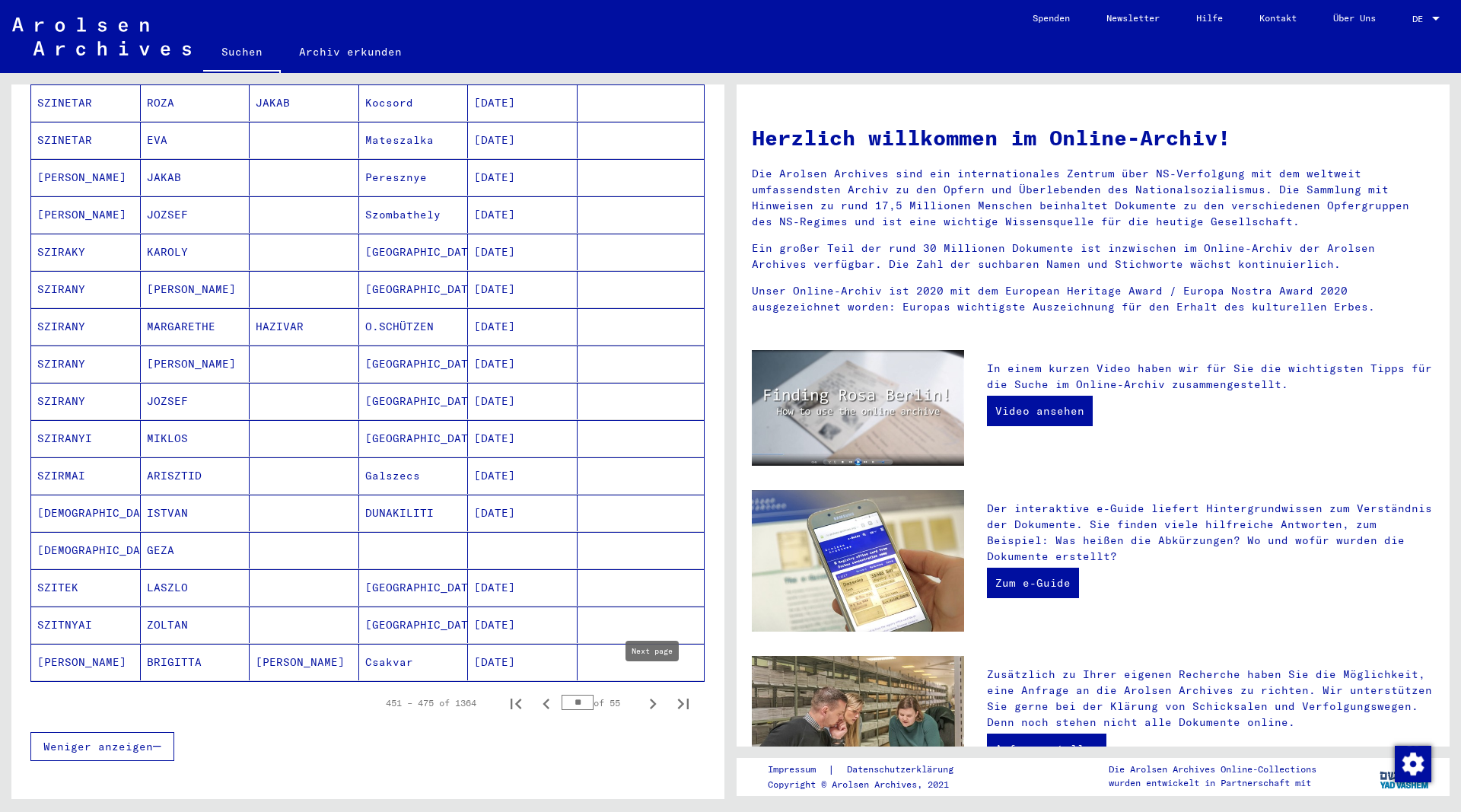
click at [654, 699] on icon "Next page" at bounding box center [653, 704] width 6 height 11
type input "**"
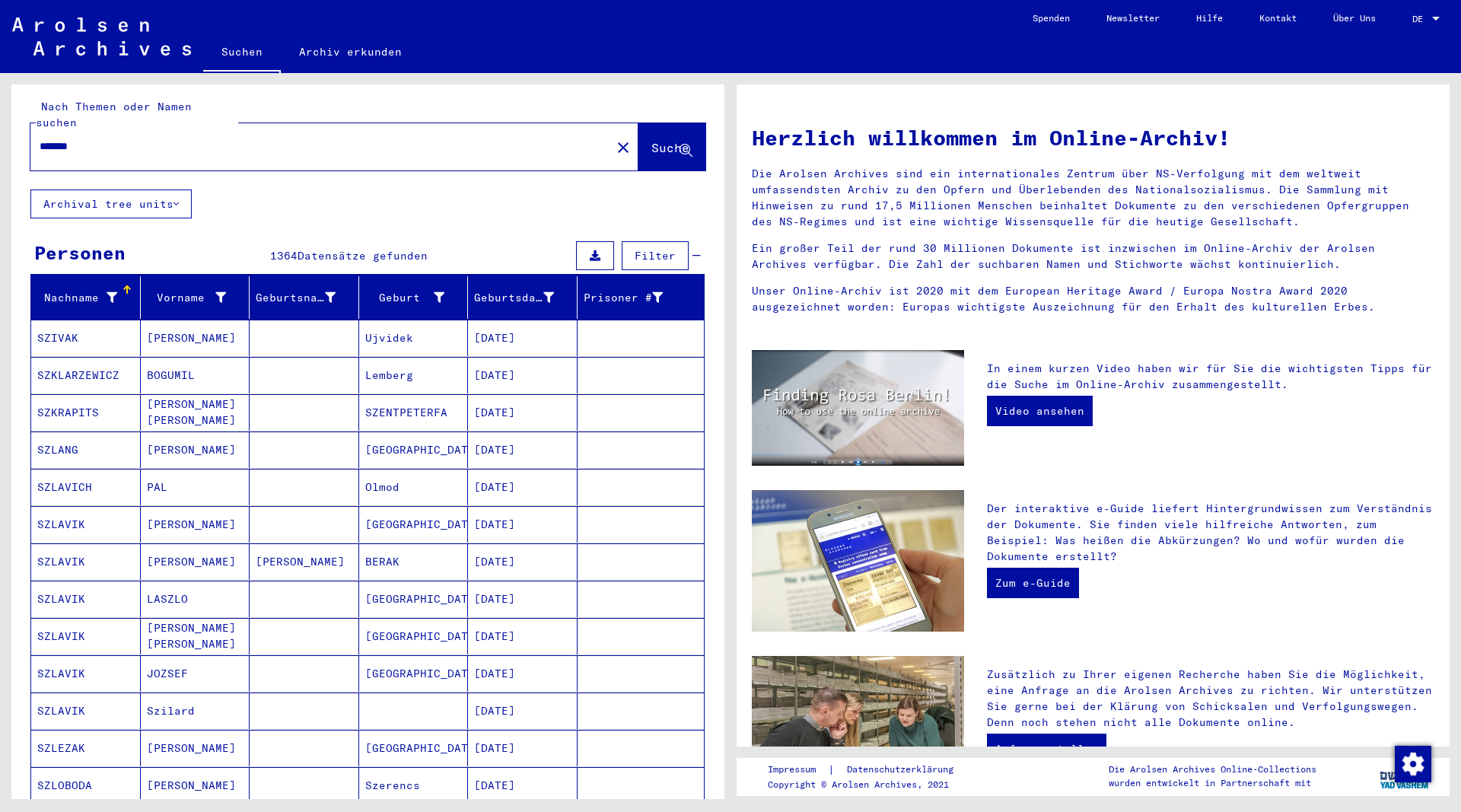
scroll to position [0, 0]
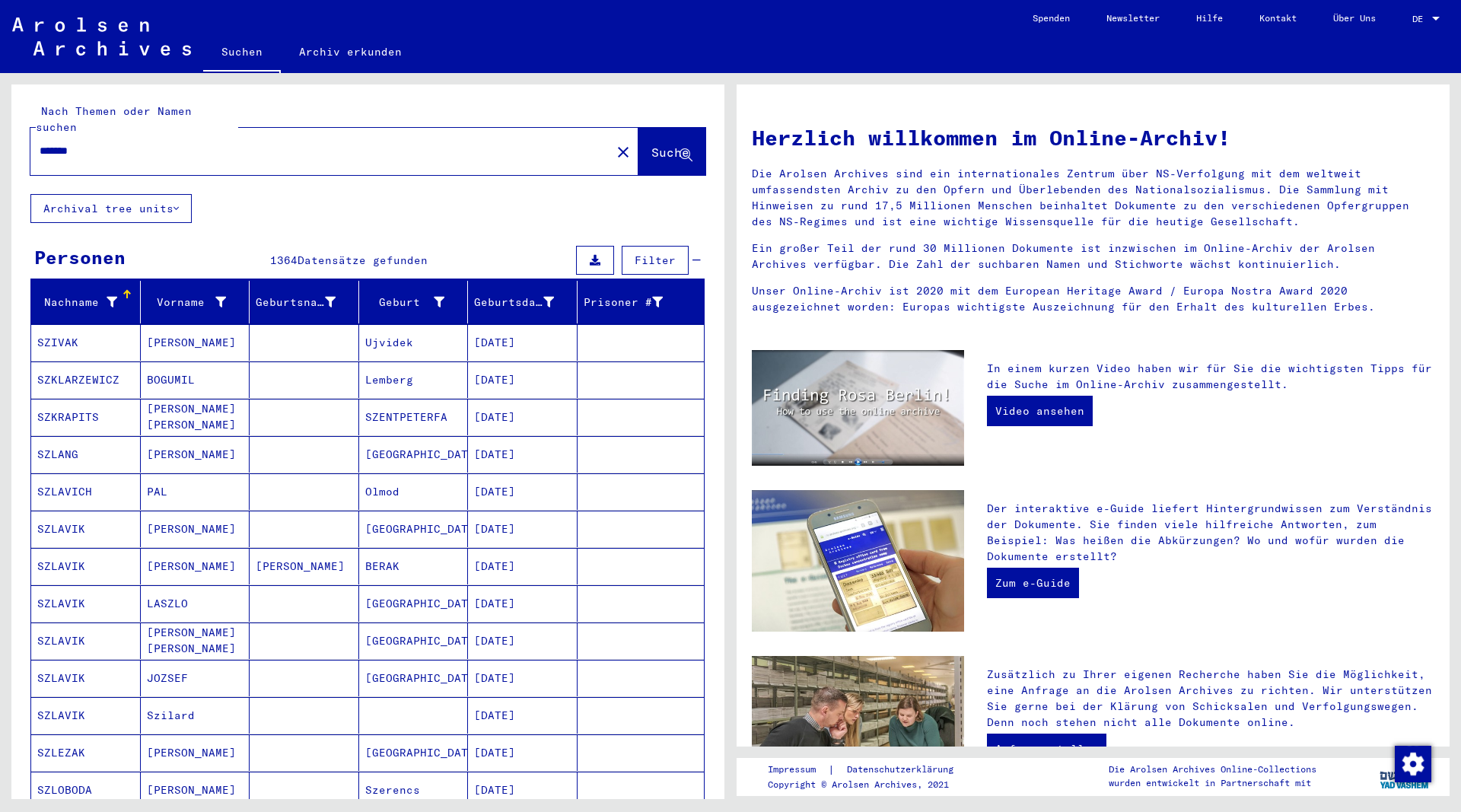
click at [124, 143] on div "*******" at bounding box center [312, 150] width 562 height 34
click at [127, 143] on input "*******" at bounding box center [316, 150] width 553 height 16
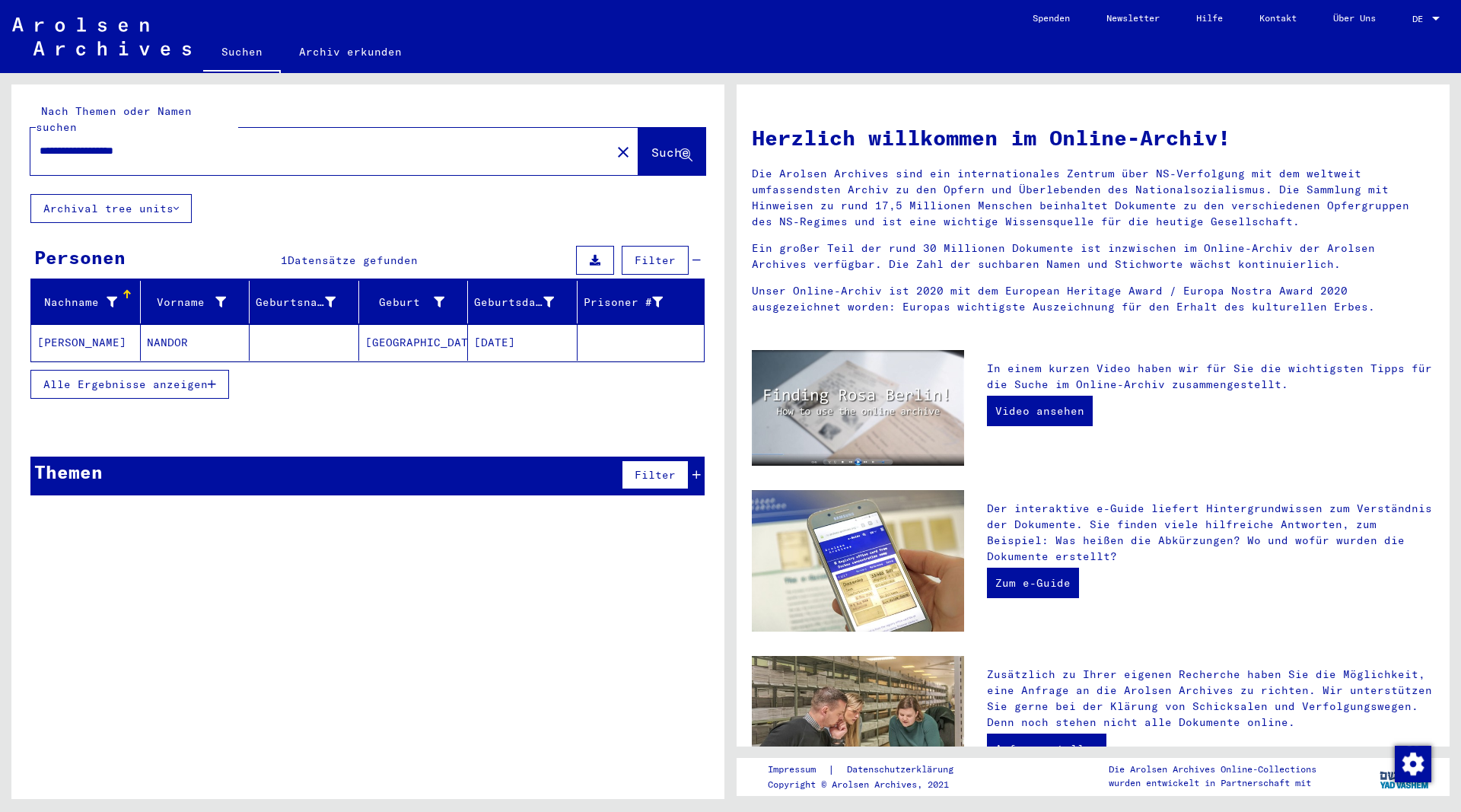
click at [72, 324] on mat-cell "[PERSON_NAME]" at bounding box center [86, 343] width 110 height 37
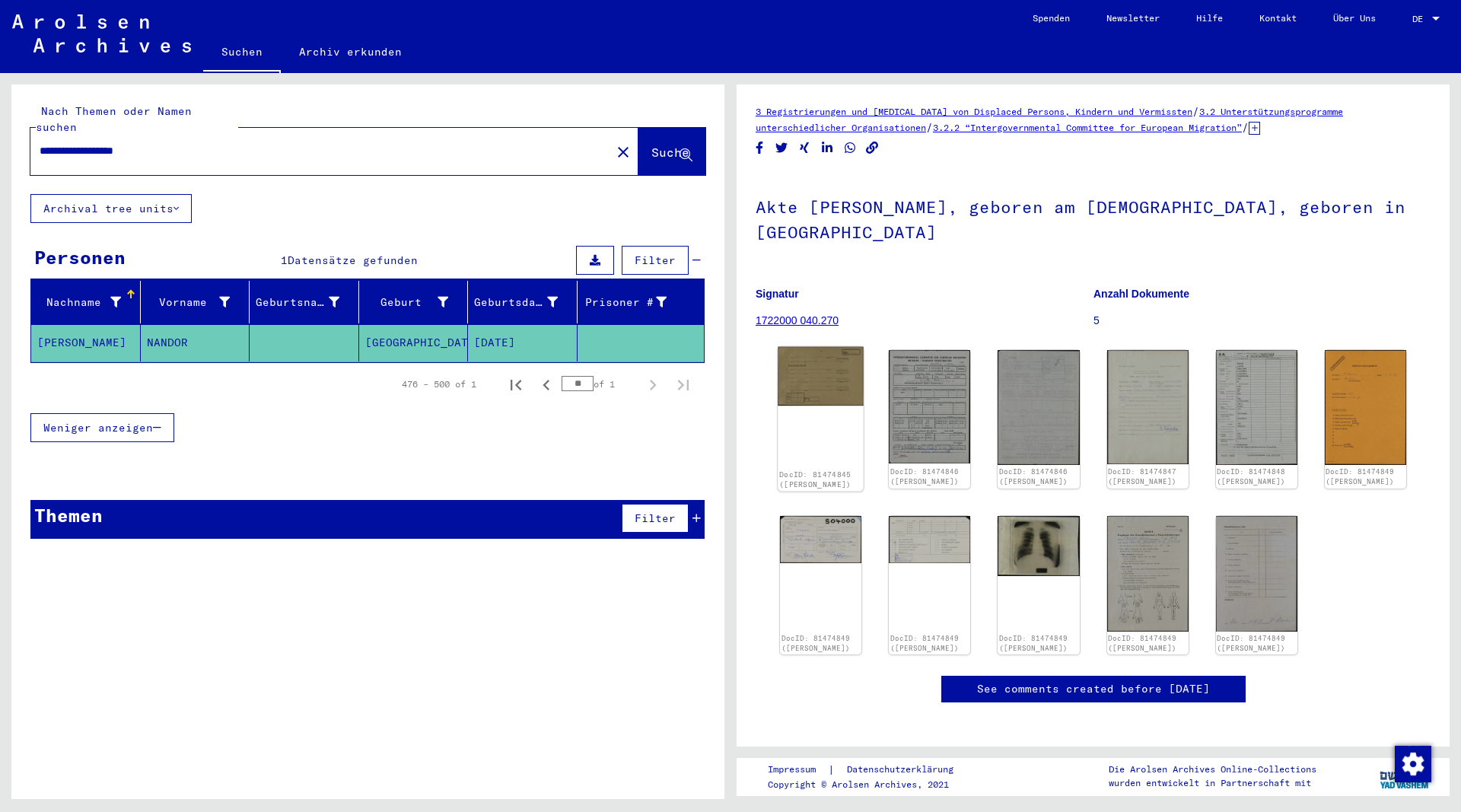
click at [838, 394] on img at bounding box center [820, 376] width 86 height 59
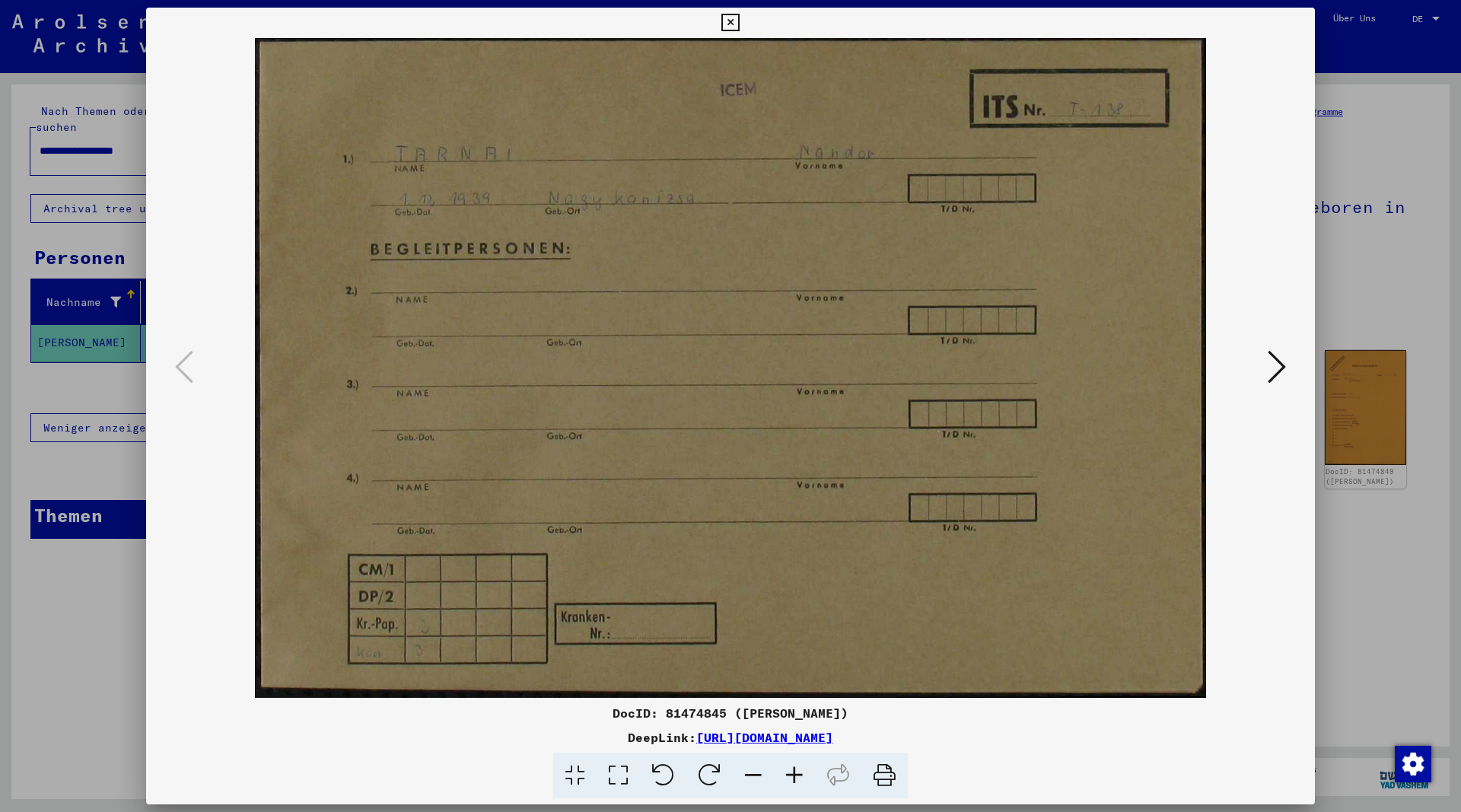
click at [1275, 371] on icon at bounding box center [1277, 367] width 18 height 37
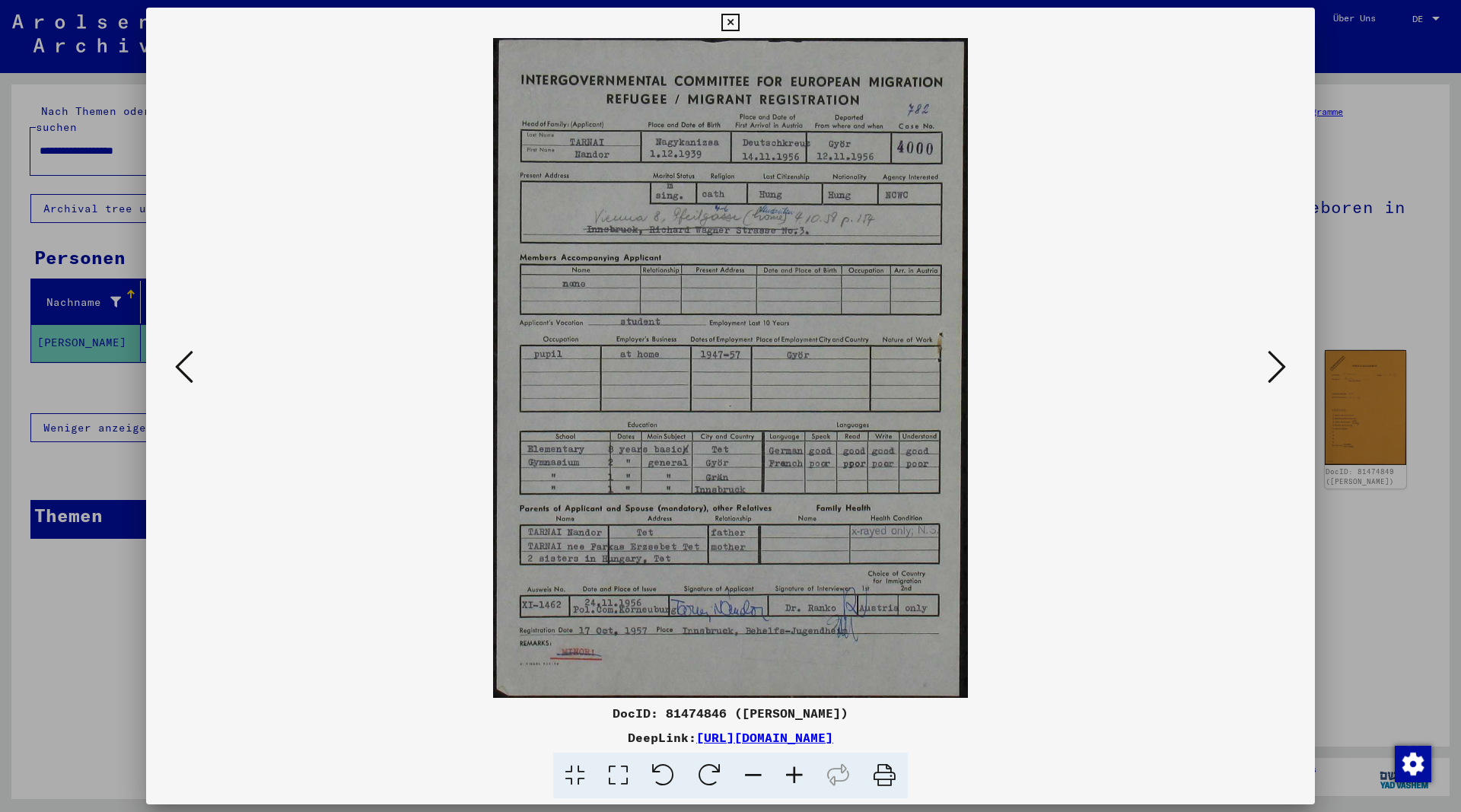
click at [1269, 370] on icon at bounding box center [1277, 367] width 18 height 37
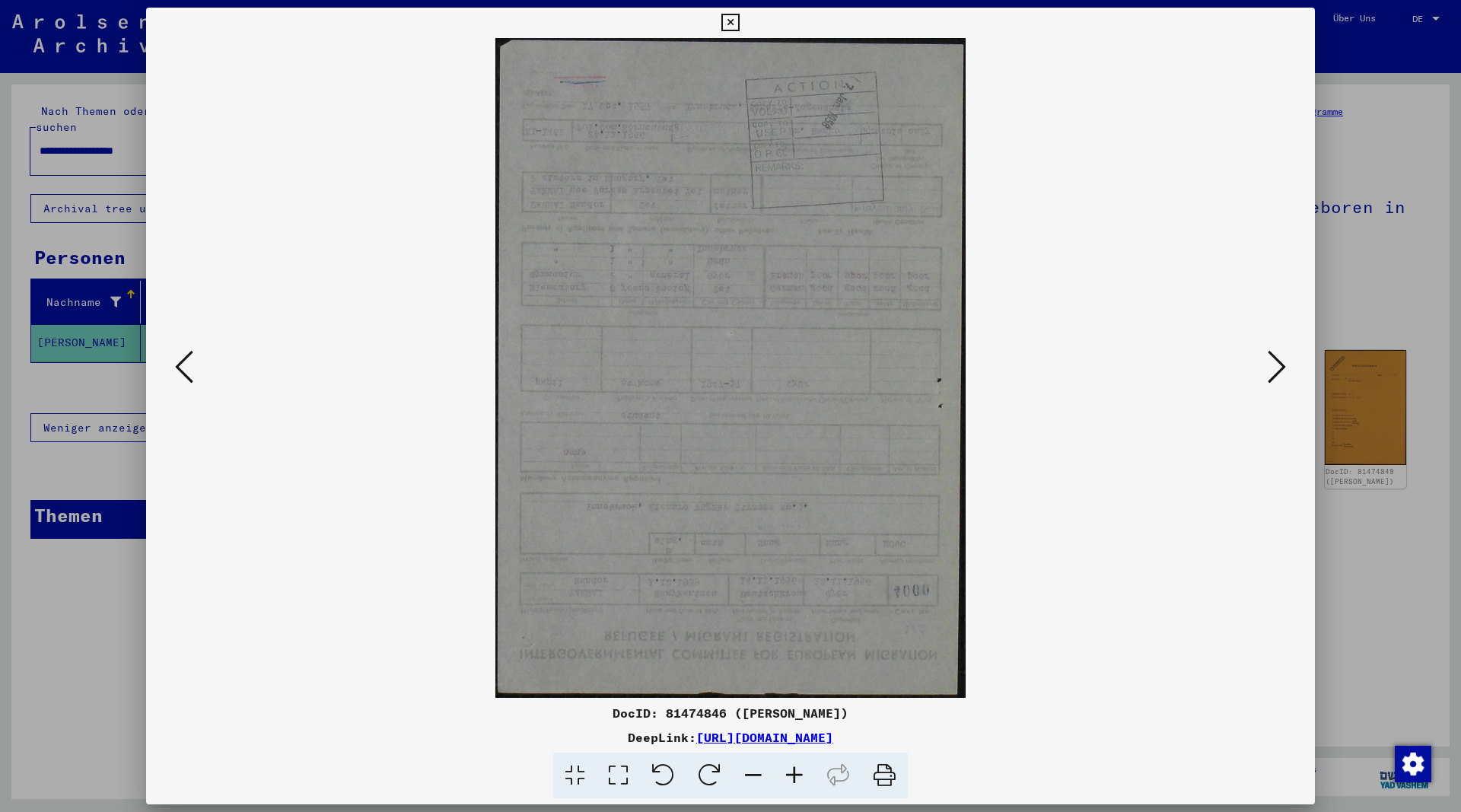
click at [1267, 370] on button at bounding box center [1277, 368] width 28 height 43
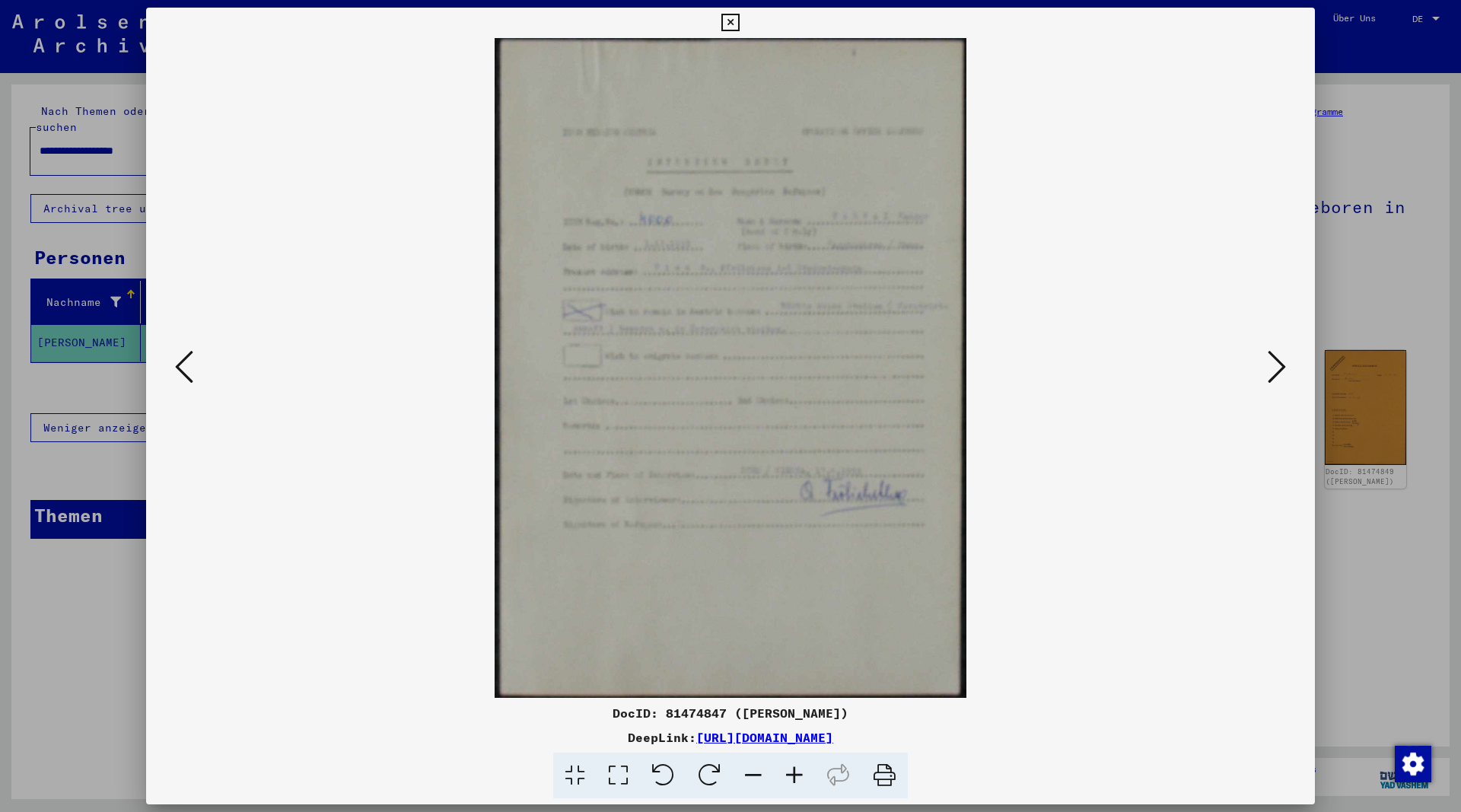
click at [1267, 370] on button at bounding box center [1277, 368] width 28 height 43
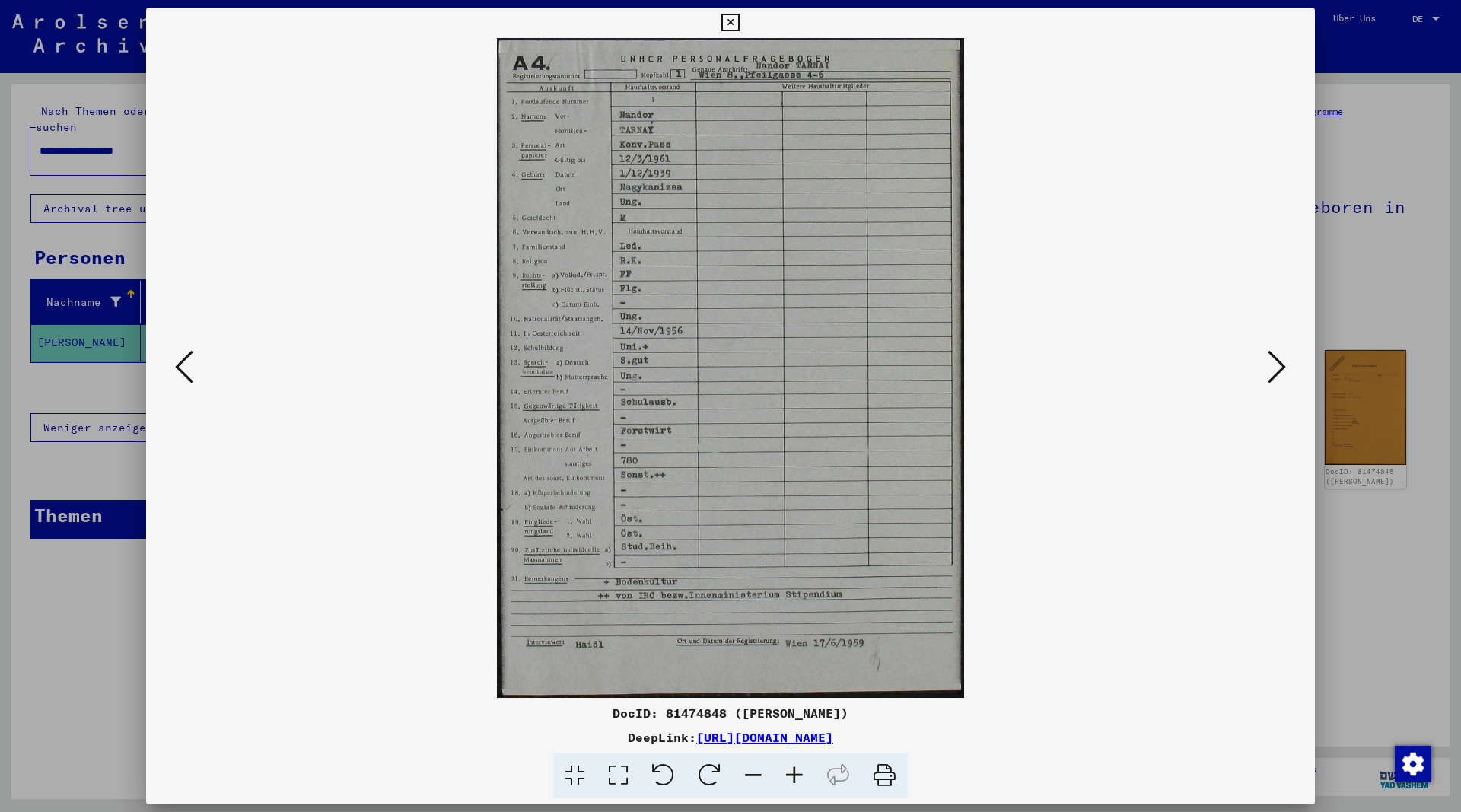
click at [1263, 370] on img at bounding box center [731, 368] width 1066 height 660
click at [1279, 375] on icon at bounding box center [1277, 367] width 18 height 37
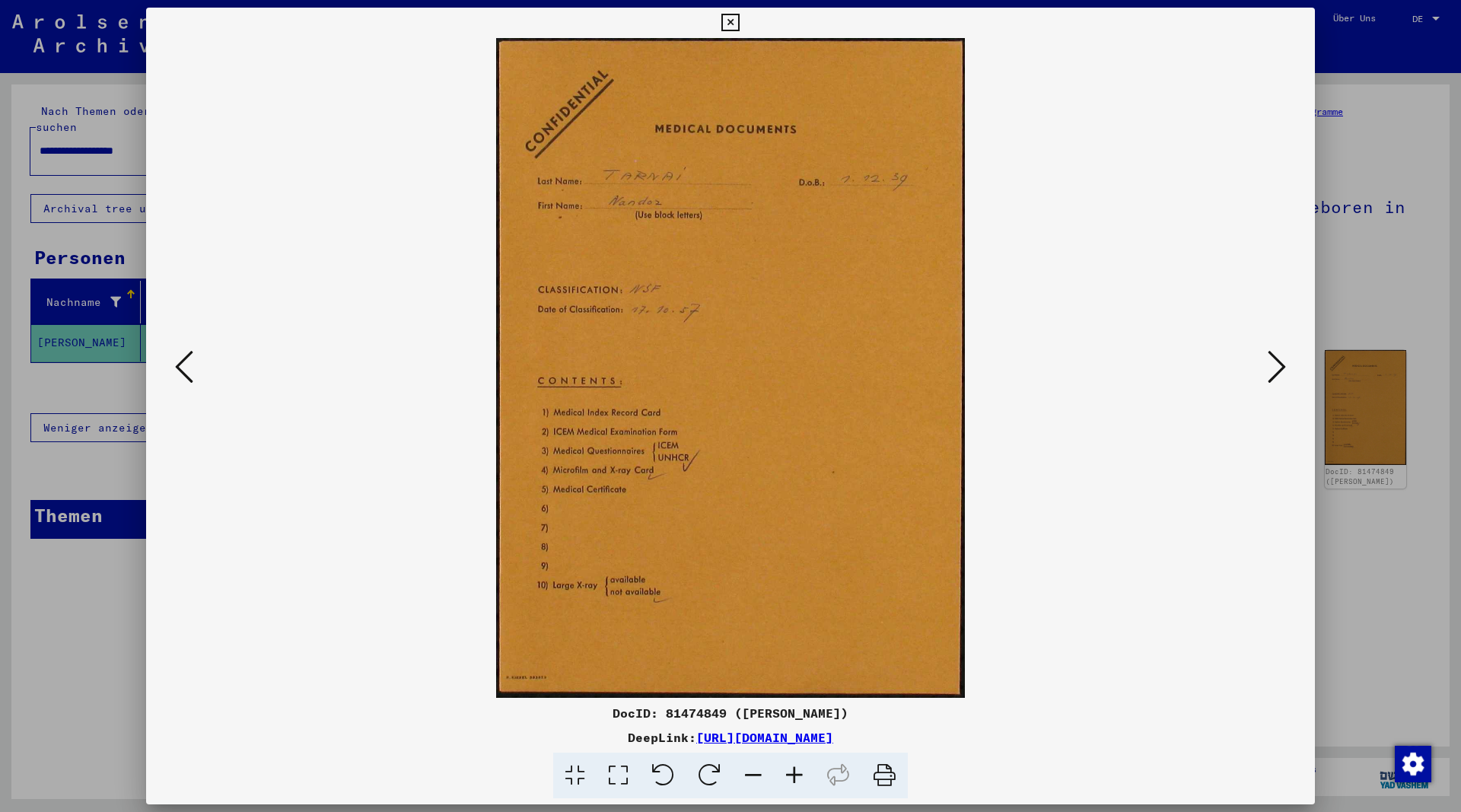
click at [1278, 371] on icon at bounding box center [1277, 367] width 18 height 37
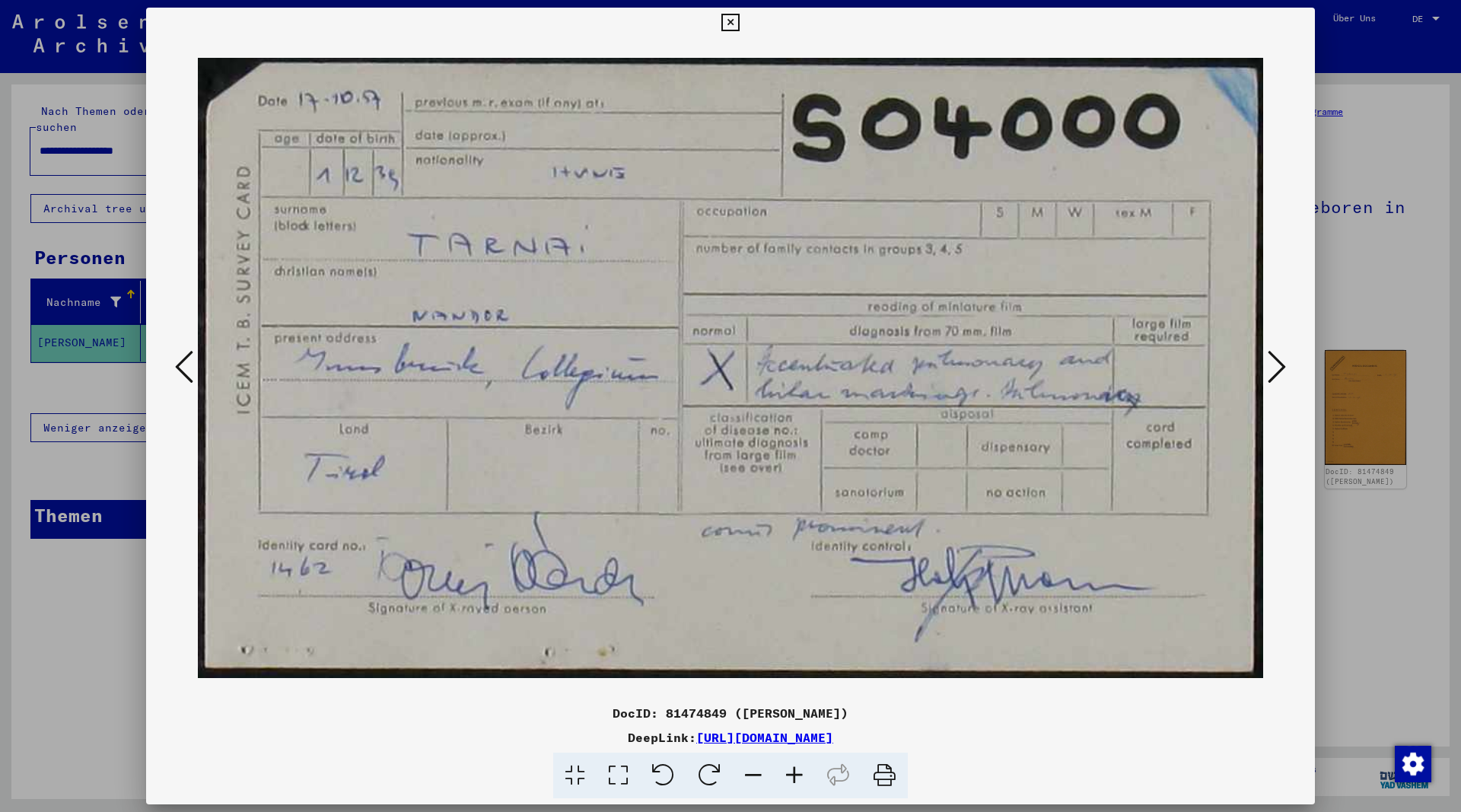
click at [1275, 369] on icon at bounding box center [1277, 367] width 18 height 37
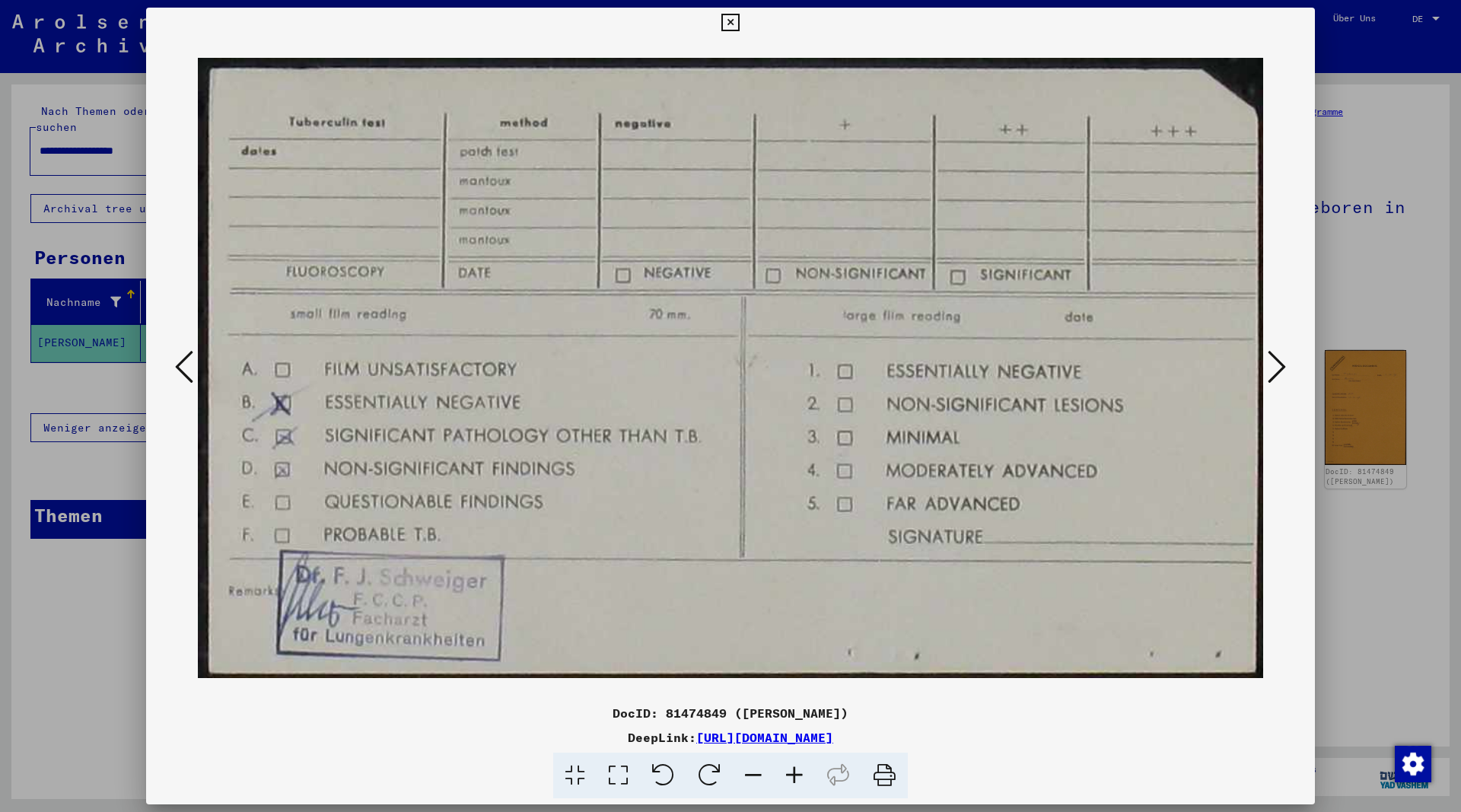
click at [1275, 369] on icon at bounding box center [1277, 367] width 18 height 37
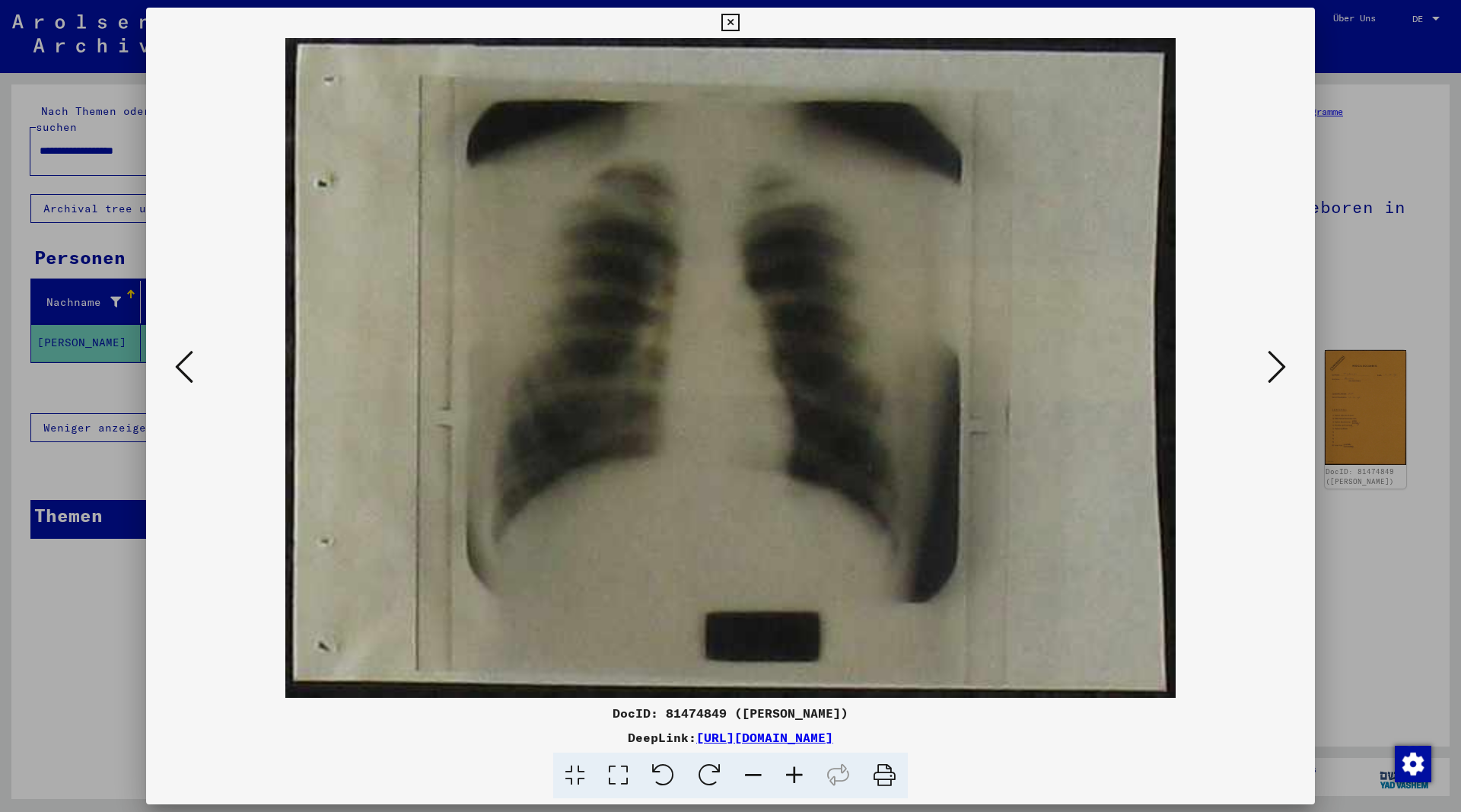
click at [1274, 368] on icon at bounding box center [1277, 367] width 18 height 37
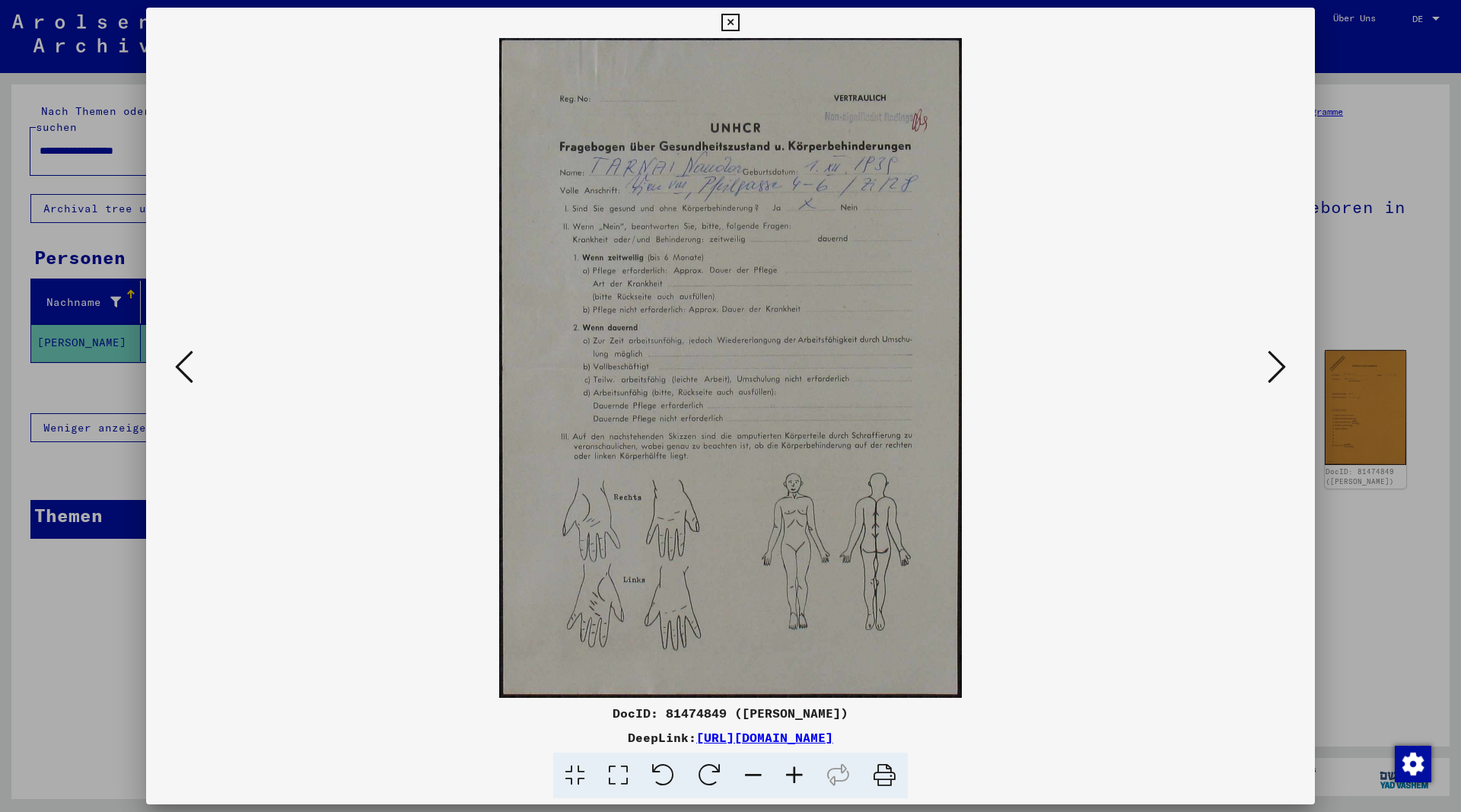
click at [1274, 368] on icon at bounding box center [1277, 367] width 18 height 37
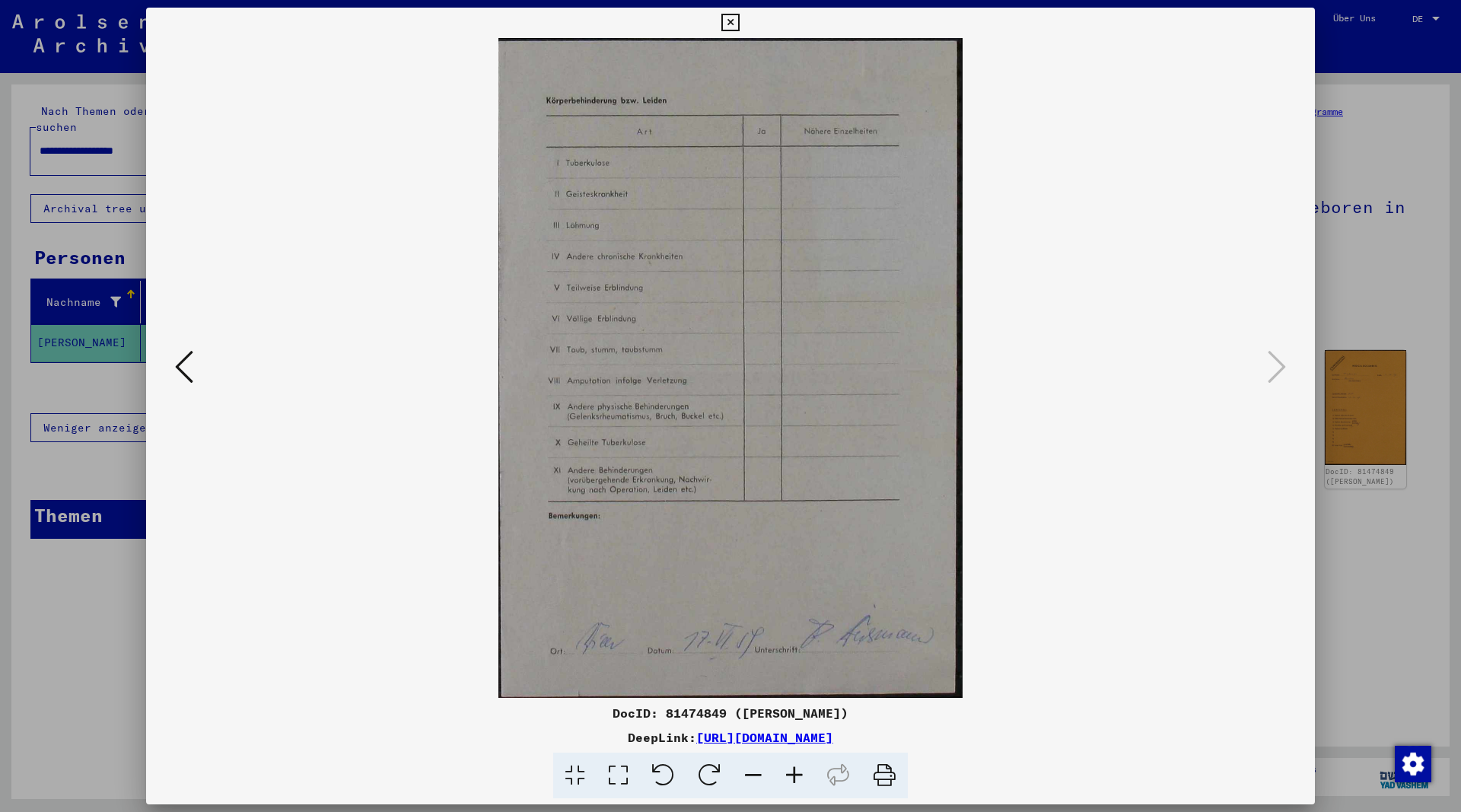
click at [738, 25] on icon at bounding box center [729, 23] width 18 height 18
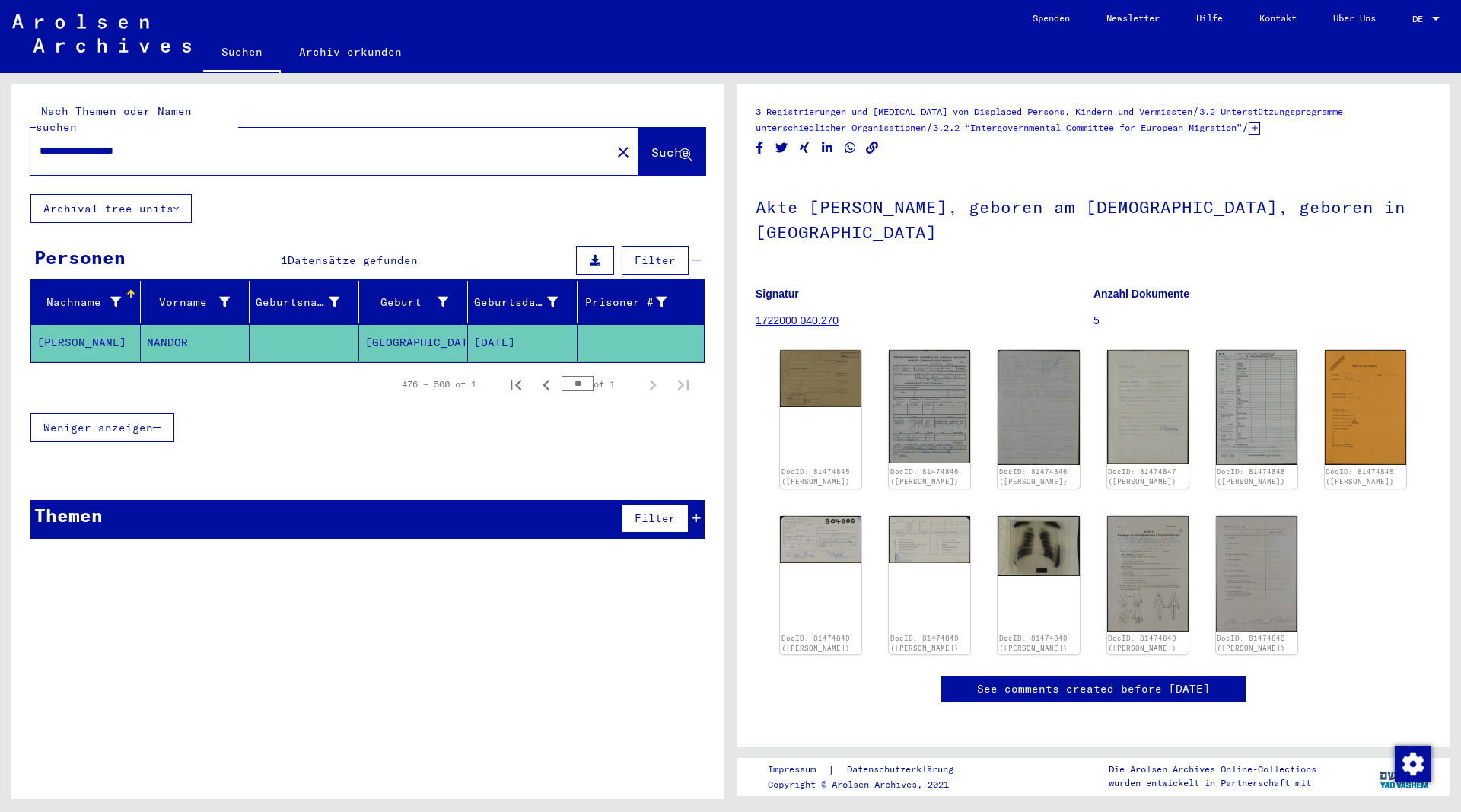
drag, startPoint x: 167, startPoint y: 137, endPoint x: 93, endPoint y: 142, distance: 74.2
click at [93, 143] on input "**********" at bounding box center [321, 150] width 562 height 16
type input "**********"
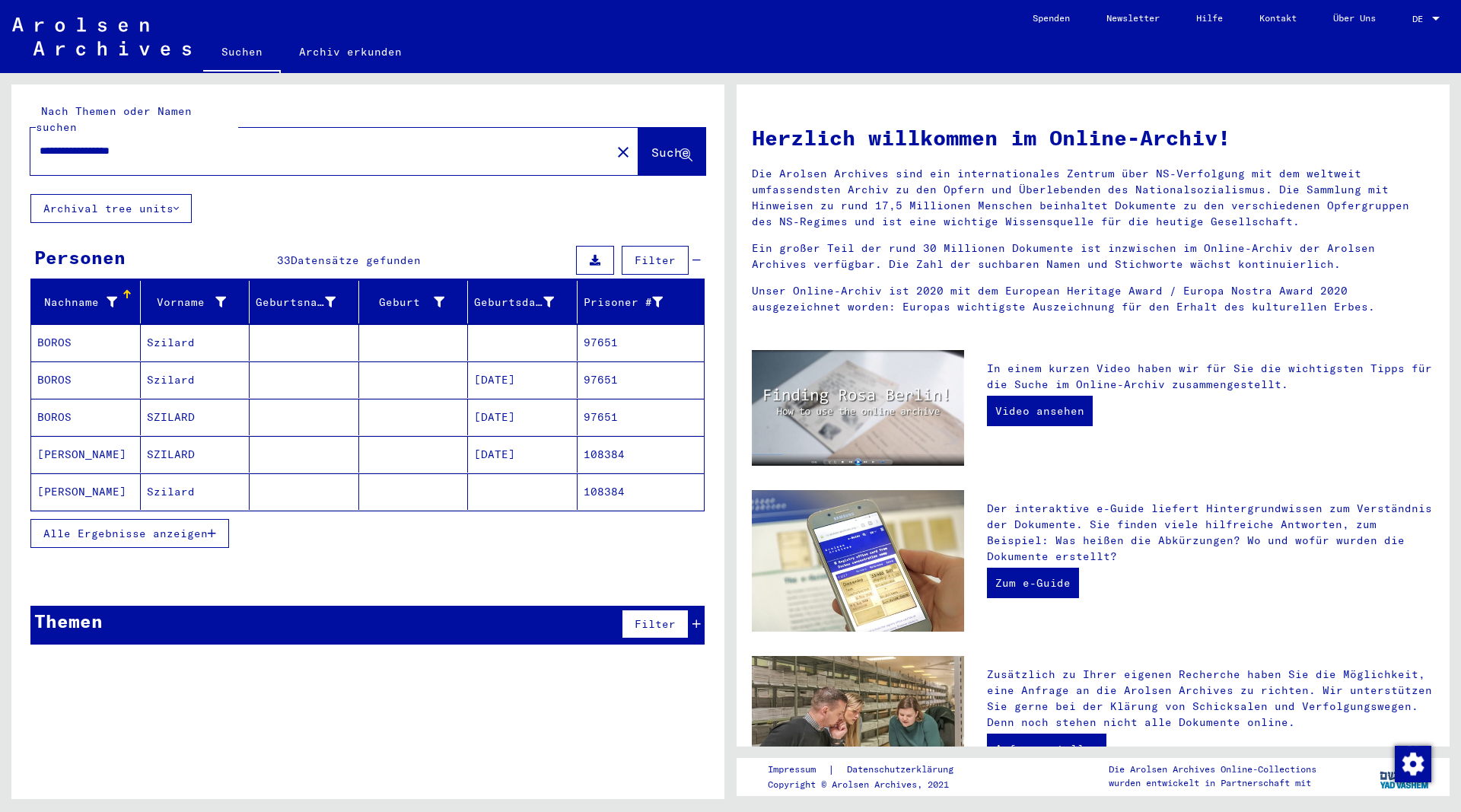
click at [217, 519] on button "Alle Ergebnisse anzeigen" at bounding box center [129, 533] width 198 height 29
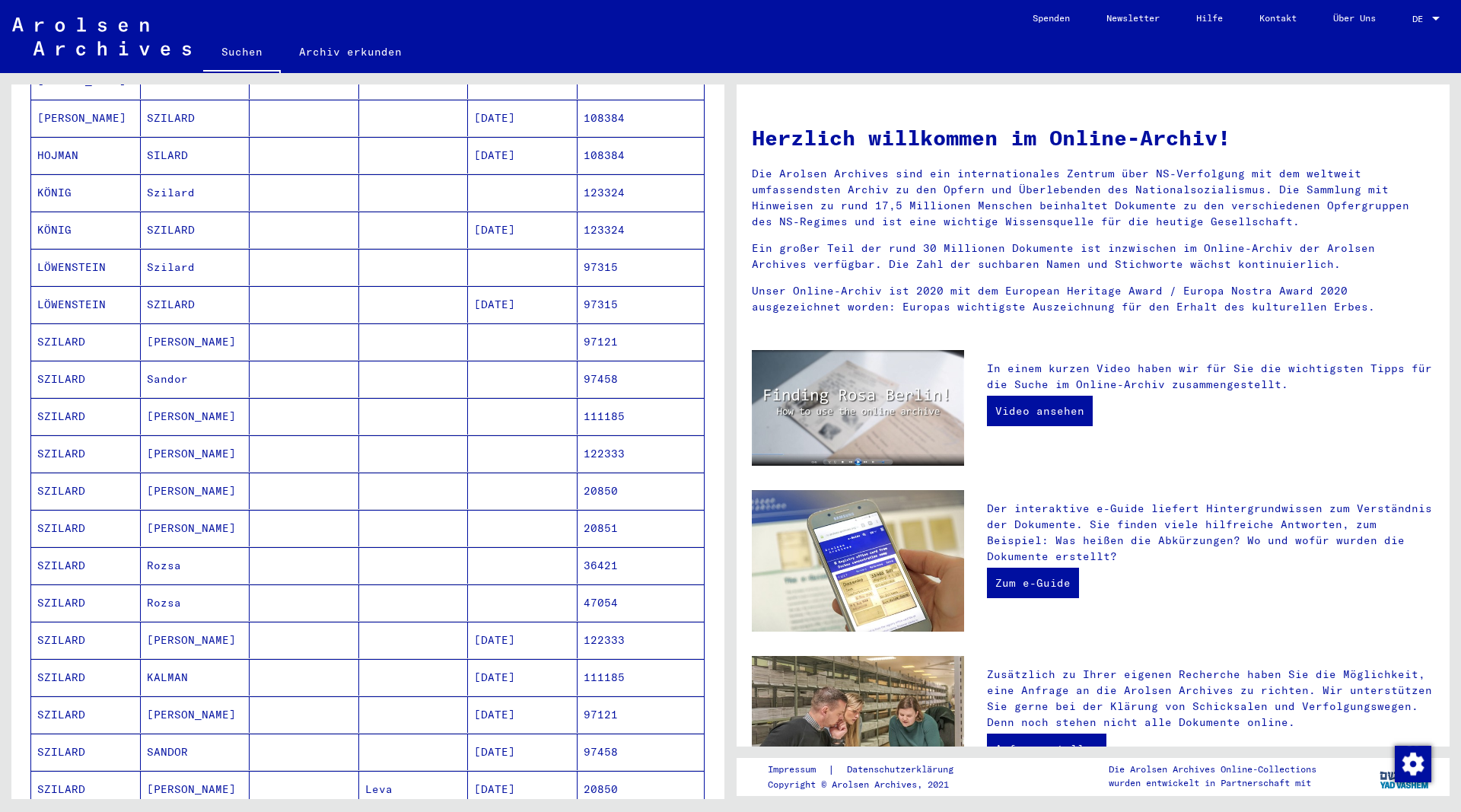
scroll to position [493, 0]
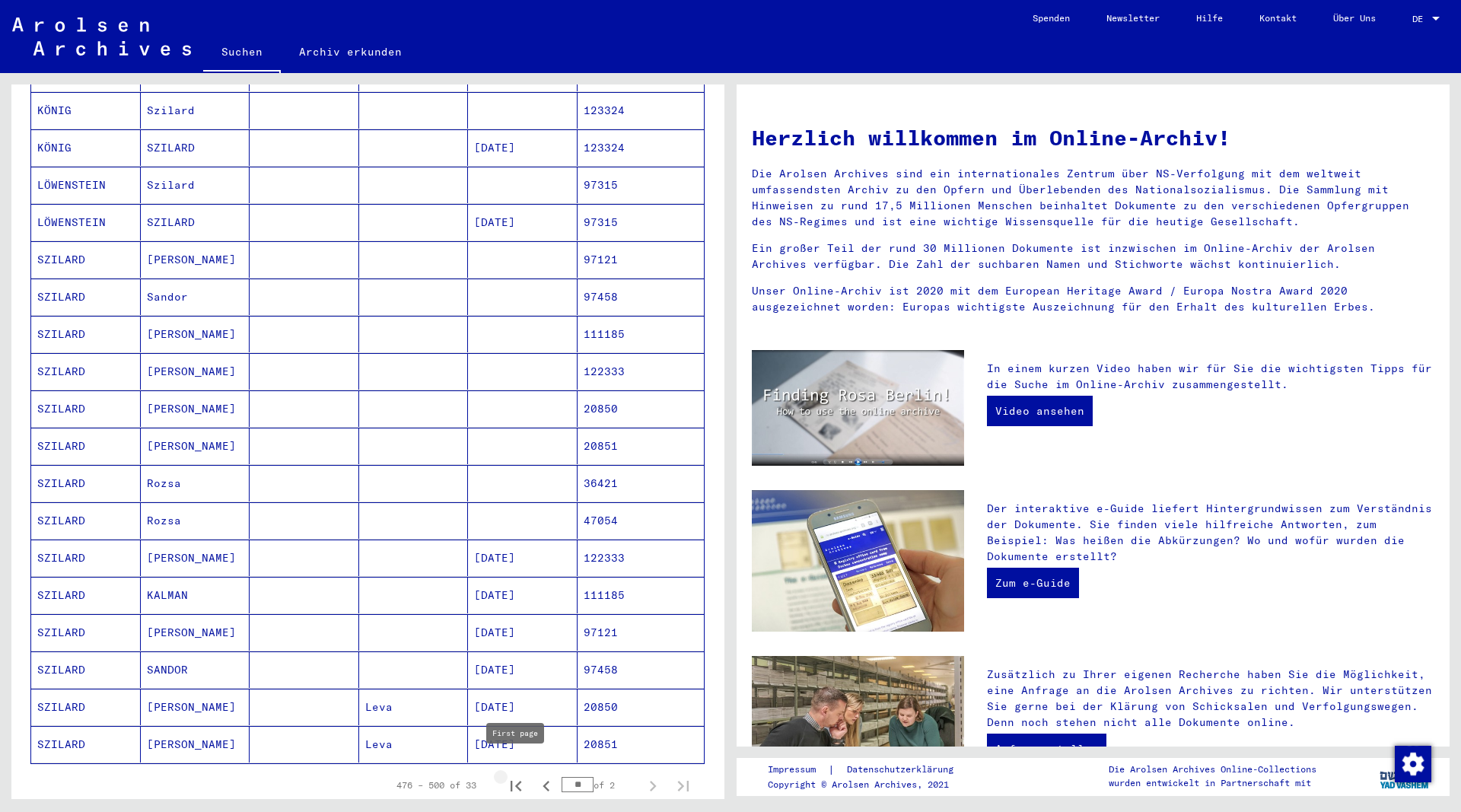
click at [521, 775] on icon "First page" at bounding box center [515, 785] width 21 height 21
click at [653, 775] on icon "Next page" at bounding box center [653, 785] width 21 height 21
type input "*"
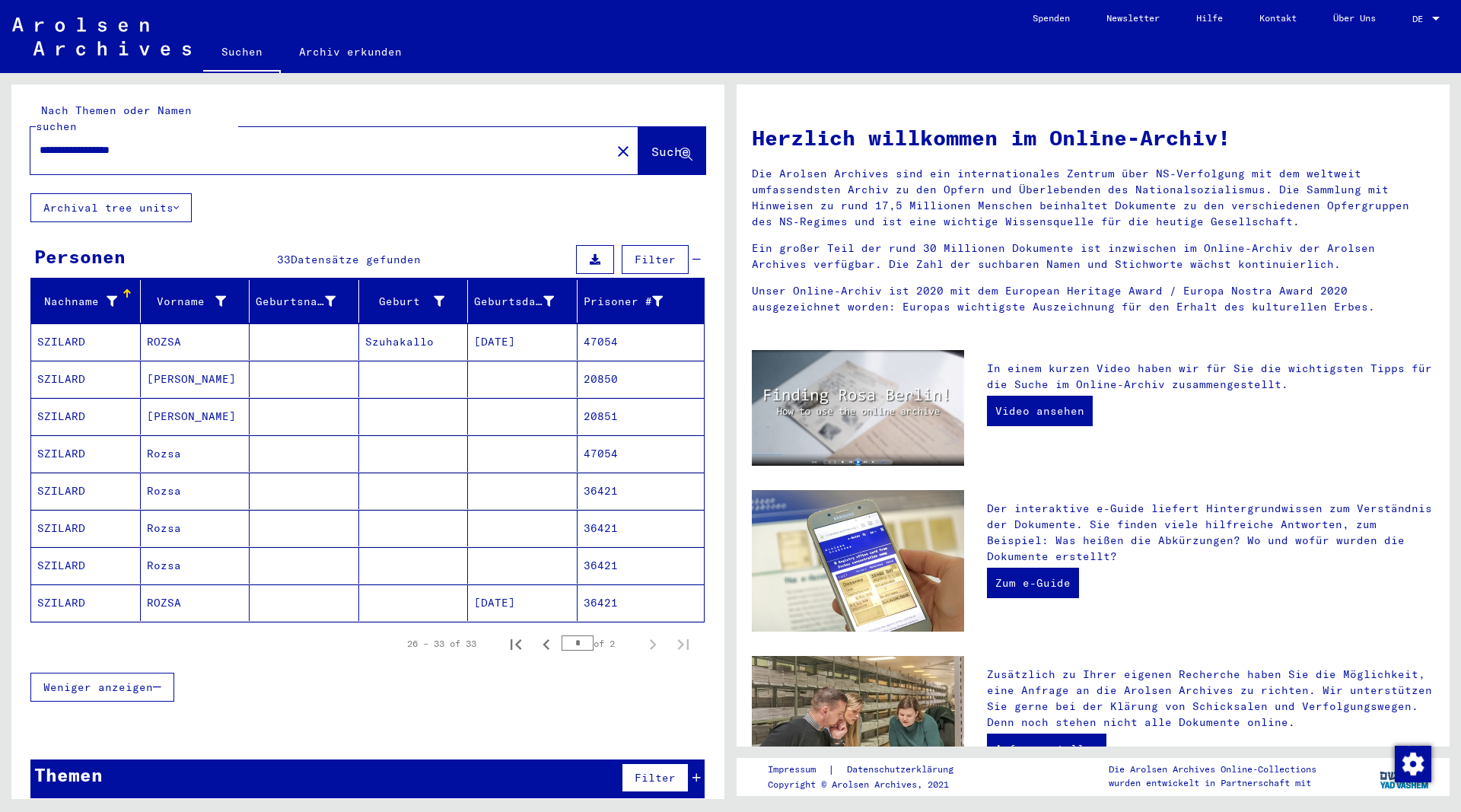
drag, startPoint x: 166, startPoint y: 135, endPoint x: 95, endPoint y: 144, distance: 71.6
click at [95, 144] on input "**********" at bounding box center [316, 149] width 553 height 16
type input "**********"
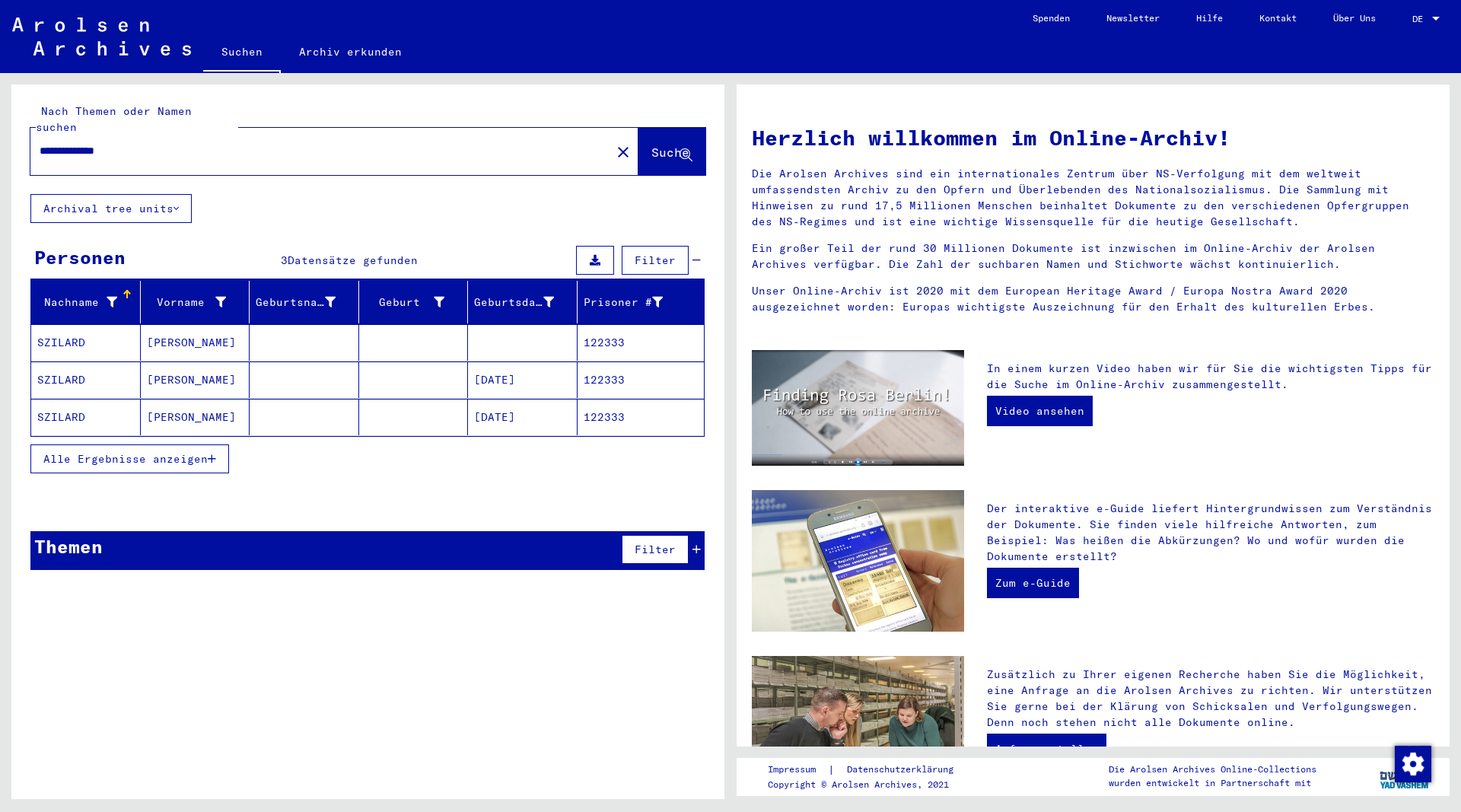
click at [87, 327] on mat-cell "SZILARD" at bounding box center [86, 343] width 110 height 37
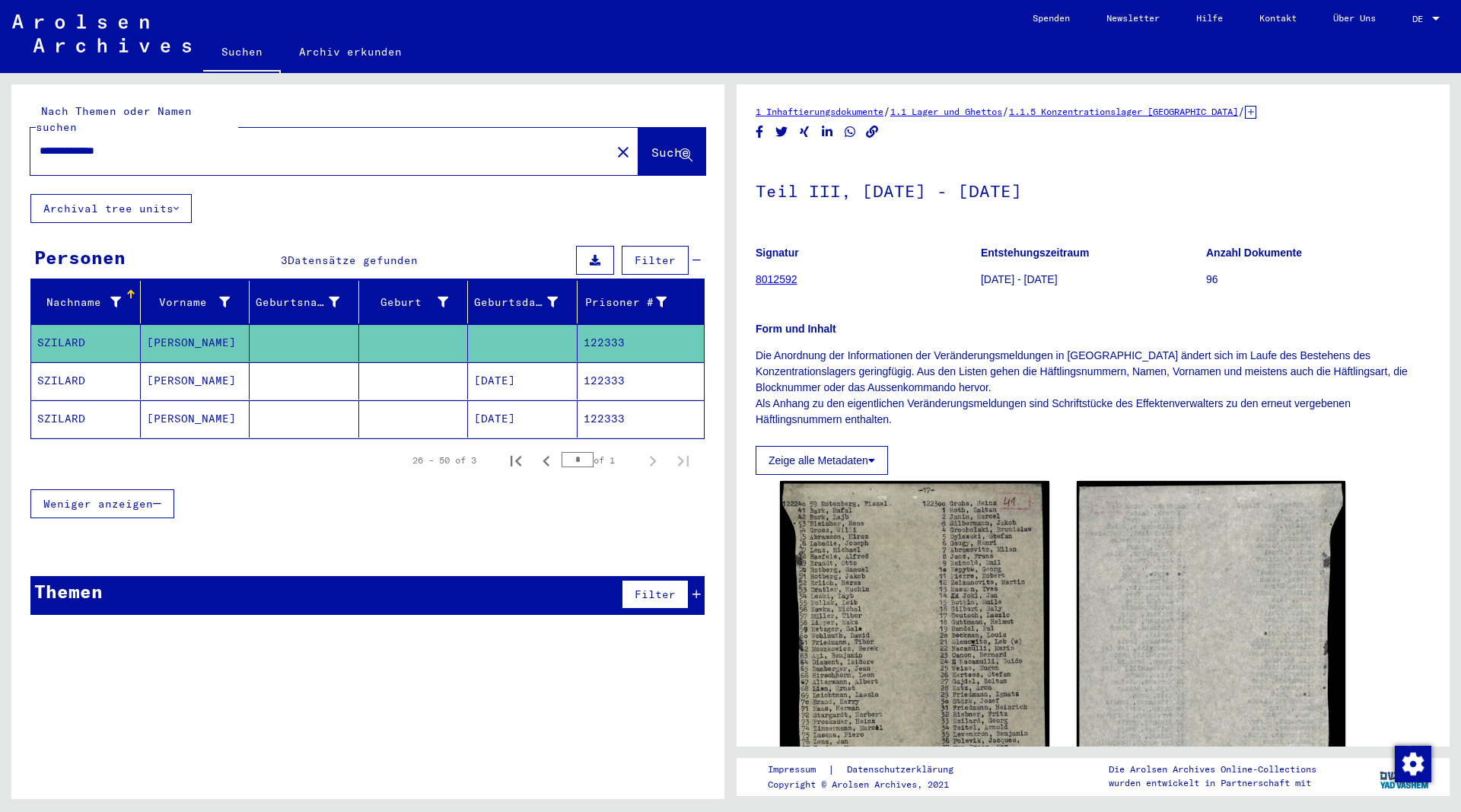
click at [89, 362] on mat-cell "SZILARD" at bounding box center [86, 381] width 110 height 37
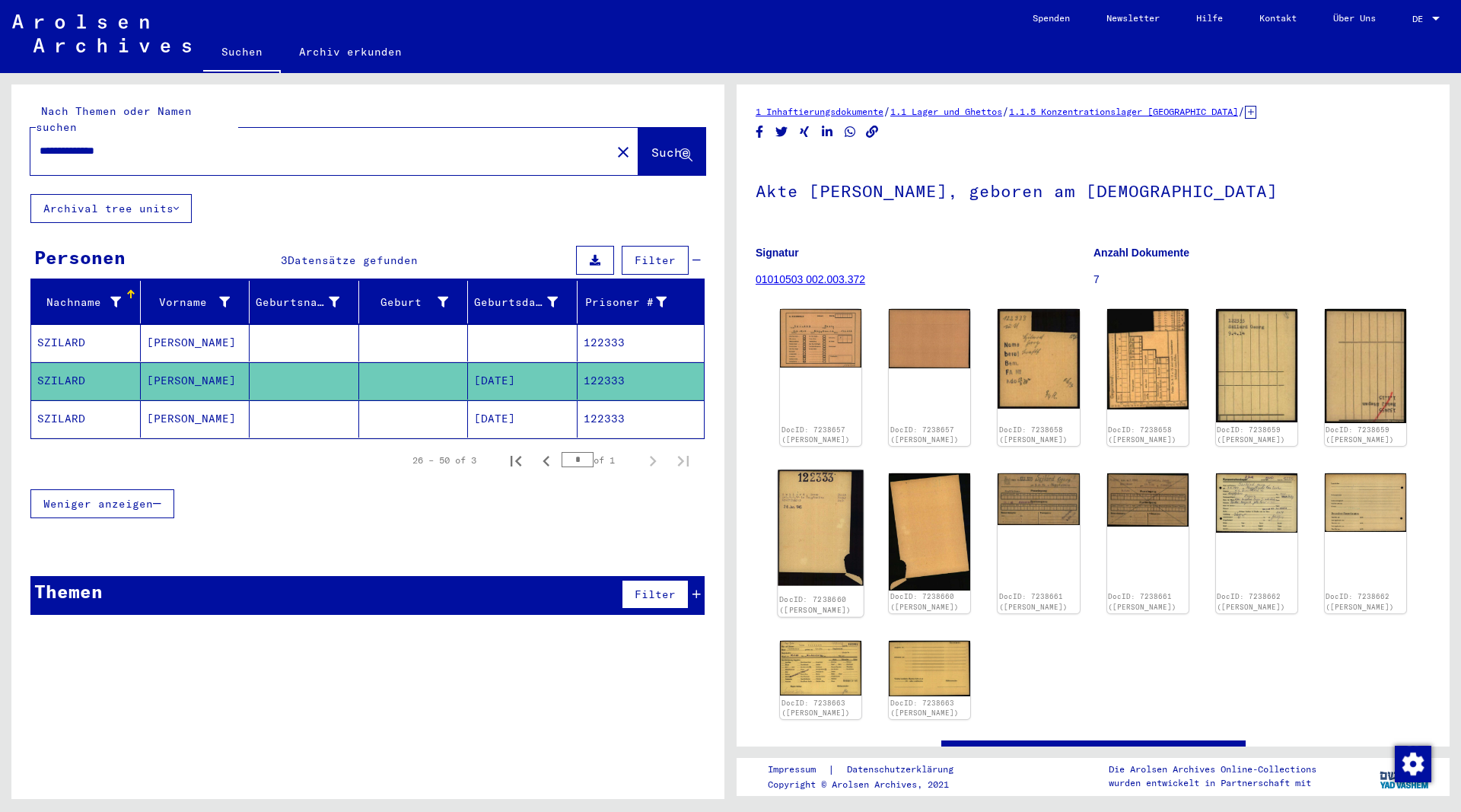
click at [816, 511] on img at bounding box center [820, 527] width 86 height 115
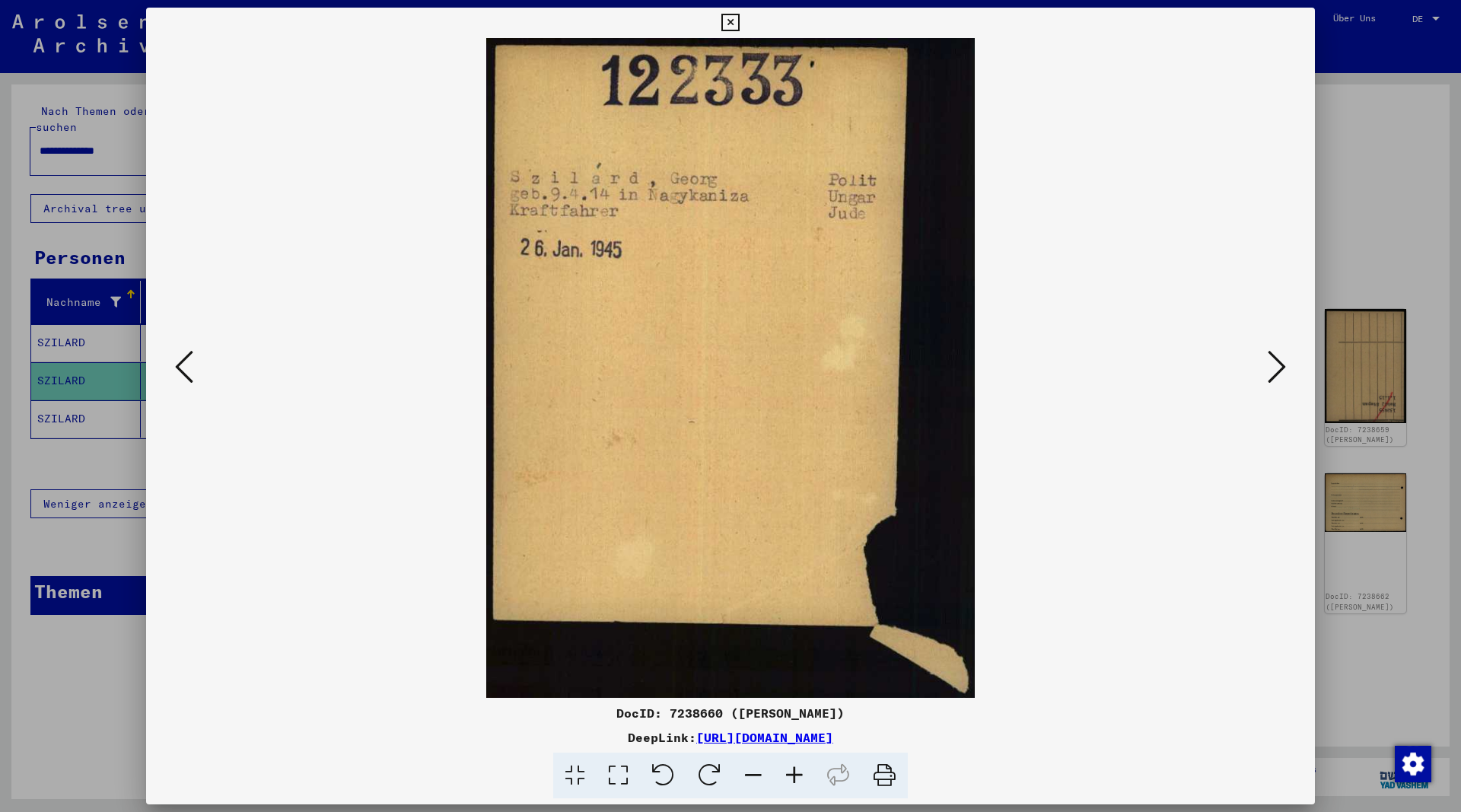
click at [1278, 370] on icon at bounding box center [1277, 367] width 18 height 37
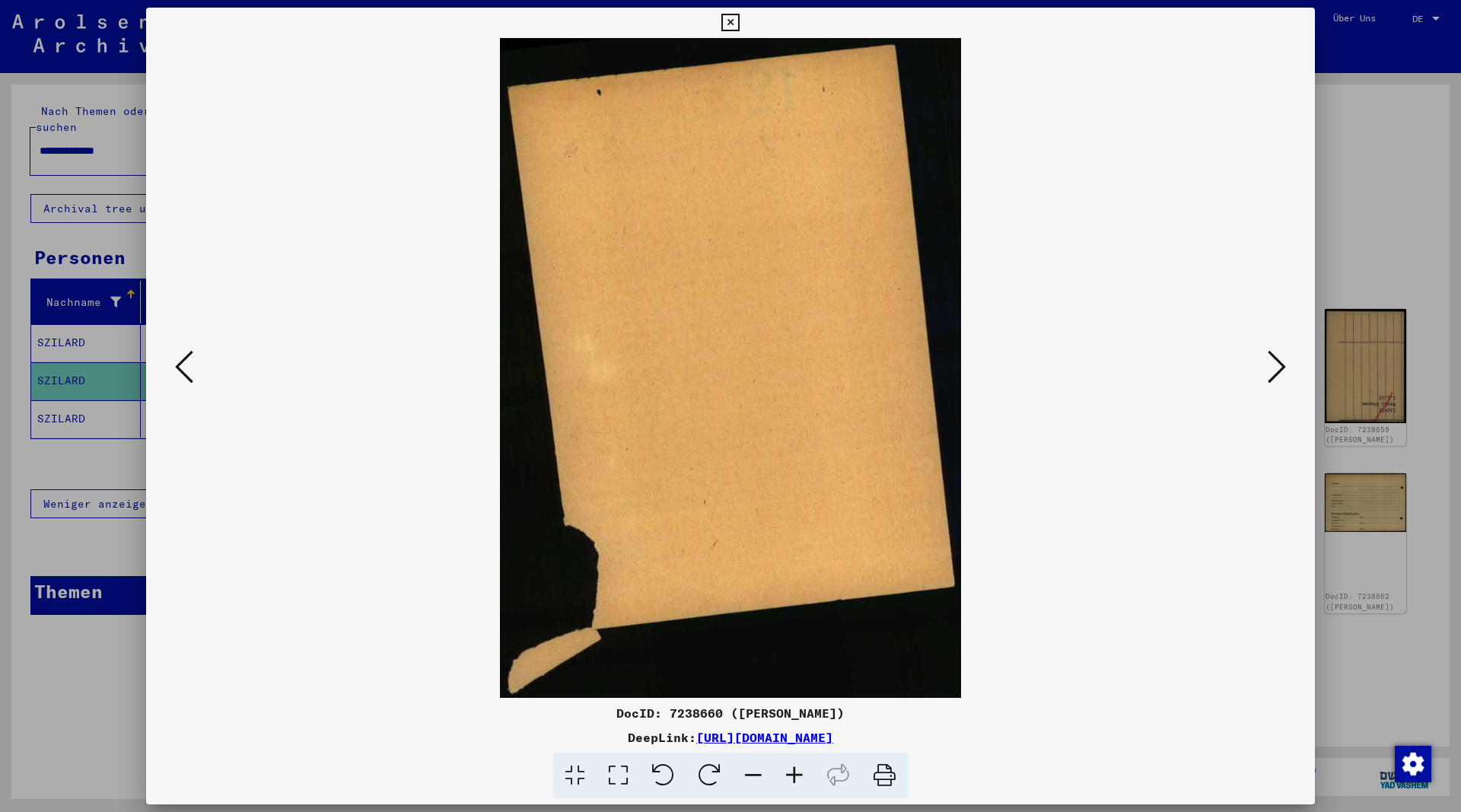
click at [1277, 370] on icon at bounding box center [1277, 367] width 18 height 37
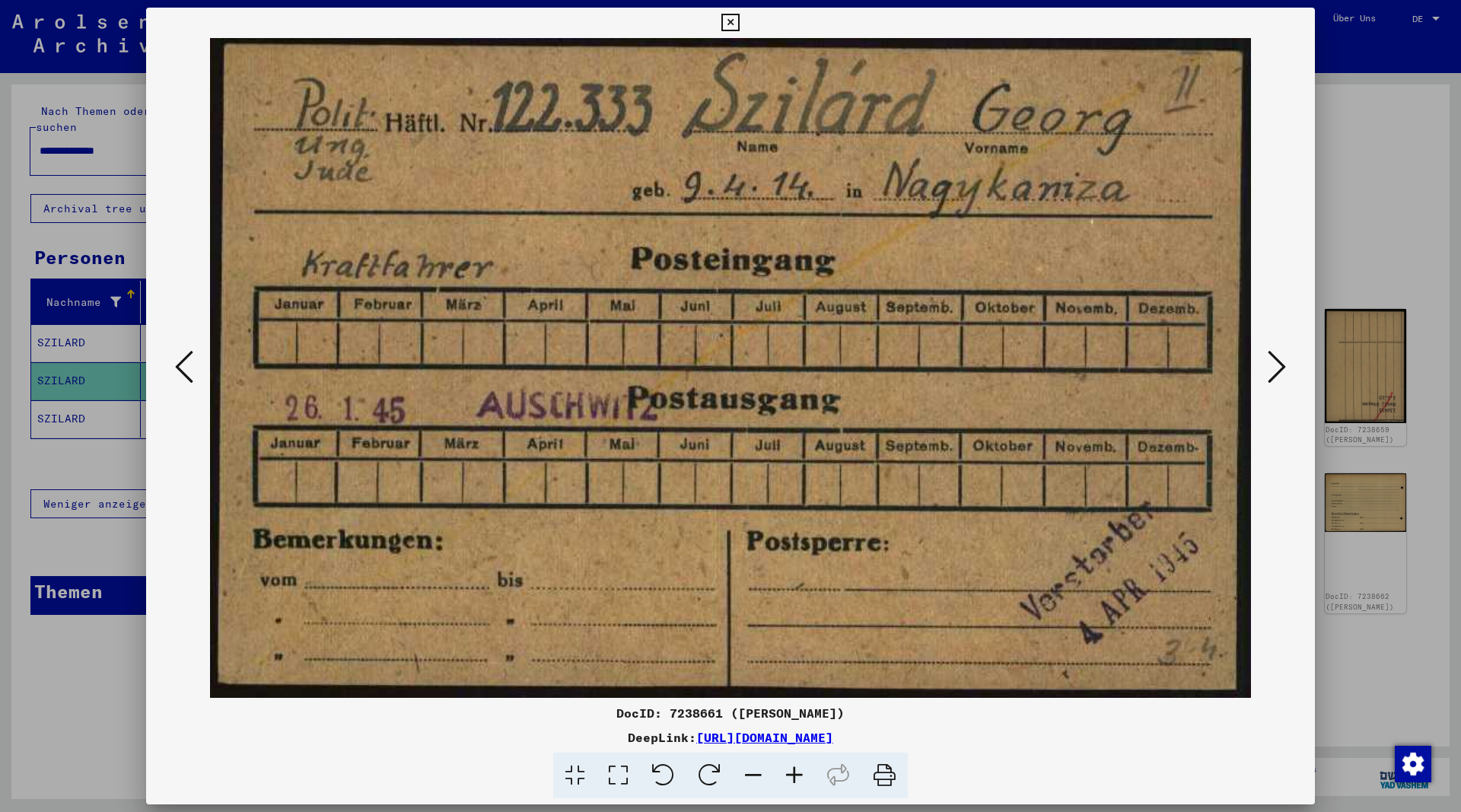
click at [1277, 370] on icon at bounding box center [1277, 367] width 18 height 37
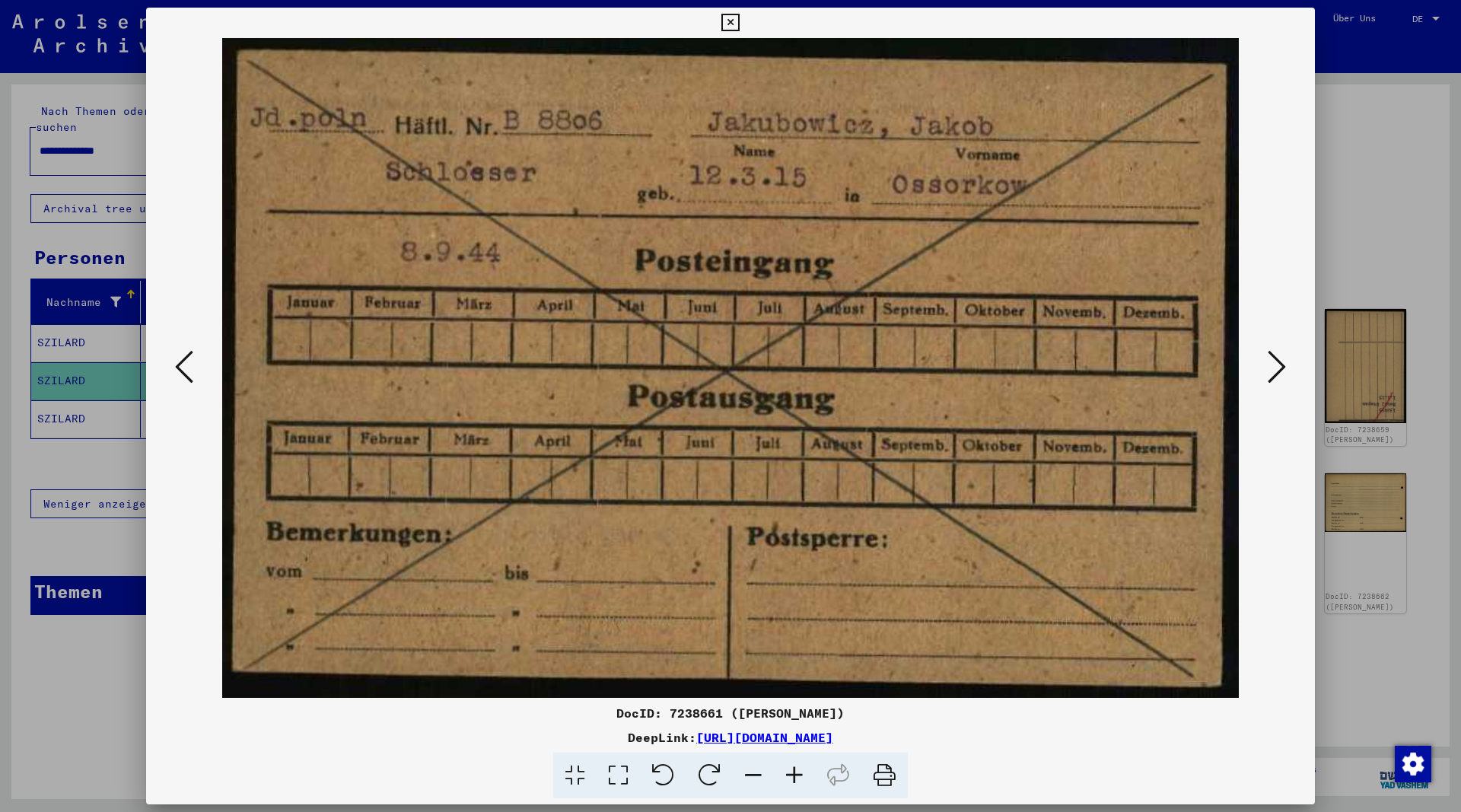
click at [176, 379] on icon at bounding box center [184, 367] width 18 height 37
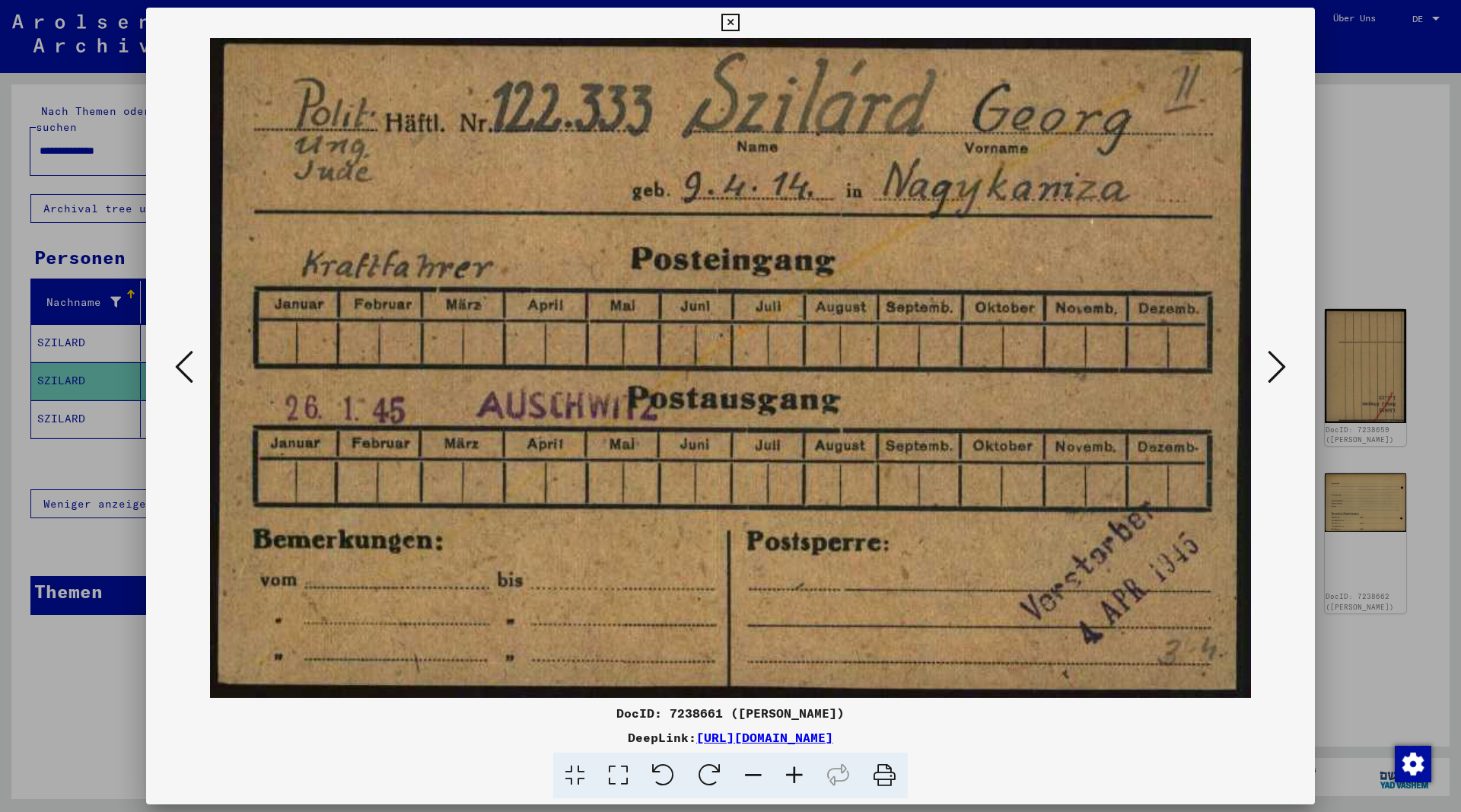
click at [1283, 368] on icon at bounding box center [1277, 367] width 18 height 37
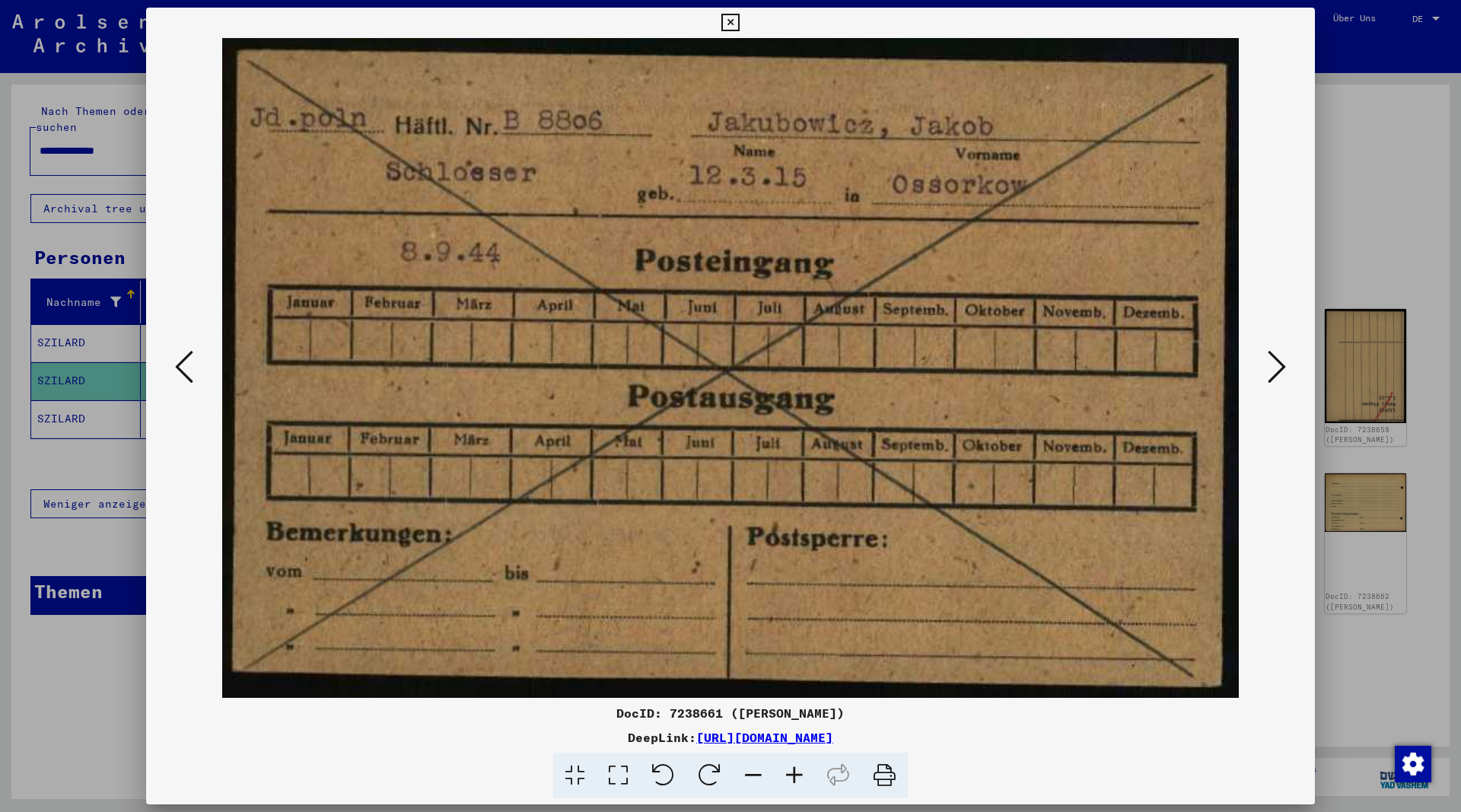
click at [1283, 367] on icon at bounding box center [1277, 367] width 18 height 37
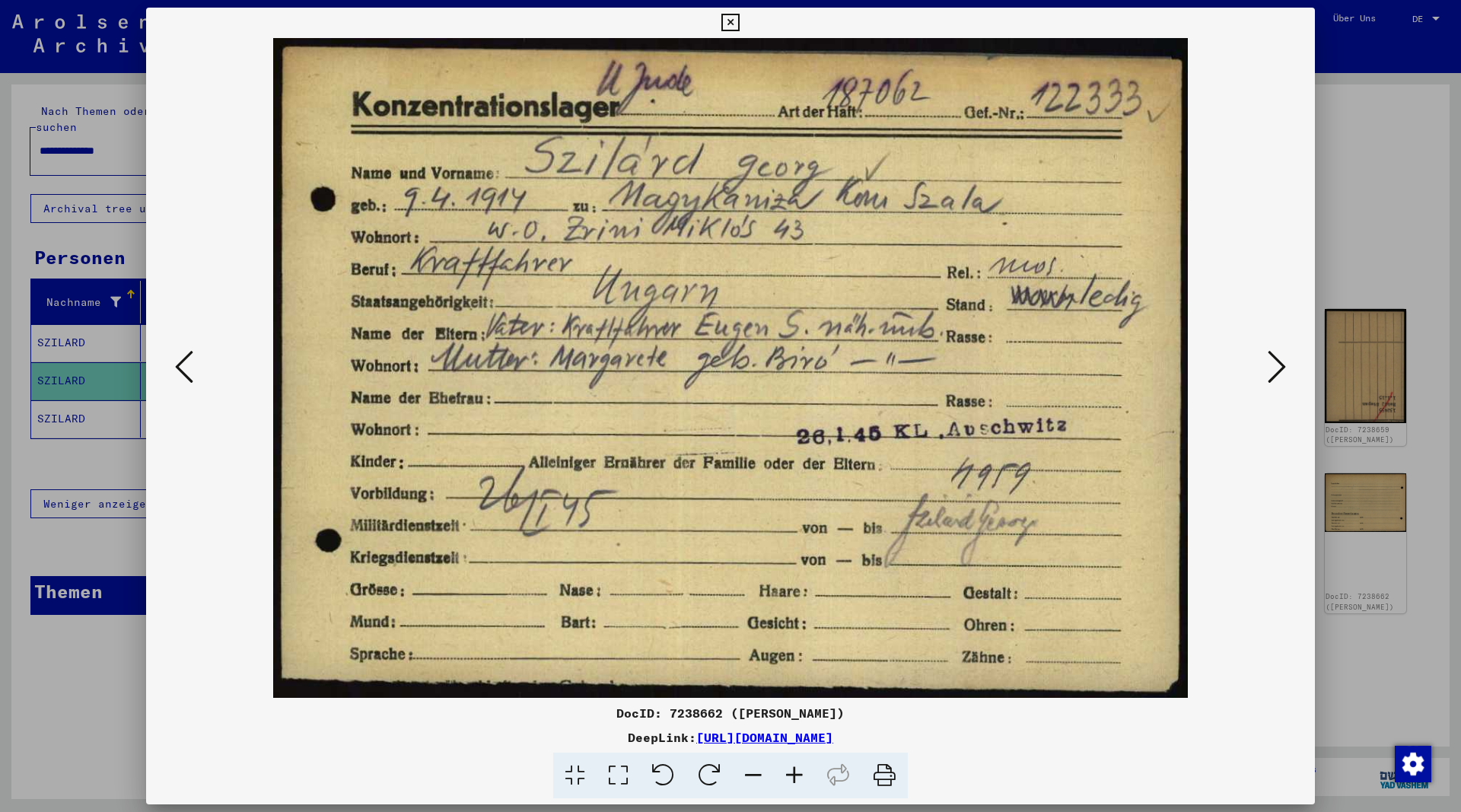
click at [1278, 366] on icon at bounding box center [1277, 367] width 18 height 37
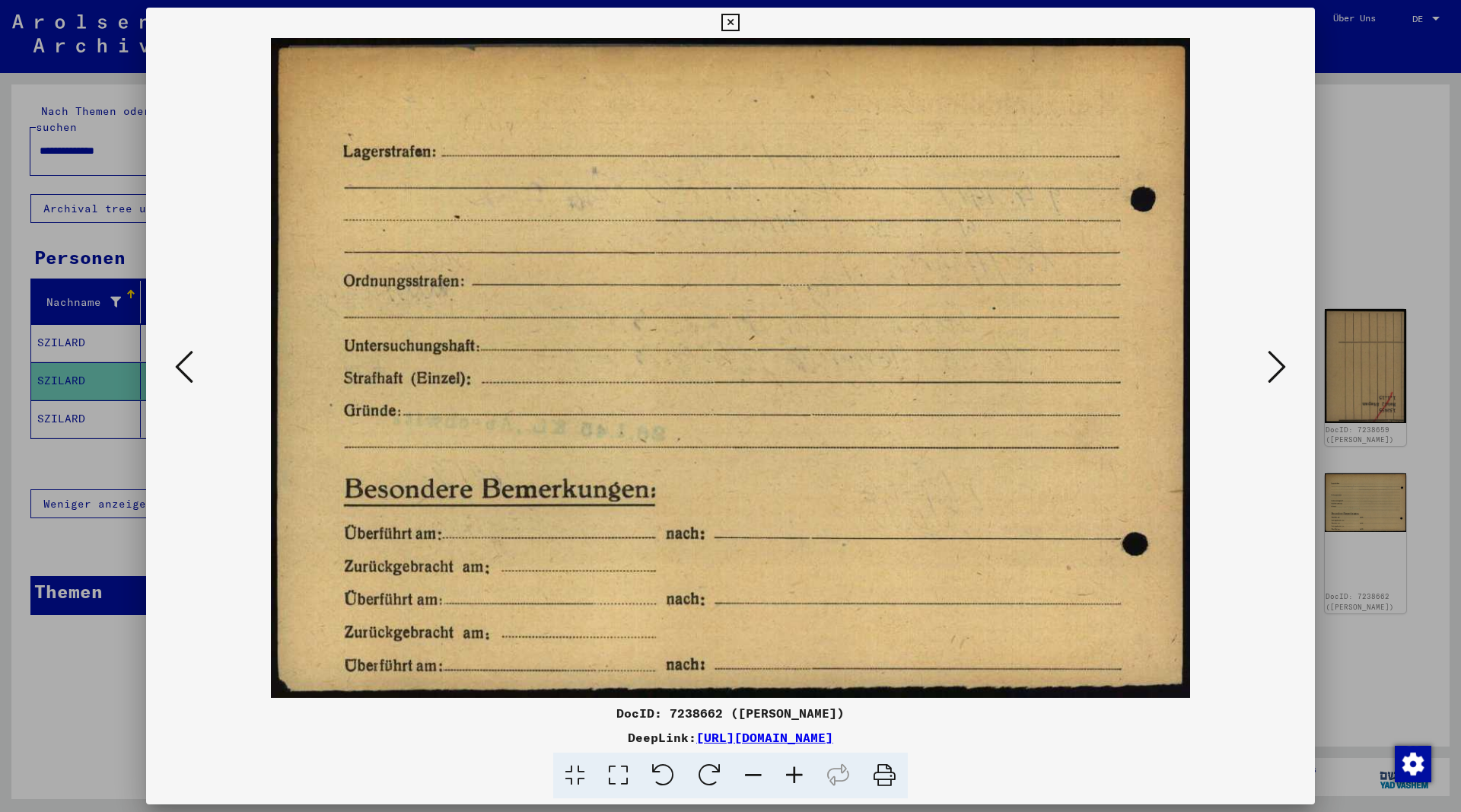
click at [738, 21] on icon at bounding box center [729, 23] width 18 height 18
